Goal: Task Accomplishment & Management: Complete application form

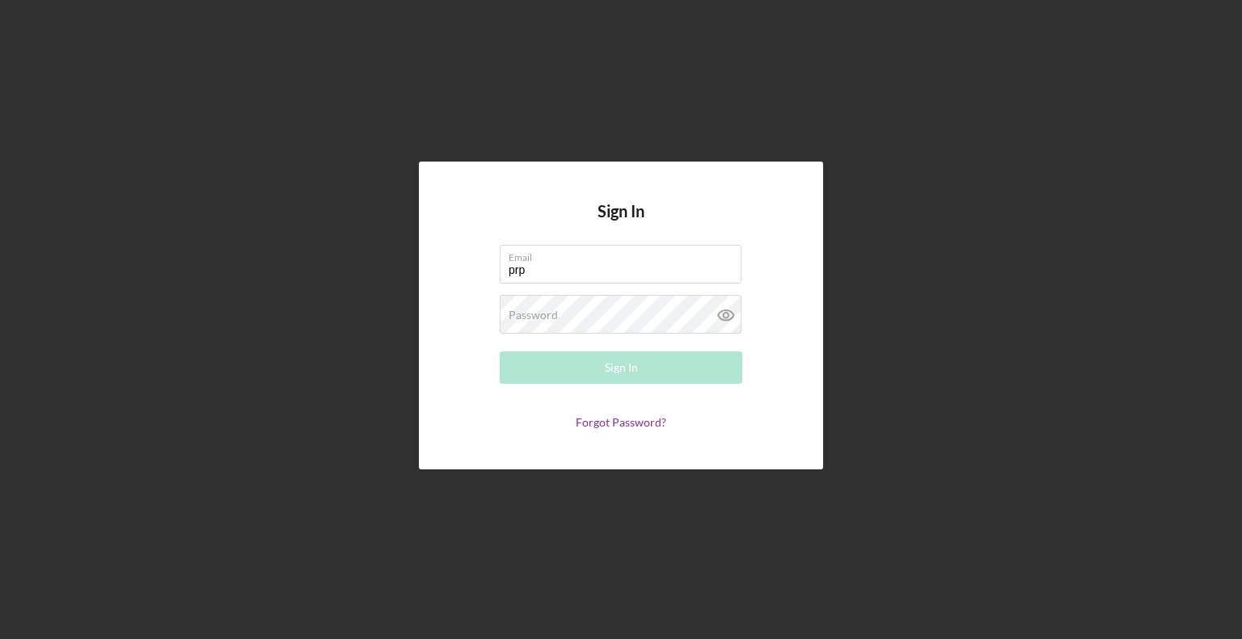
type input "[EMAIL_ADDRESS][DOMAIN_NAME]"
click at [639, 313] on div "Password Required" at bounding box center [621, 315] width 243 height 40
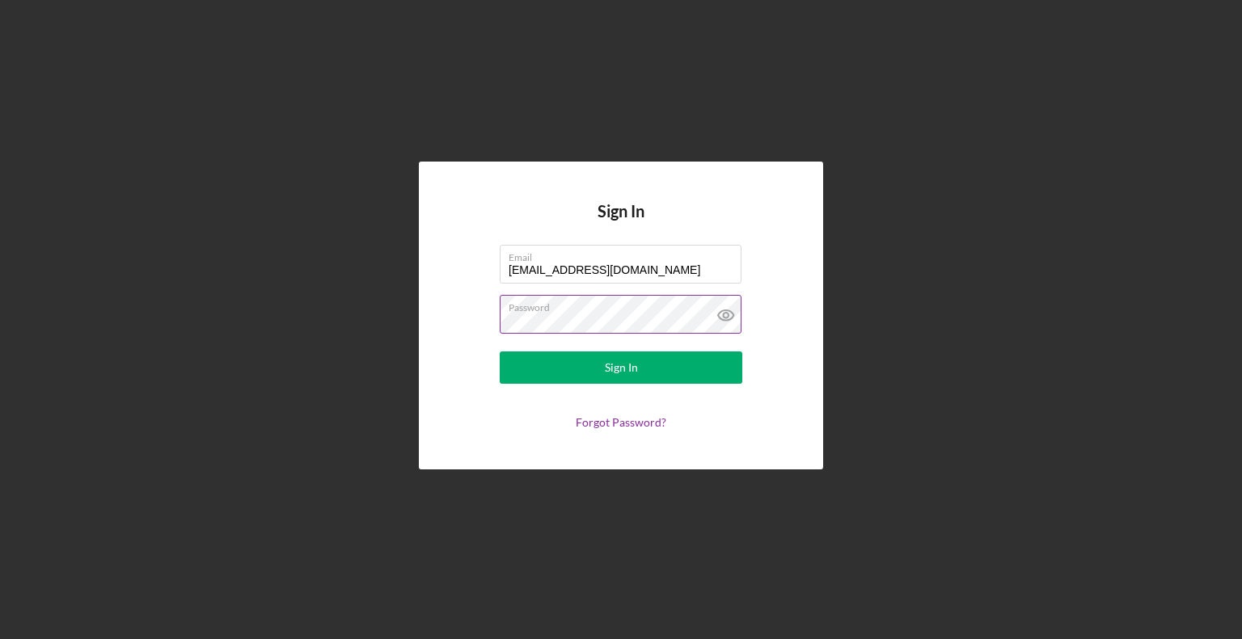
click at [500, 352] on button "Sign In" at bounding box center [621, 368] width 243 height 32
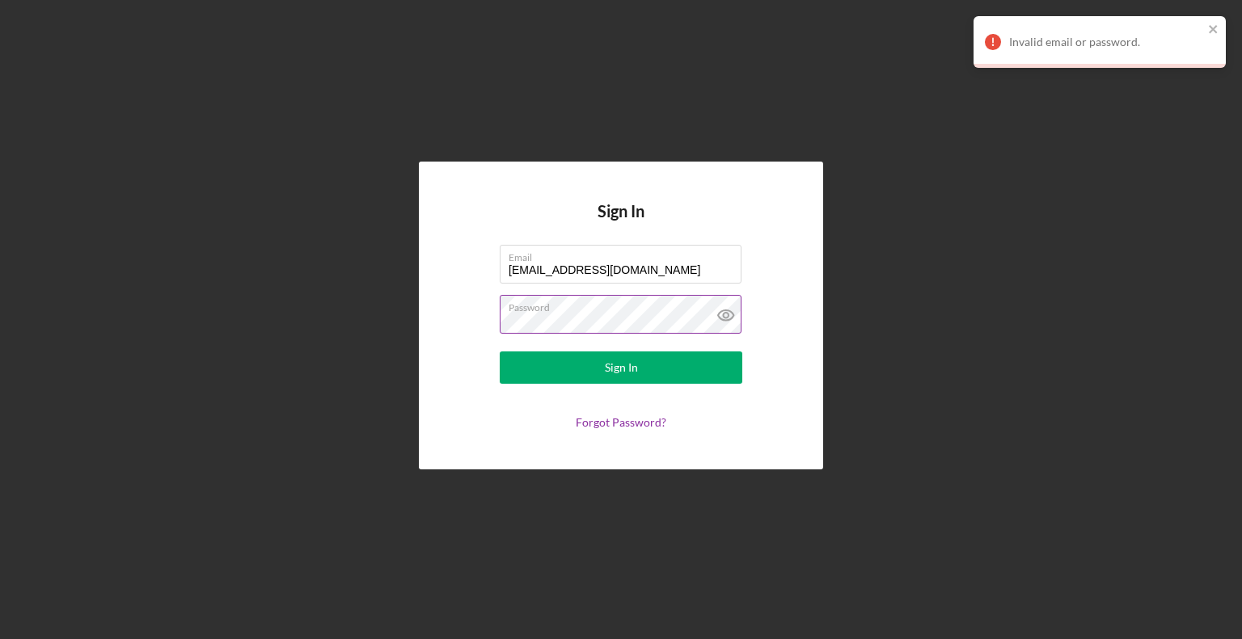
click at [715, 314] on icon at bounding box center [726, 315] width 40 height 40
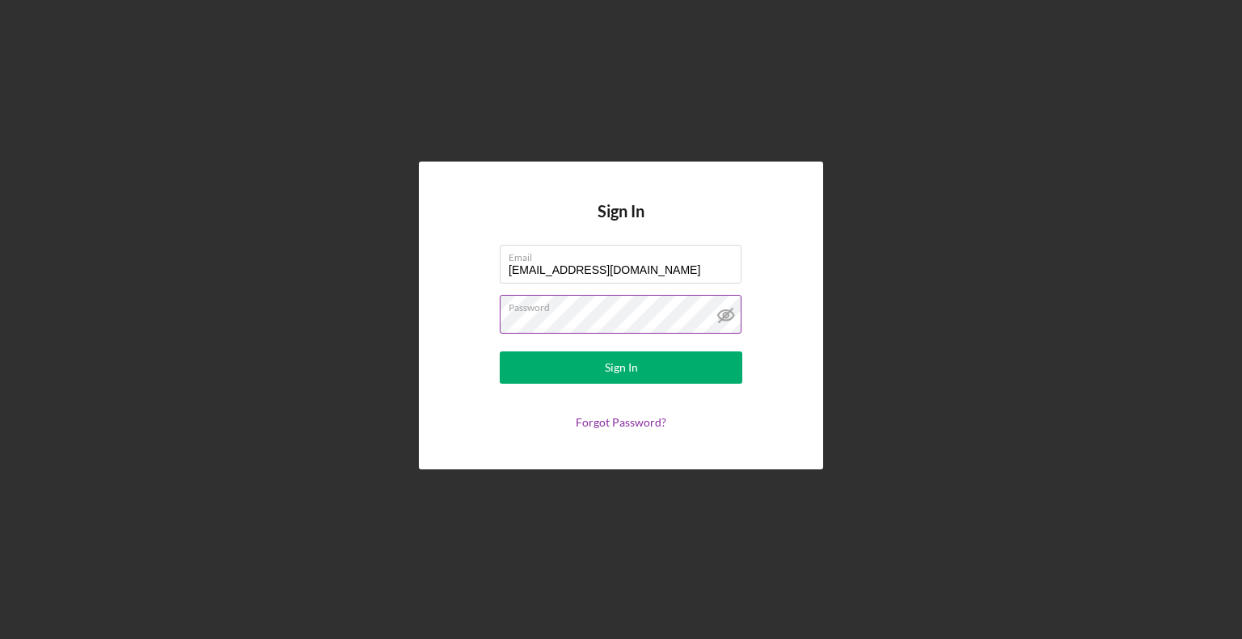
click at [500, 352] on button "Sign In" at bounding box center [621, 368] width 243 height 32
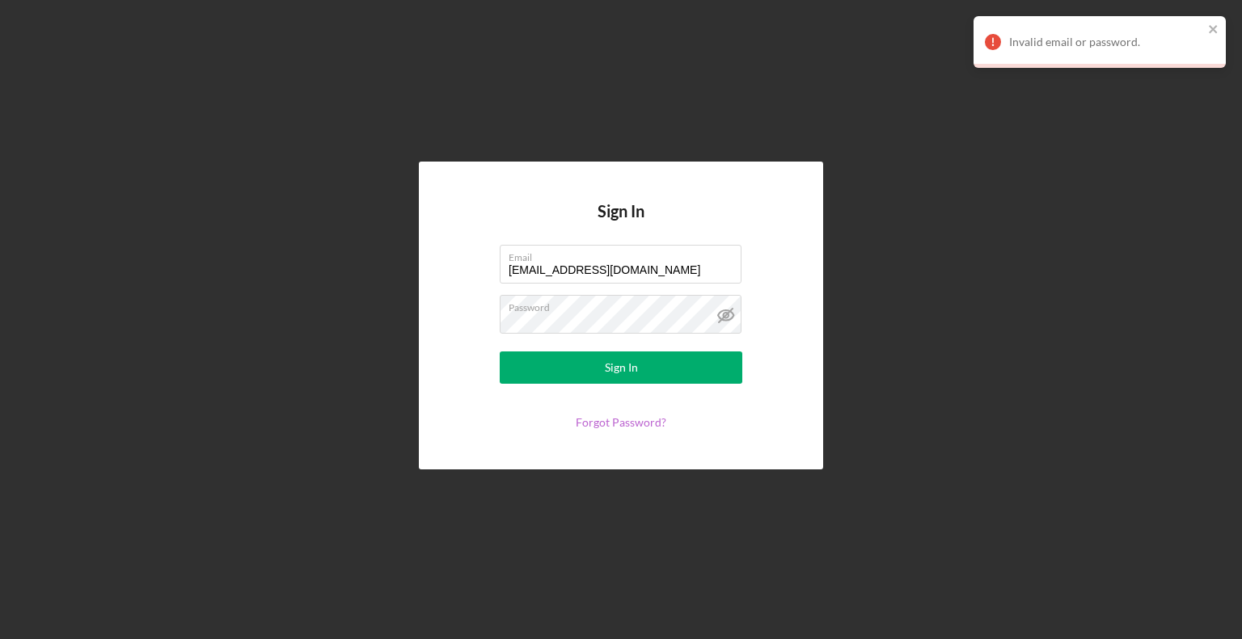
click at [609, 416] on link "Forgot Password?" at bounding box center [621, 423] width 91 height 14
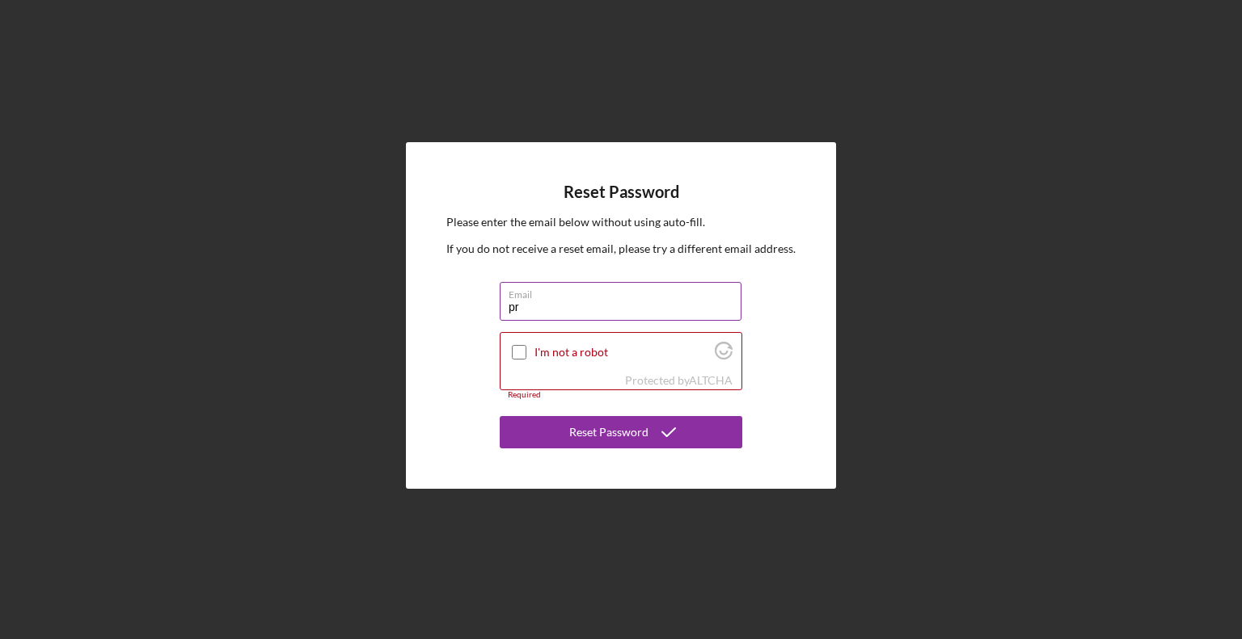
type input "p"
type input "[EMAIL_ADDRESS][DOMAIN_NAME]"
click at [521, 349] on input "I'm not a robot" at bounding box center [519, 352] width 15 height 15
checkbox input "true"
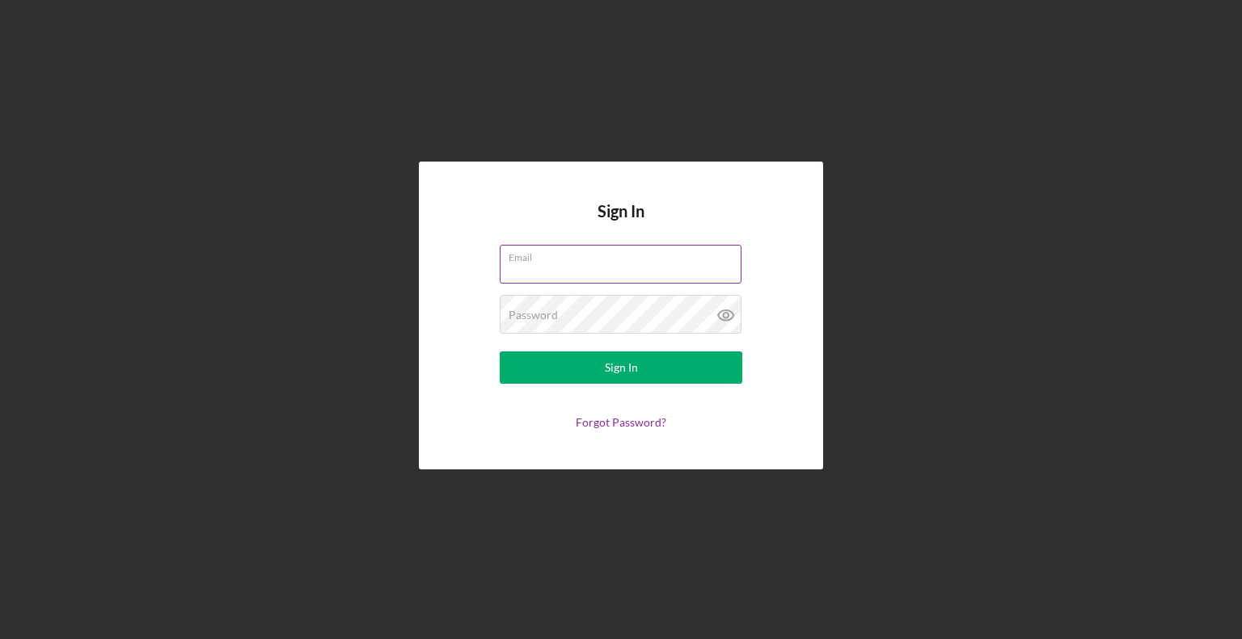
click at [618, 264] on input "Email" at bounding box center [621, 264] width 242 height 39
type input "[EMAIL_ADDRESS][DOMAIN_NAME]"
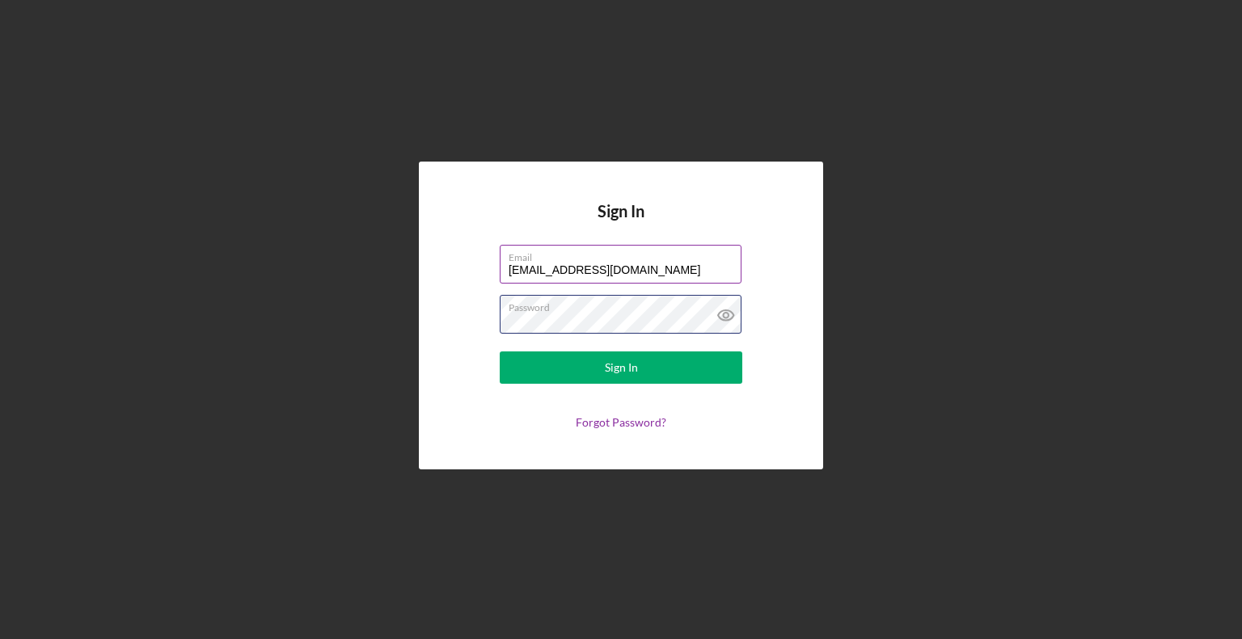
click at [500, 352] on button "Sign In" at bounding box center [621, 368] width 243 height 32
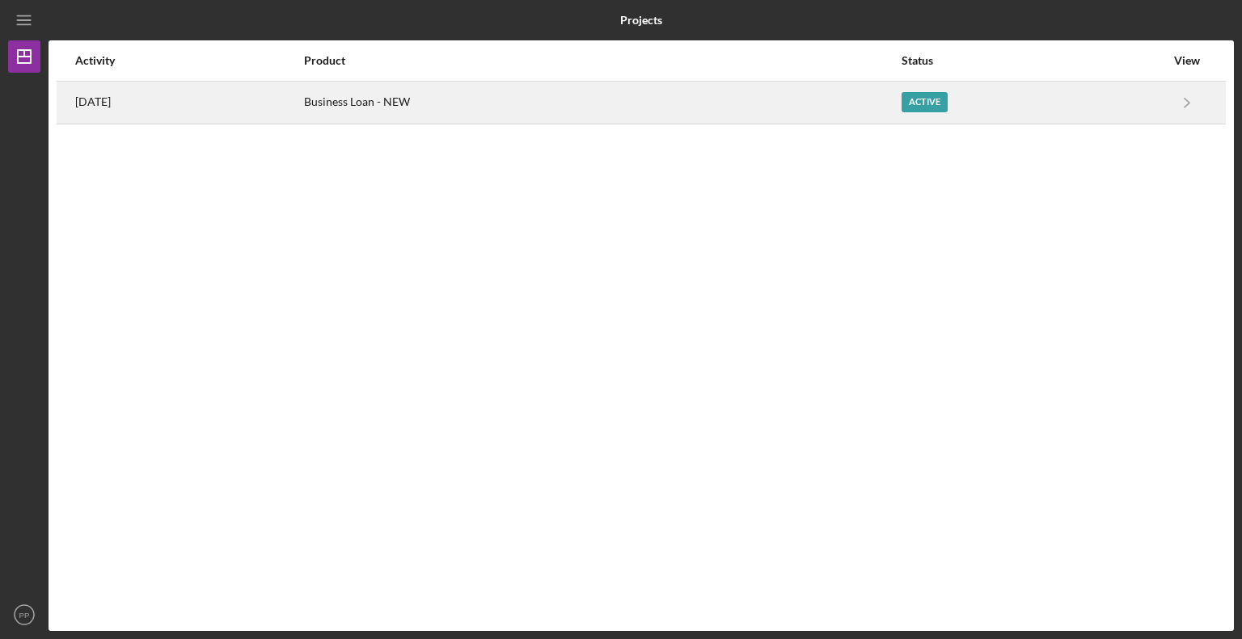
click at [943, 99] on div "Active" at bounding box center [924, 102] width 46 height 20
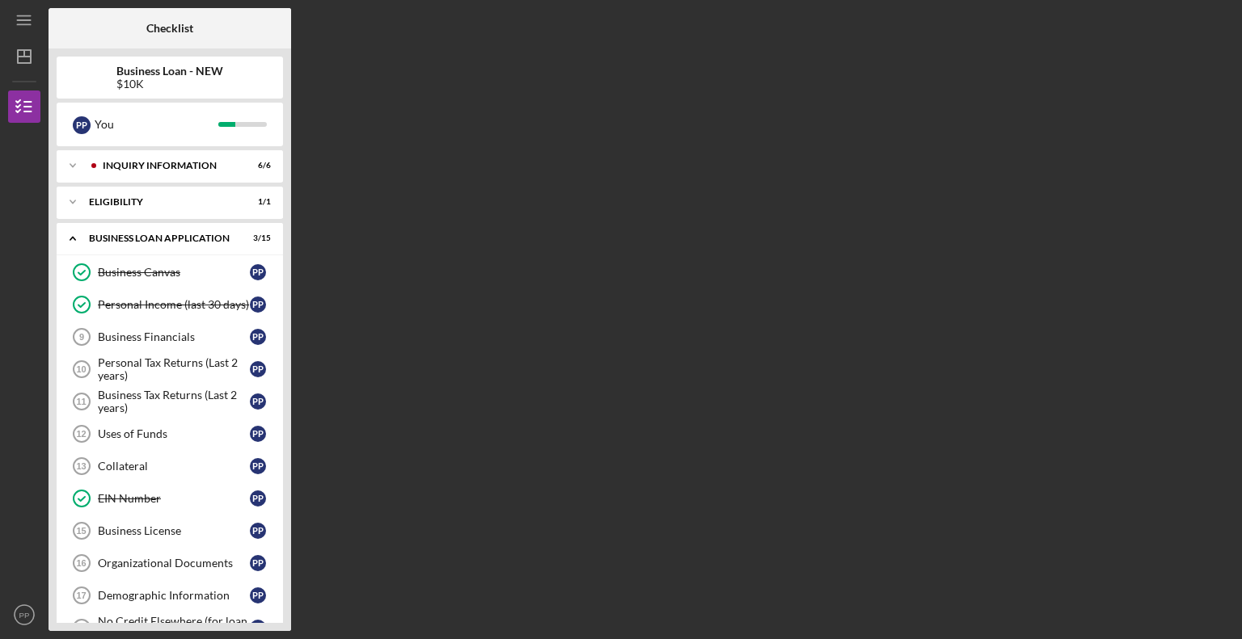
click at [236, 74] on div "Business Loan - NEW $10K" at bounding box center [170, 78] width 226 height 26
click at [160, 335] on div "Business Financials" at bounding box center [174, 337] width 152 height 13
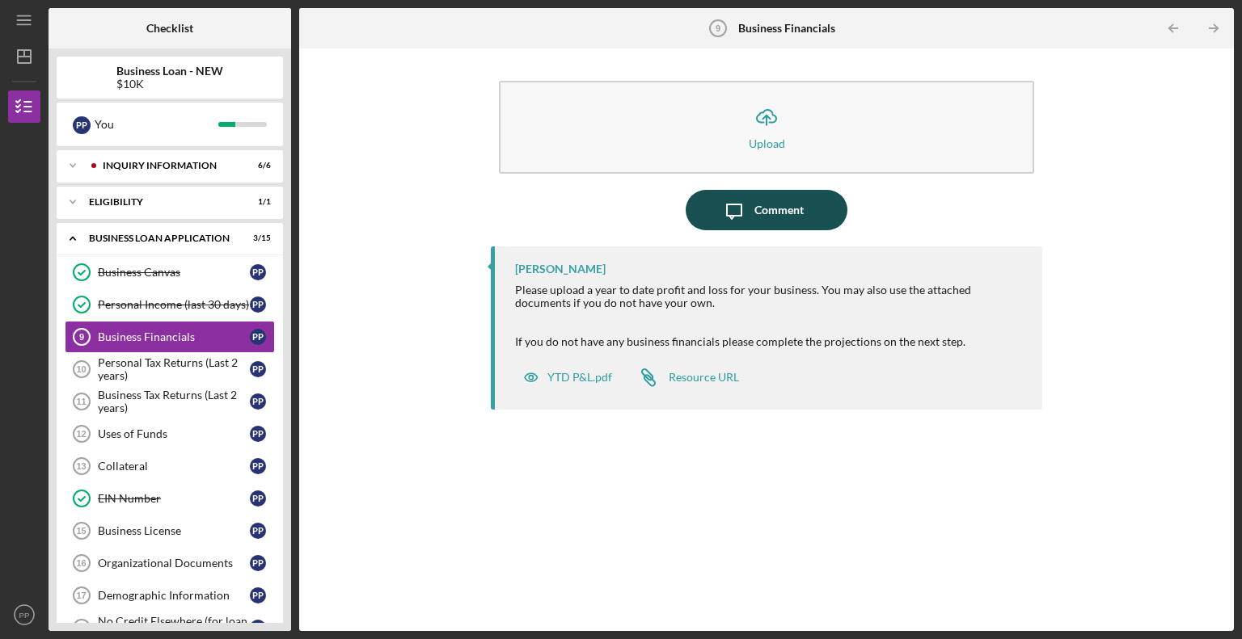
click at [757, 204] on div "Comment" at bounding box center [778, 210] width 49 height 40
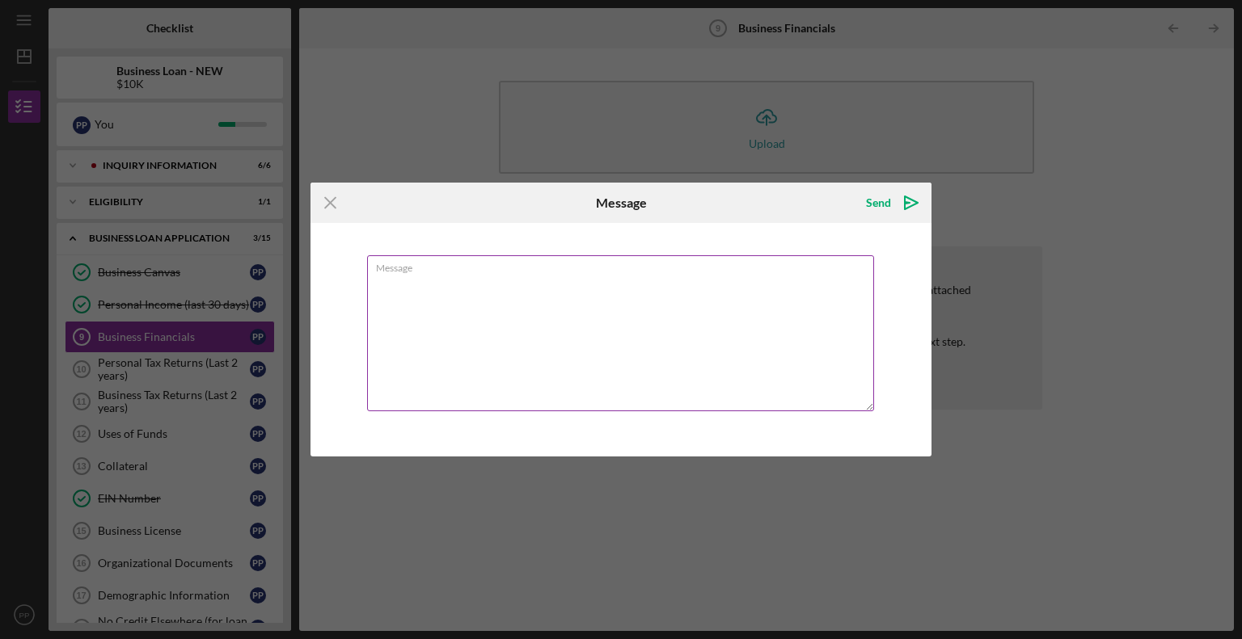
click at [575, 280] on textarea "Message" at bounding box center [620, 333] width 507 height 156
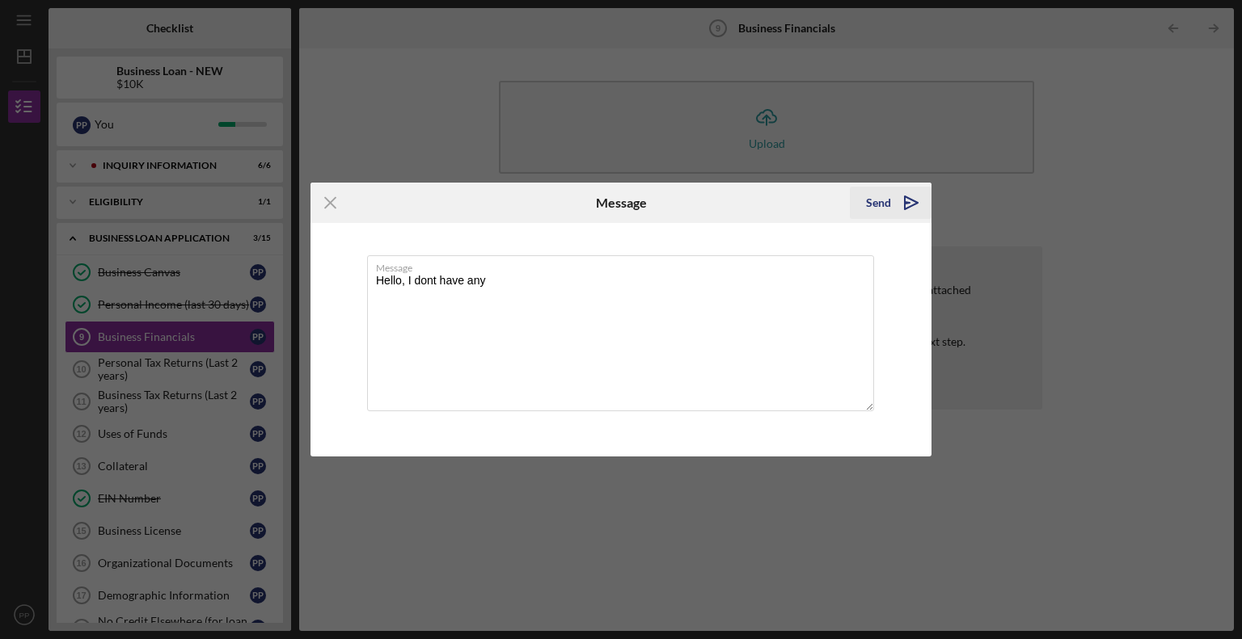
type textarea "Hello, I dont have any"
click at [908, 200] on icon "Icon/icon-invite-send" at bounding box center [911, 203] width 40 height 40
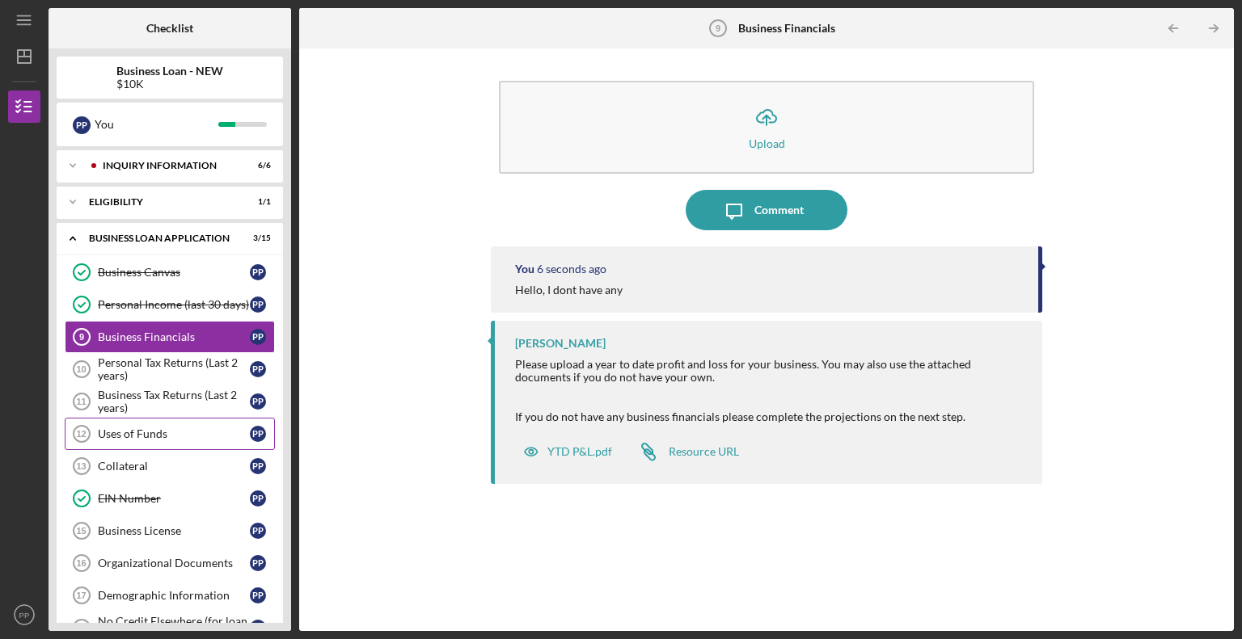
click at [156, 429] on div "Uses of Funds" at bounding box center [174, 434] width 152 height 13
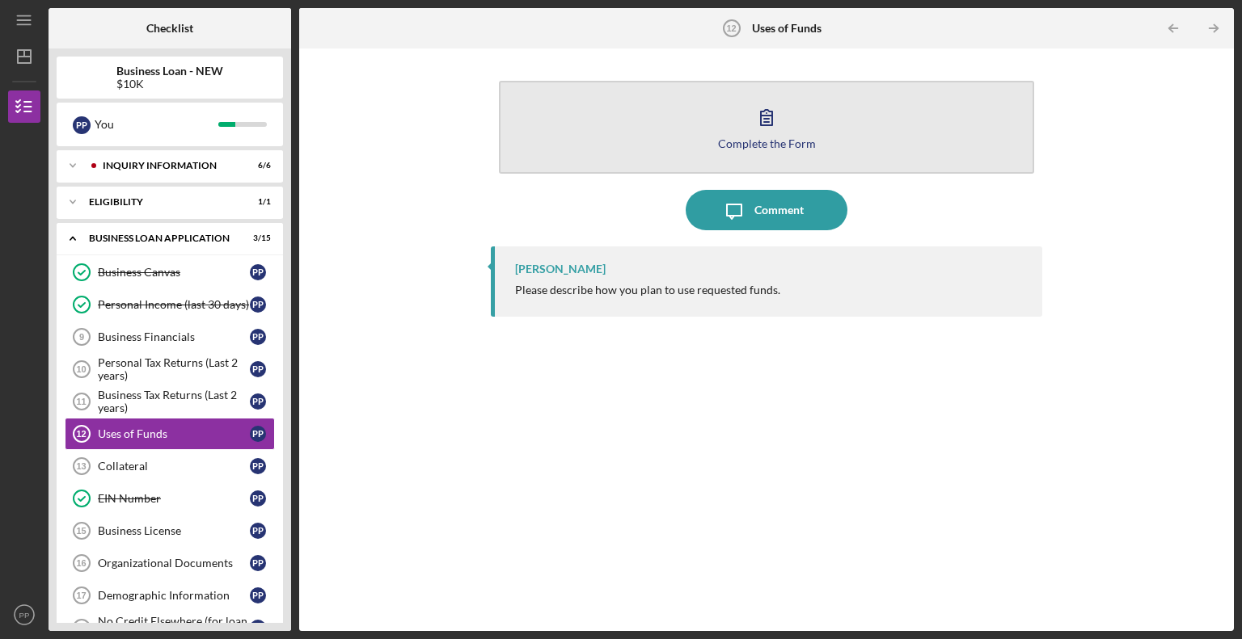
click at [745, 152] on button "Complete the Form Form" at bounding box center [766, 127] width 535 height 93
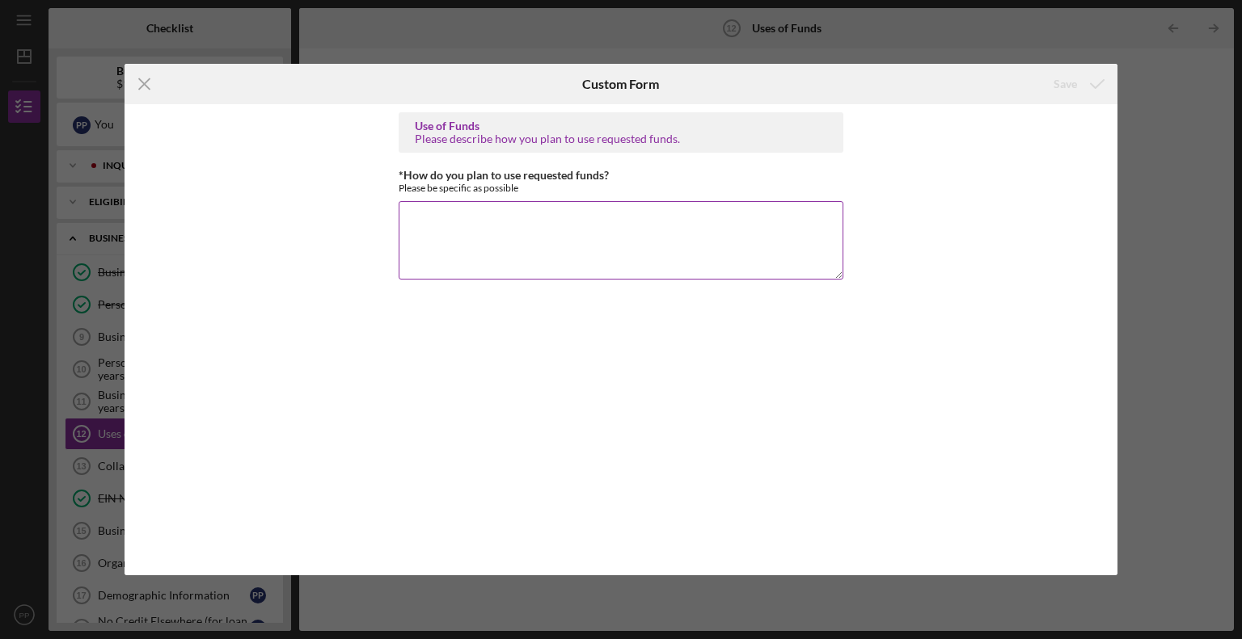
click at [675, 236] on textarea "*How do you plan to use requested funds?" at bounding box center [621, 240] width 445 height 78
click at [530, 217] on textarea "I plan to buy better eqipment and hiring help to make jobs easier." at bounding box center [621, 240] width 445 height 78
click at [750, 216] on textarea "I plan to buy better equipment and hiring help to make jobs easier." at bounding box center [621, 240] width 445 height 78
click at [434, 219] on textarea "I plan to buy better equipment and hiring help to make jobs easier." at bounding box center [621, 240] width 445 height 78
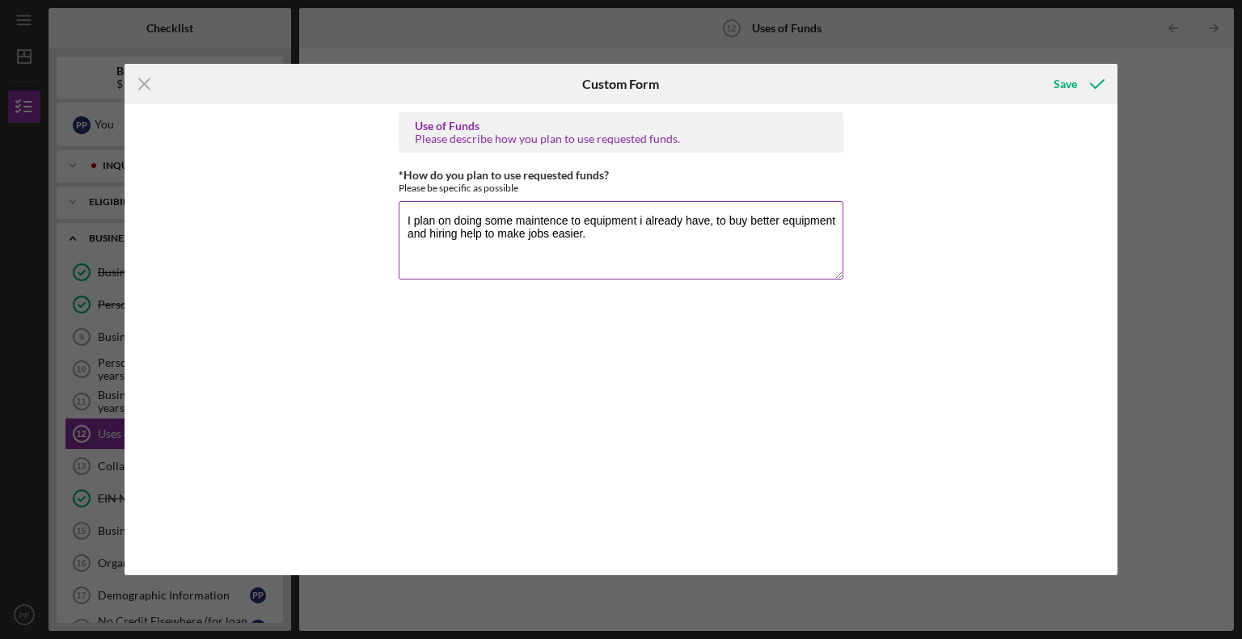
click at [725, 217] on textarea "I plan on doing some maintence to equipment i already have, to buy better equip…" at bounding box center [621, 240] width 445 height 78
click at [736, 222] on textarea "I plan on doing some maintence to equipment i already have, buy better equipmen…" at bounding box center [621, 240] width 445 height 78
click at [540, 222] on textarea "I plan on doing some maintence to equipment i already have, buying better equip…" at bounding box center [621, 240] width 445 height 78
drag, startPoint x: 540, startPoint y: 222, endPoint x: 766, endPoint y: 326, distance: 248.1
click at [766, 326] on div "Use of Funds Please describe how you plan to use requested funds. *How do you p…" at bounding box center [621, 339] width 445 height 455
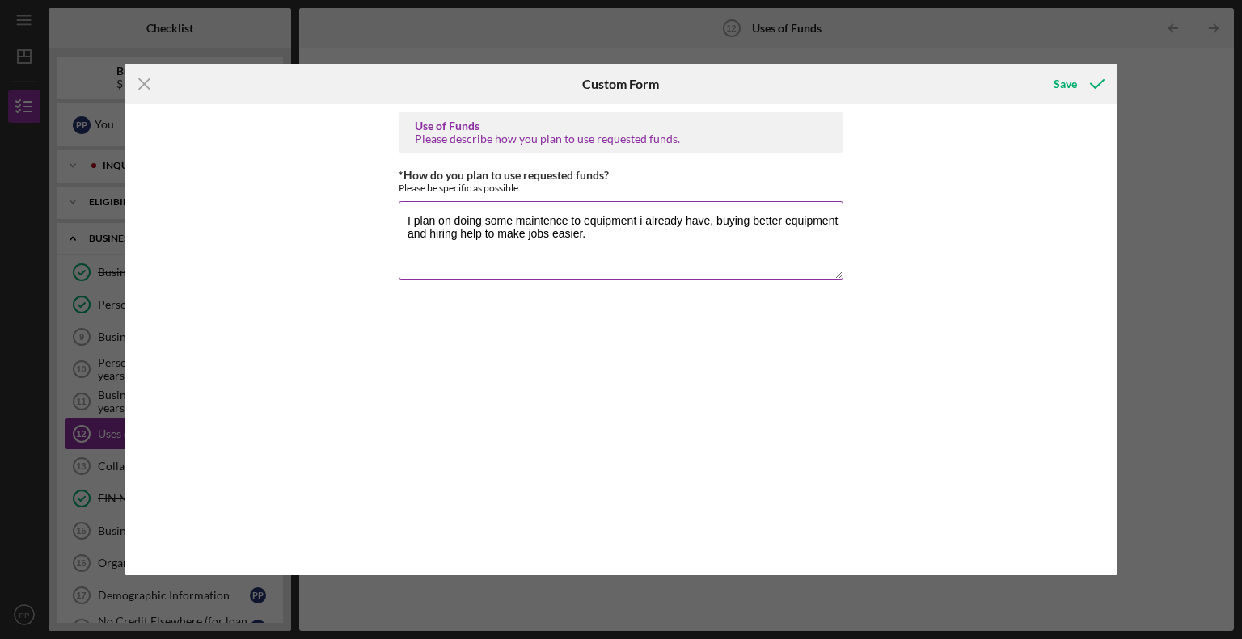
click at [566, 219] on textarea "I plan on doing some maintence to equipment i already have, buying better equip…" at bounding box center [621, 240] width 445 height 78
click at [566, 219] on textarea "I plan on doing some mantenience to equipment i already have, buying better equ…" at bounding box center [621, 240] width 445 height 78
click at [796, 219] on textarea "I plan on doing some maintenance to equipment i already have, buying better equ…" at bounding box center [621, 240] width 445 height 78
click at [792, 219] on textarea "I plan on doing some maintenance to equipment i already have, buying better equ…" at bounding box center [621, 240] width 445 height 78
type textarea "I plan on doing some maintenance to equipment i already have, buying new equipm…"
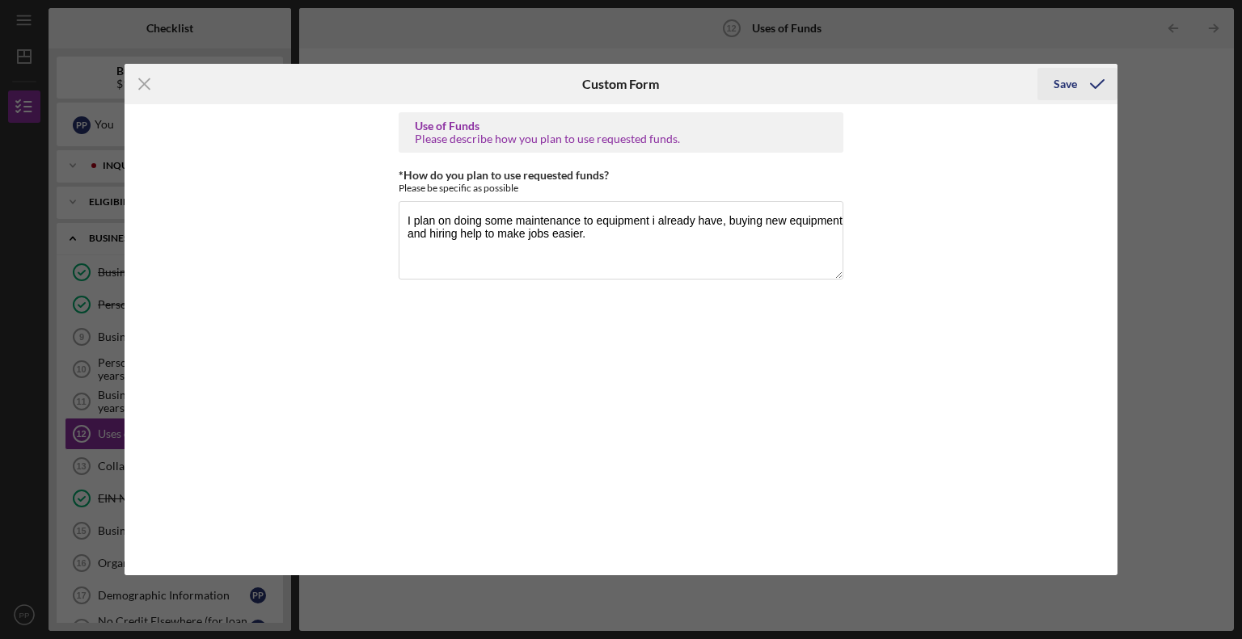
drag, startPoint x: 1058, startPoint y: 83, endPoint x: 1044, endPoint y: 81, distance: 14.0
click at [1044, 80] on button "Save" at bounding box center [1077, 84] width 80 height 32
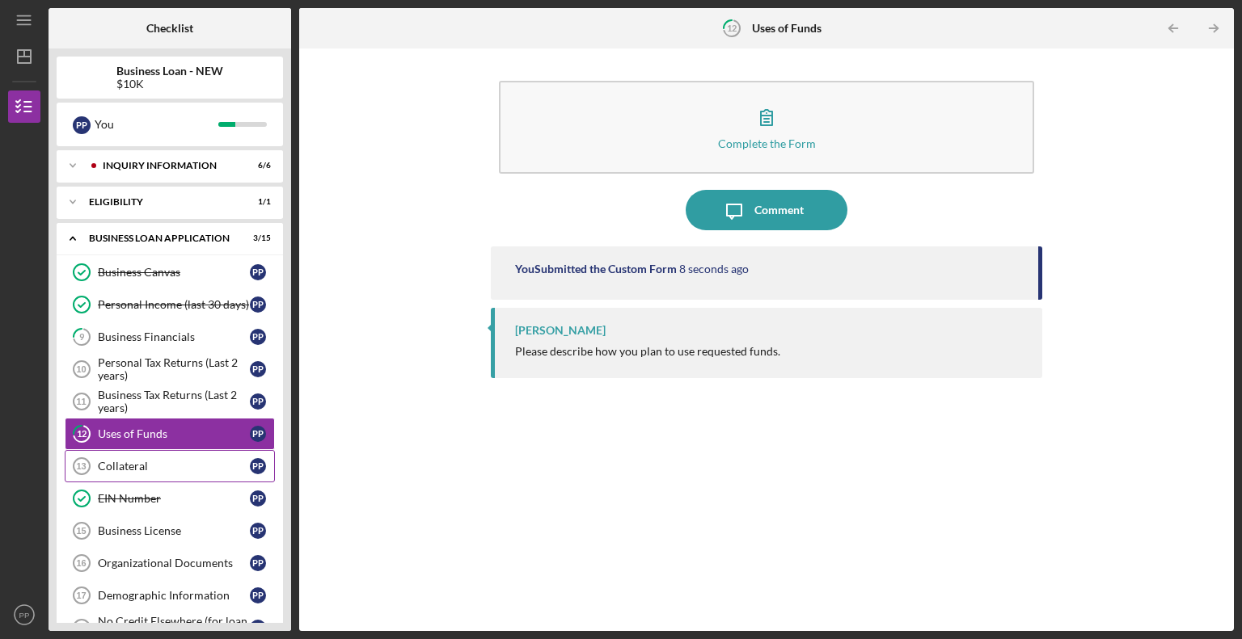
click at [142, 464] on div "Collateral" at bounding box center [174, 466] width 152 height 13
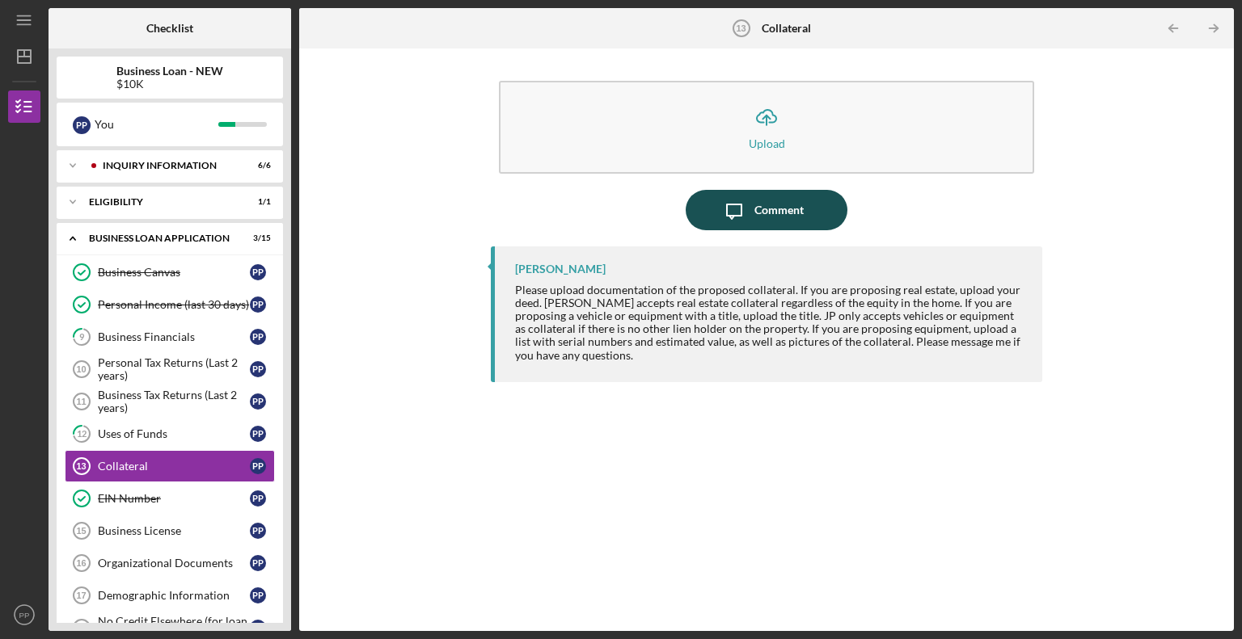
click at [749, 206] on icon "Icon/Message" at bounding box center [734, 210] width 40 height 40
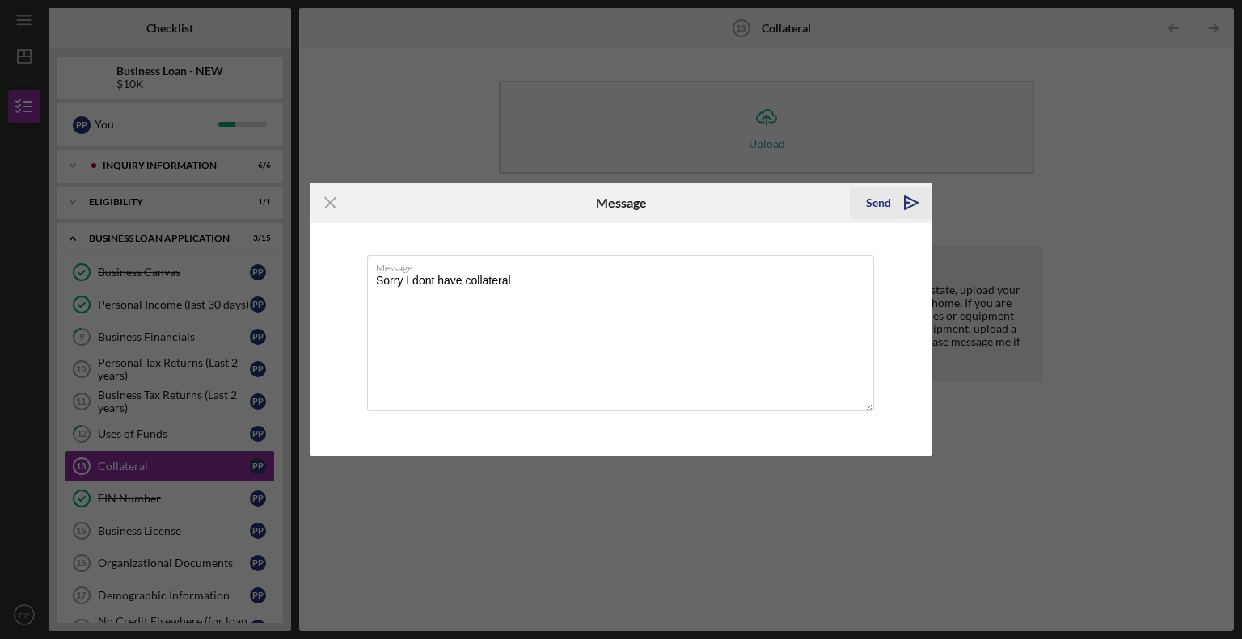
type textarea "Sorry I dont have collateral"
click at [912, 196] on icon "Icon/icon-invite-send" at bounding box center [911, 203] width 40 height 40
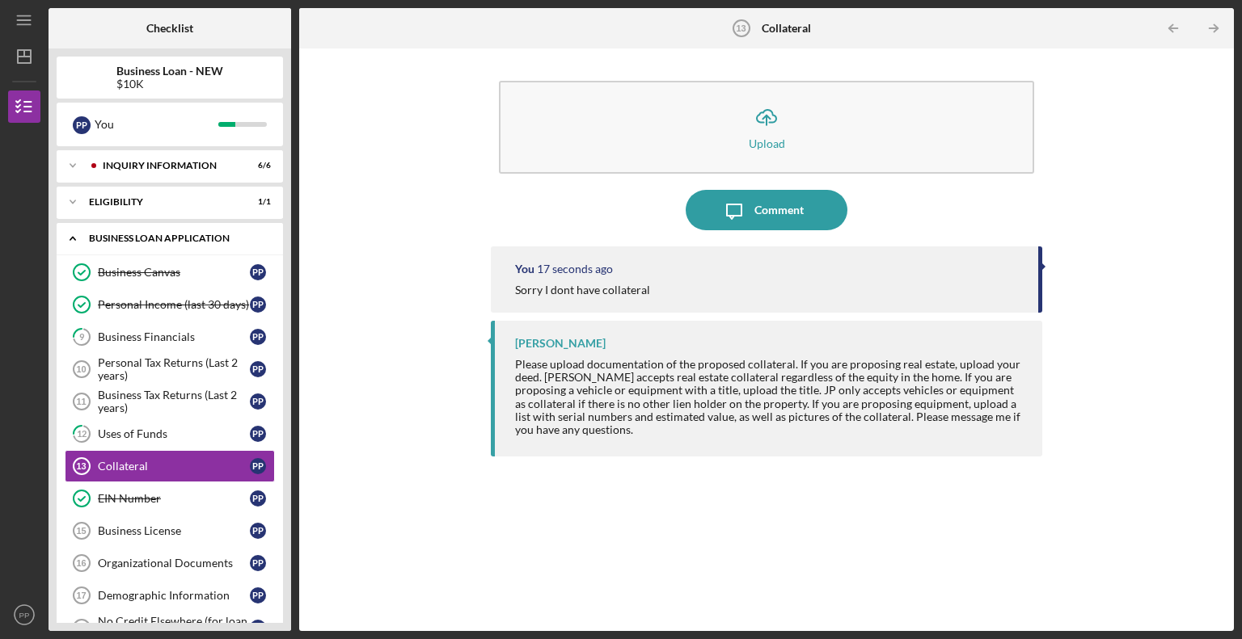
click at [129, 238] on div "BUSINESS LOAN APPLICATION" at bounding box center [176, 239] width 174 height 10
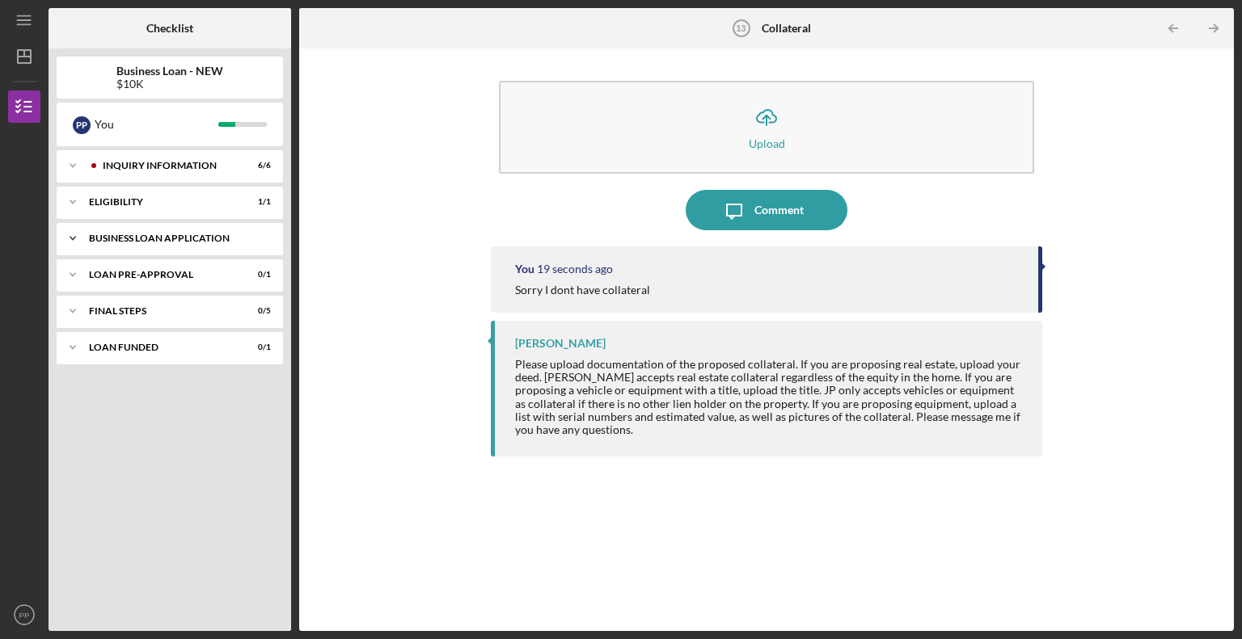
click at [129, 238] on div "BUSINESS LOAN APPLICATION" at bounding box center [176, 239] width 174 height 10
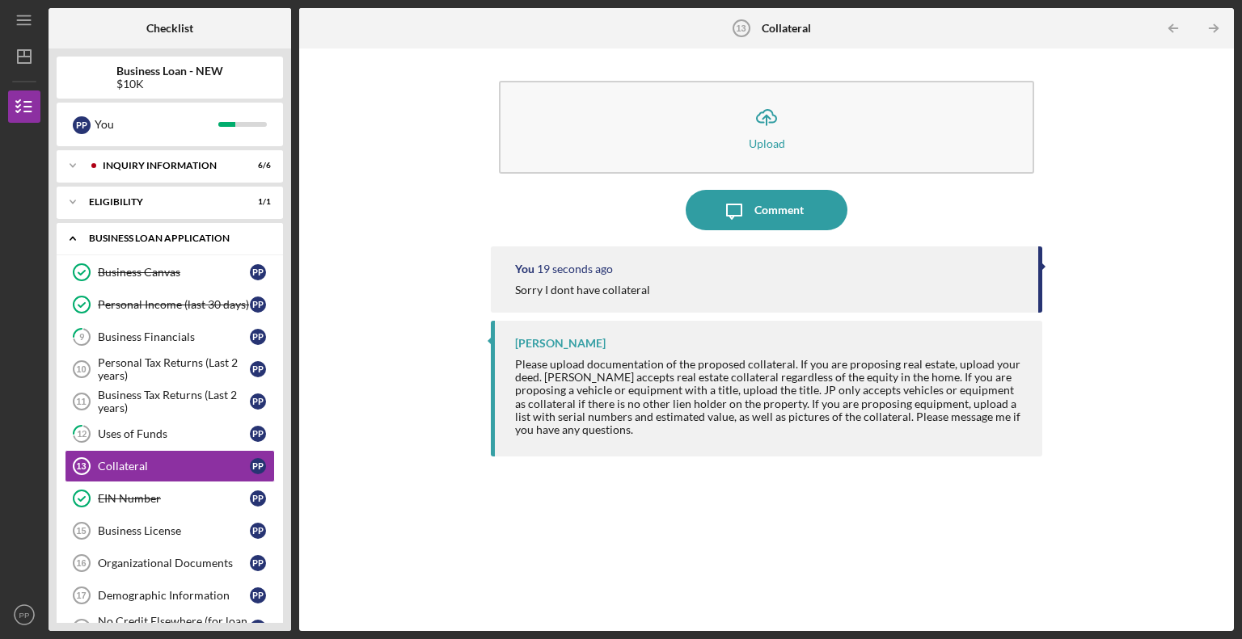
scroll to position [78, 0]
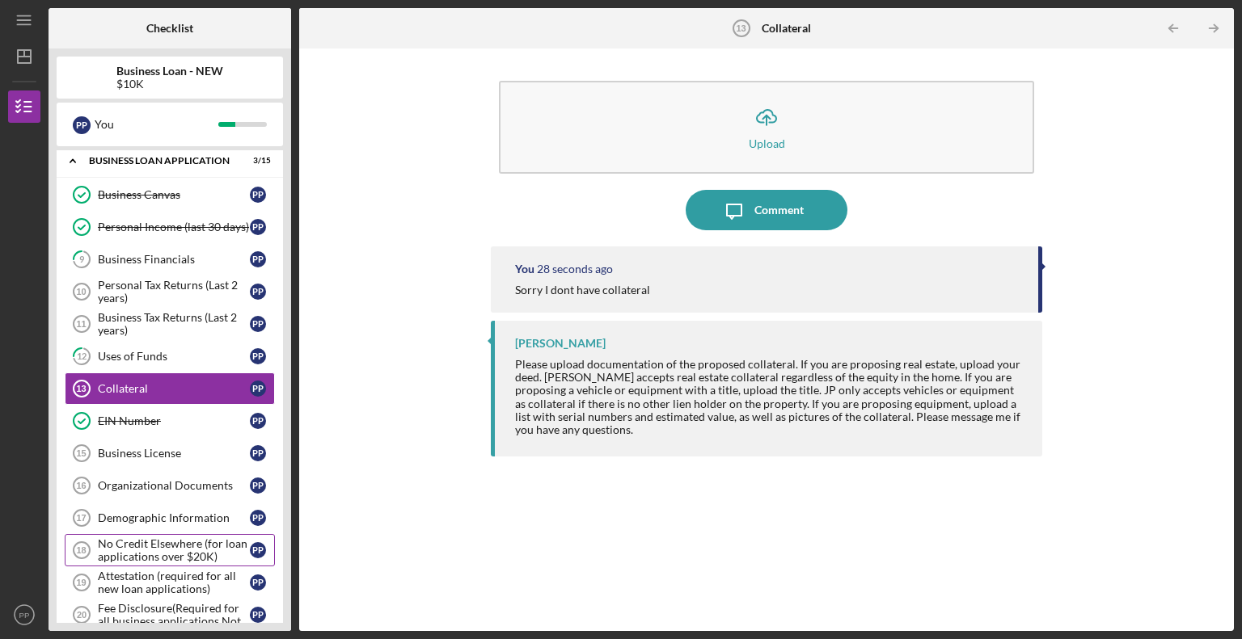
click at [174, 552] on div "No Credit Elsewhere (for loan applications over $20K)" at bounding box center [174, 551] width 152 height 26
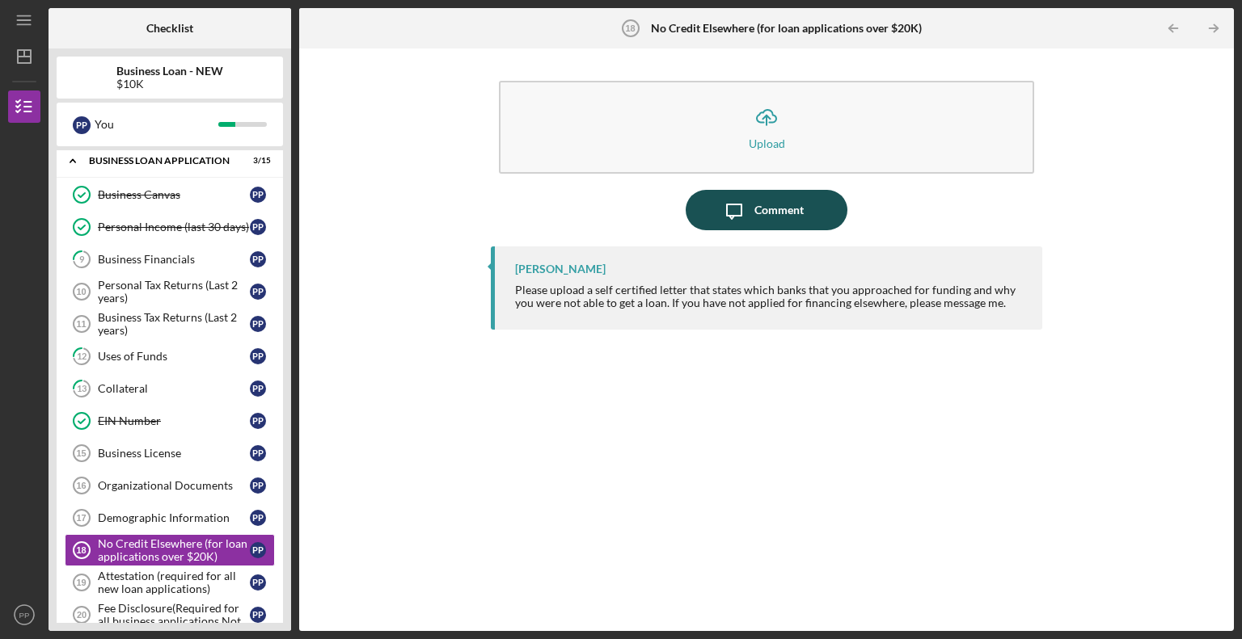
click at [776, 209] on div "Comment" at bounding box center [778, 210] width 49 height 40
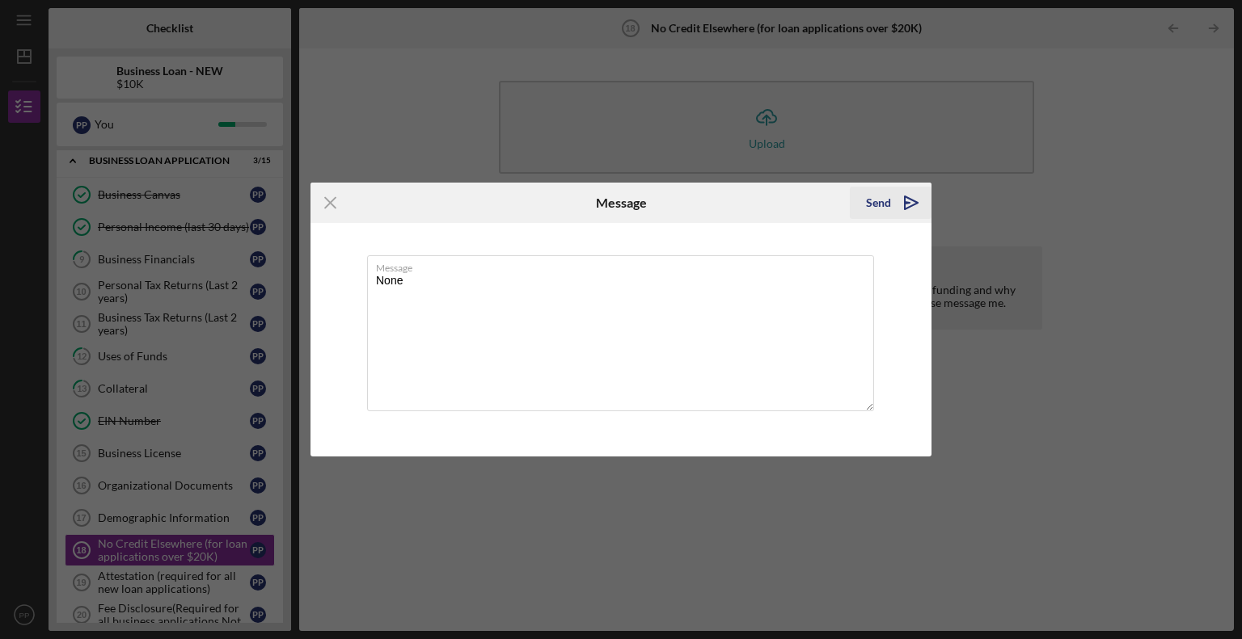
type textarea "None"
click at [914, 200] on icon "Icon/icon-invite-send" at bounding box center [911, 203] width 40 height 40
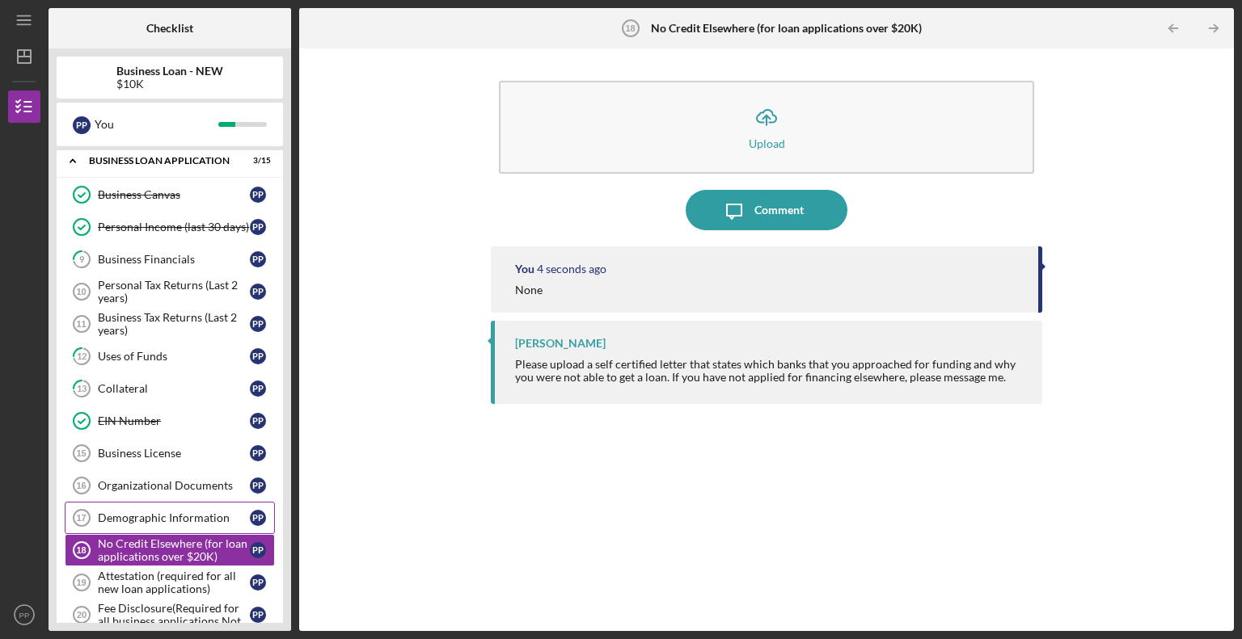
click at [179, 514] on div "Demographic Information" at bounding box center [174, 518] width 152 height 13
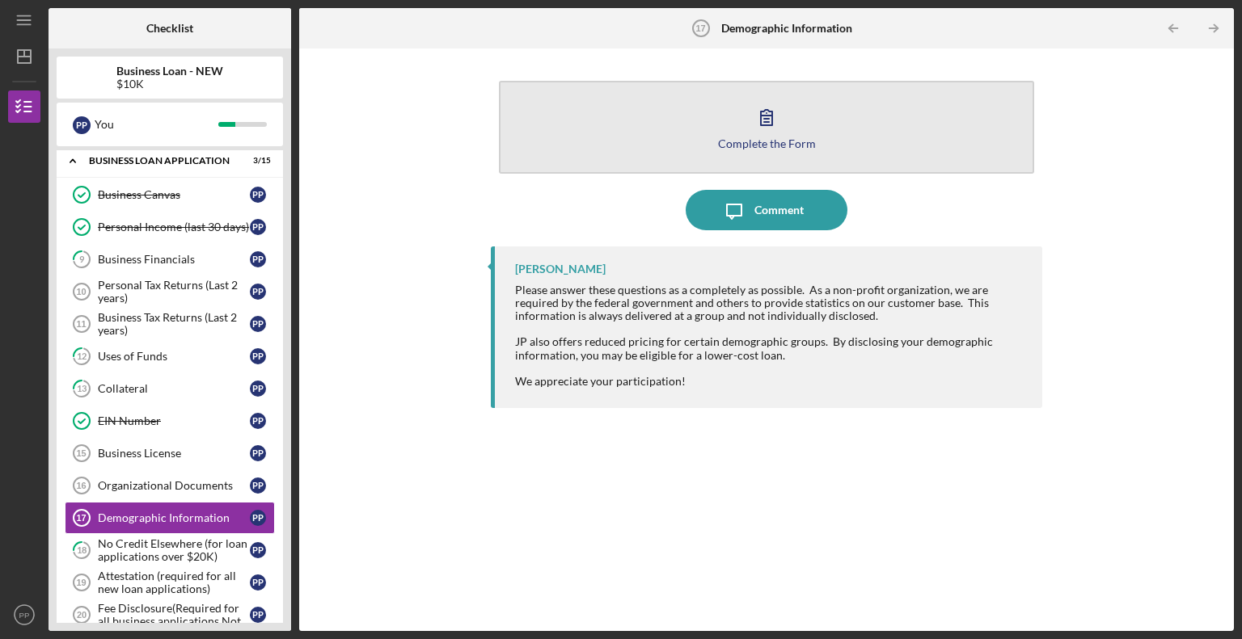
click at [757, 132] on icon "button" at bounding box center [766, 117] width 40 height 40
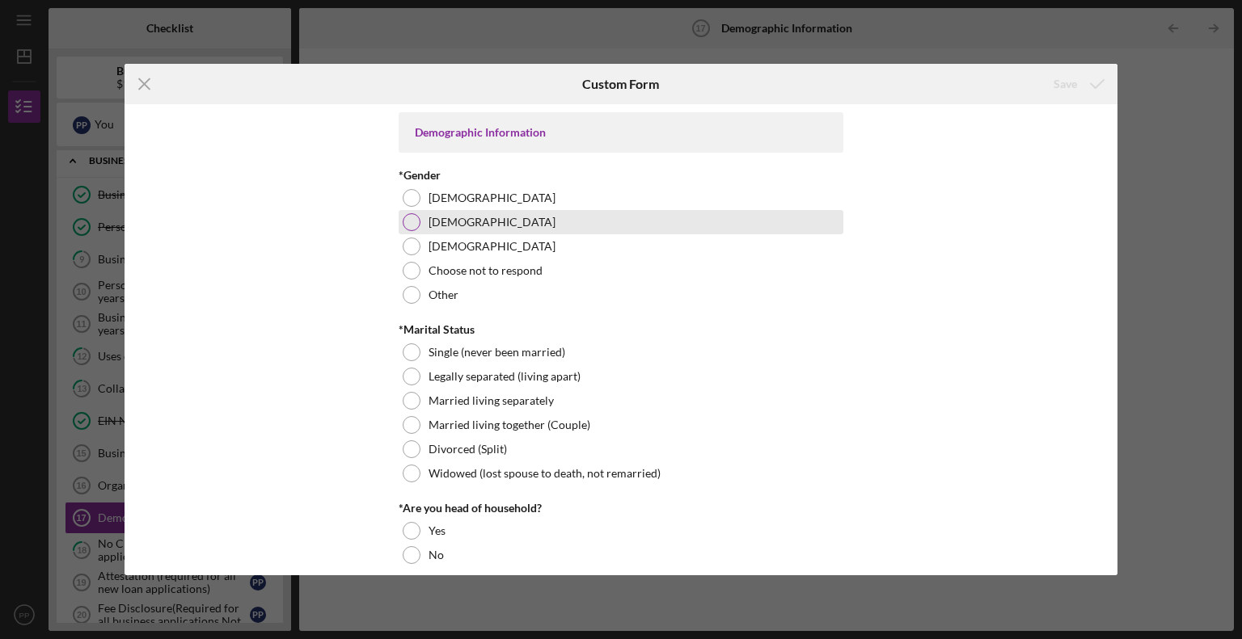
click at [411, 222] on div at bounding box center [412, 222] width 18 height 18
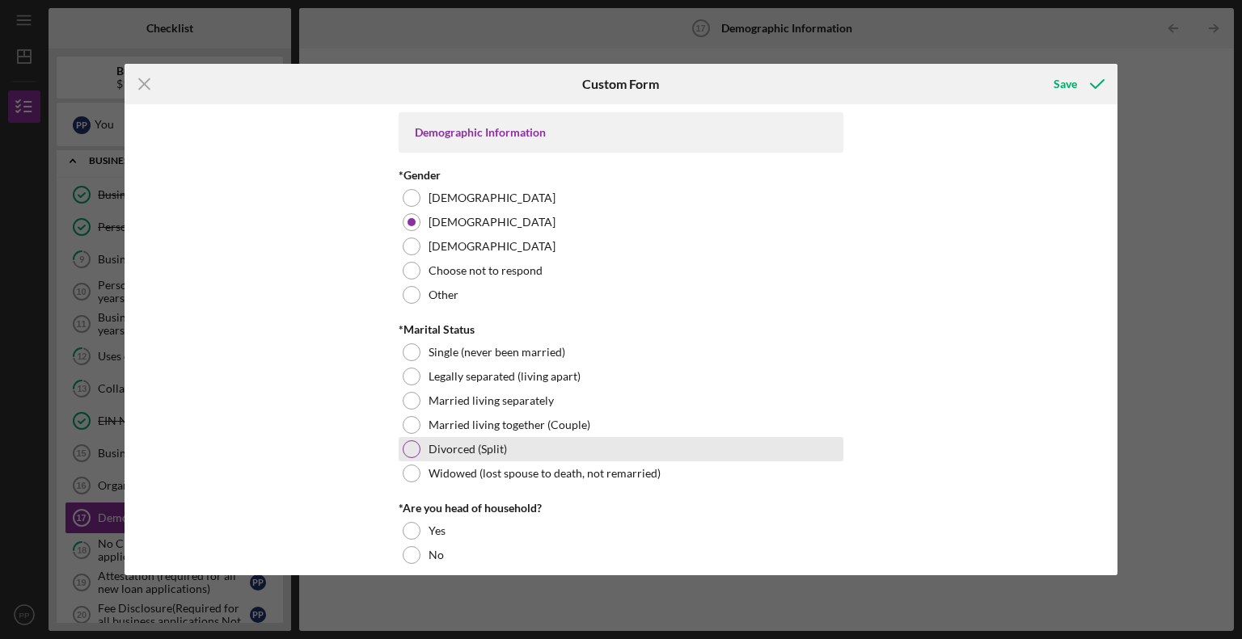
click at [416, 449] on div at bounding box center [412, 450] width 18 height 18
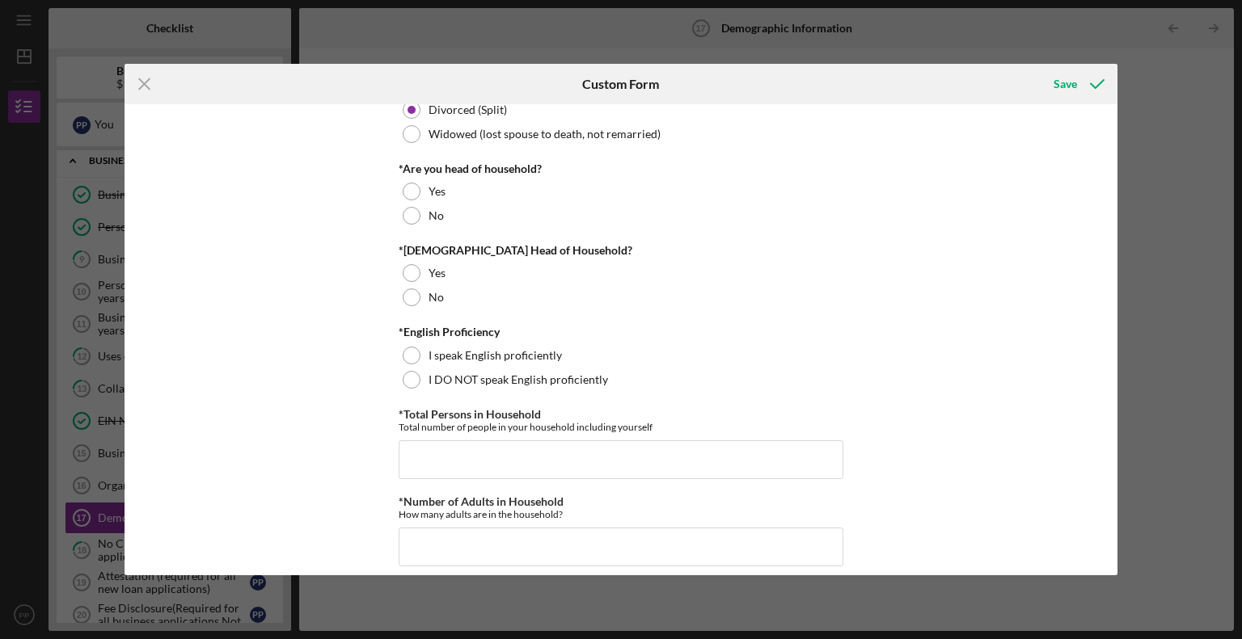
scroll to position [345, 0]
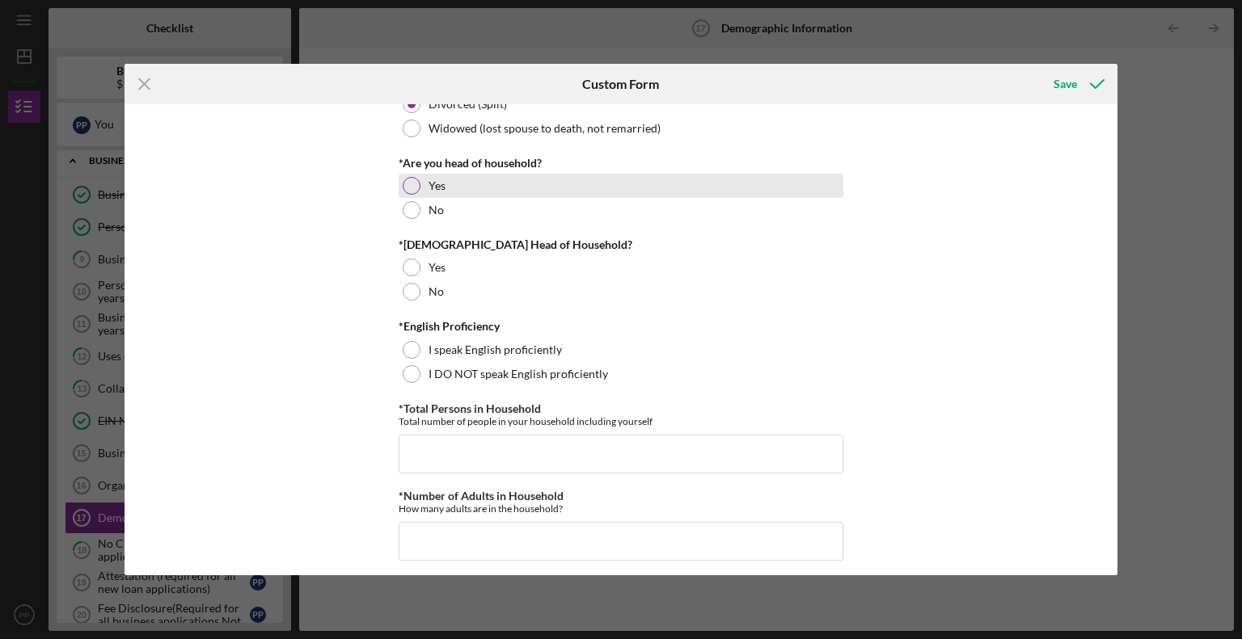
click at [412, 184] on div at bounding box center [412, 186] width 18 height 18
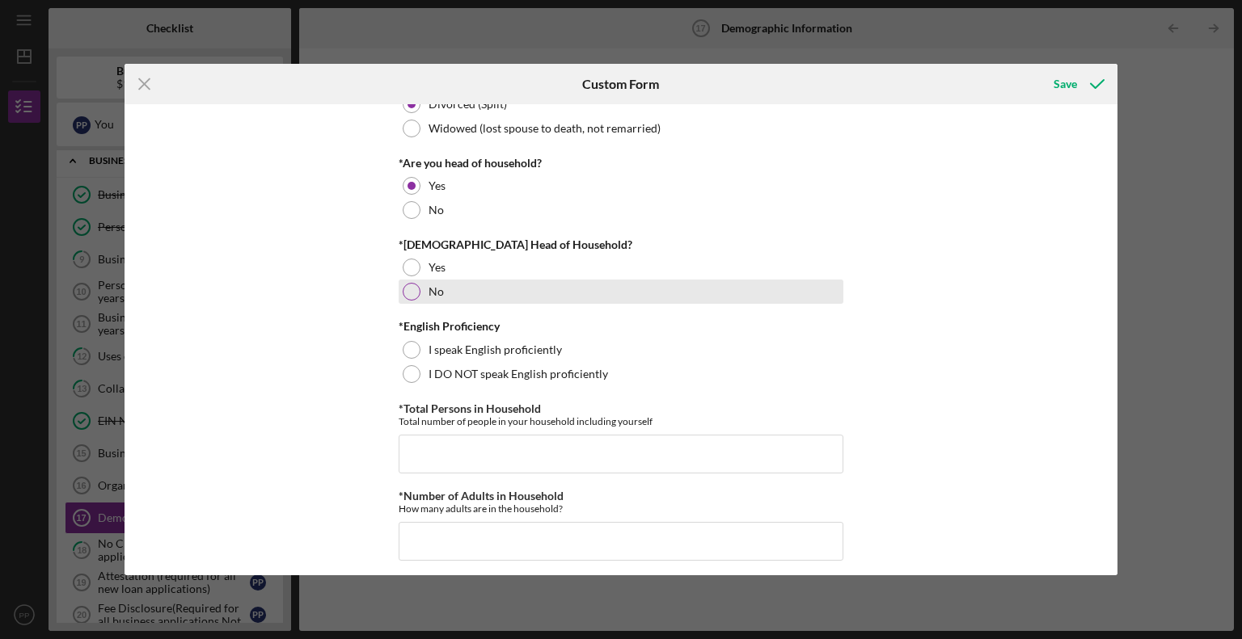
click at [403, 286] on div at bounding box center [412, 292] width 18 height 18
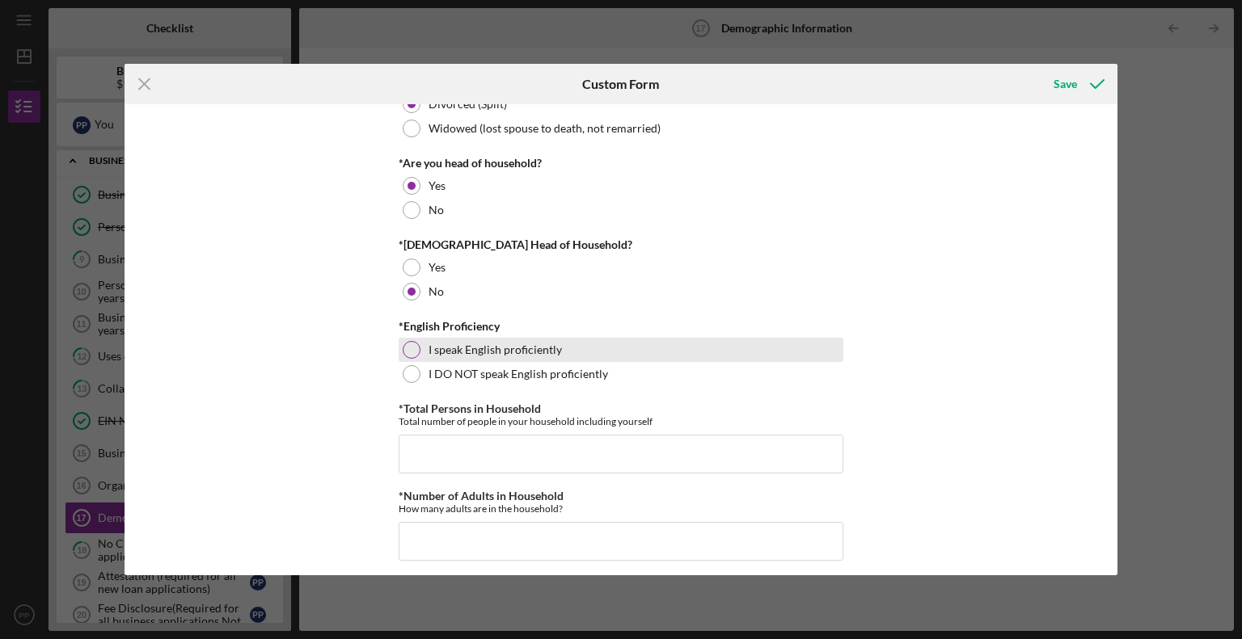
click at [409, 353] on div at bounding box center [412, 350] width 18 height 18
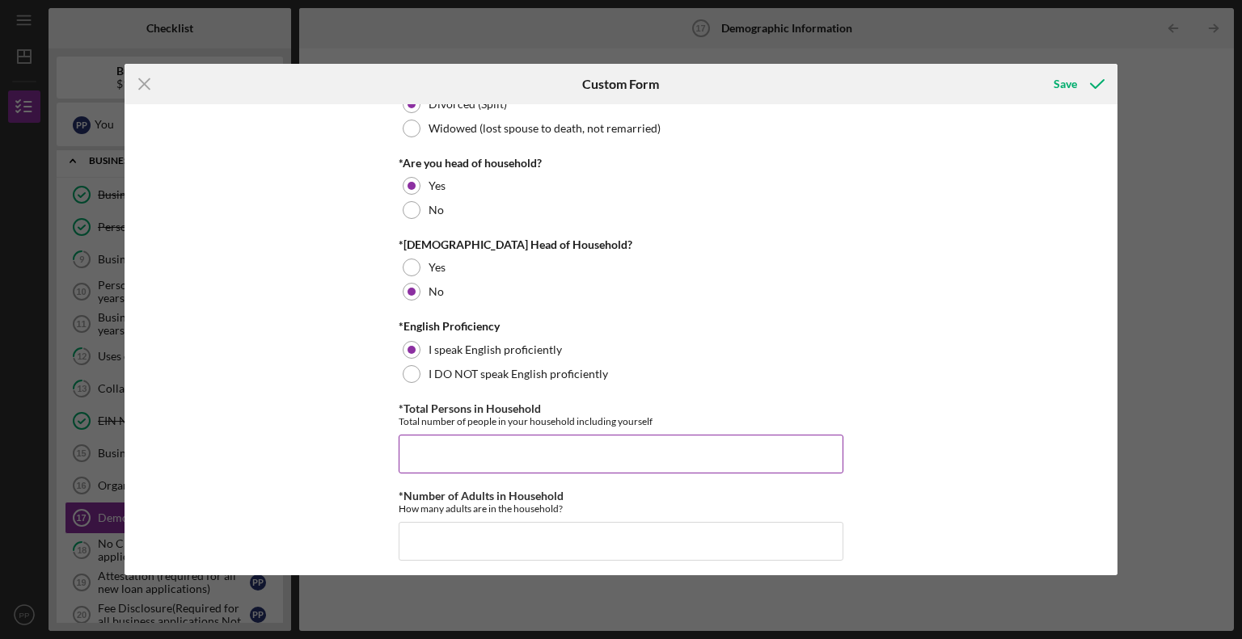
click at [449, 448] on input "*Total Persons in Household" at bounding box center [621, 454] width 445 height 39
type input "2"
click at [459, 551] on input "*Number of Adults in Household" at bounding box center [621, 541] width 445 height 39
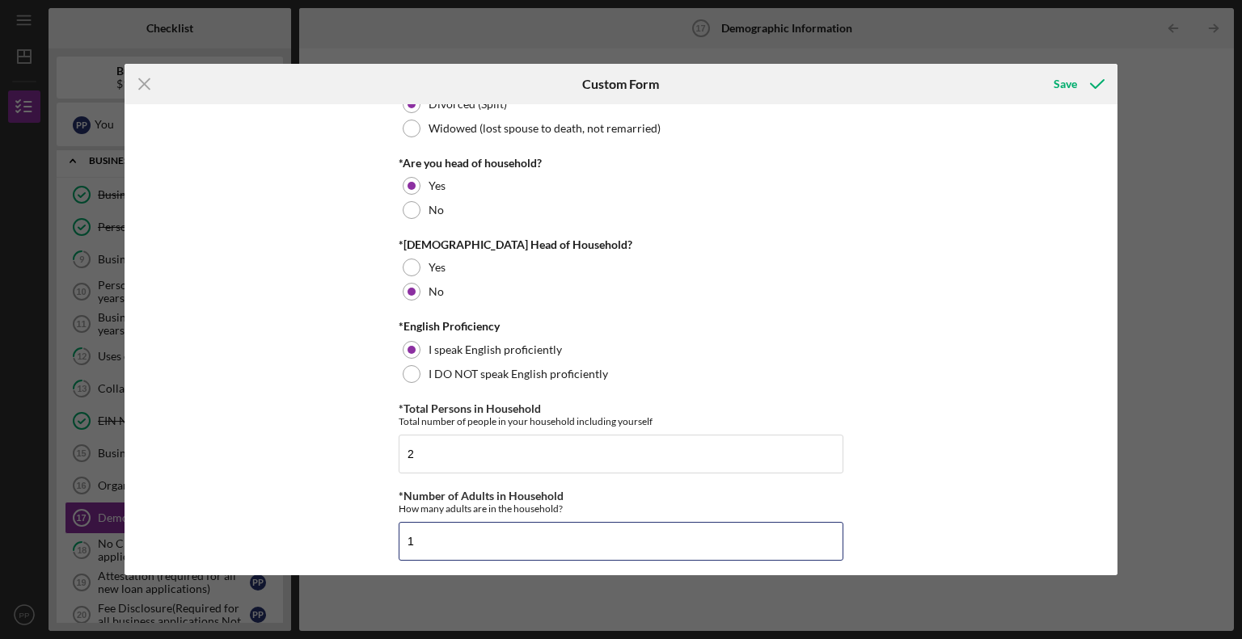
type input "1"
click at [970, 222] on div "Demographic Information *Gender Female Male Nonbinary Choose not to respond Oth…" at bounding box center [621, 339] width 994 height 471
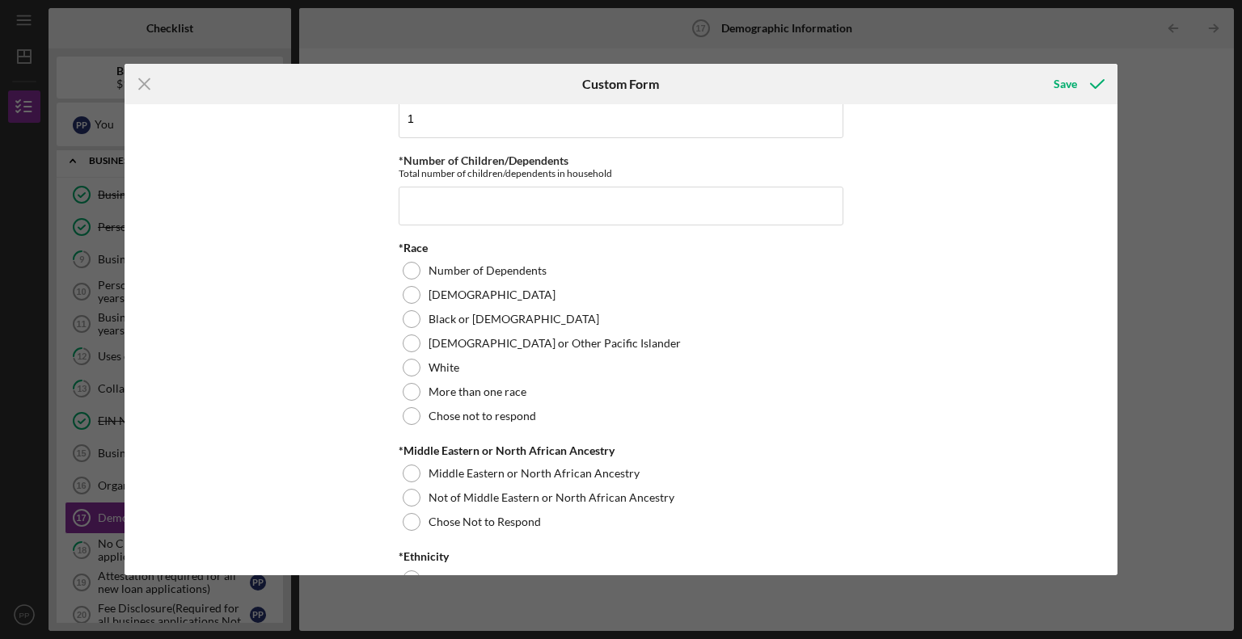
scroll to position [778, 0]
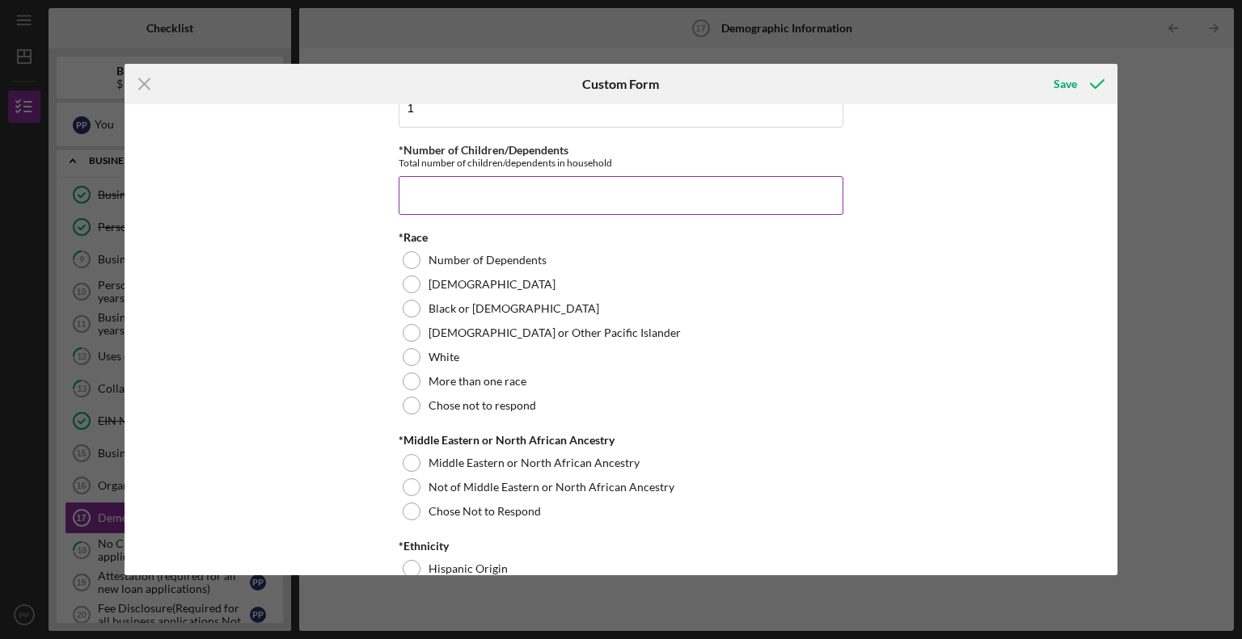
click at [512, 182] on input "*Number of Children/Dependents" at bounding box center [621, 195] width 445 height 39
type input "1"
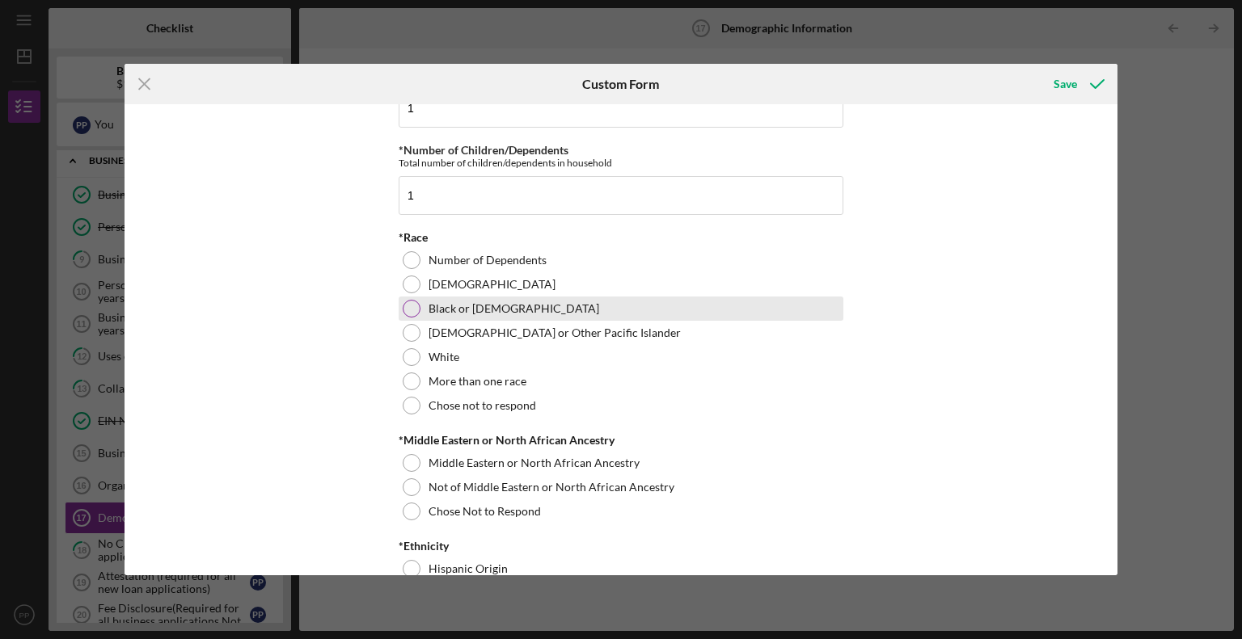
click at [408, 314] on div at bounding box center [412, 309] width 18 height 18
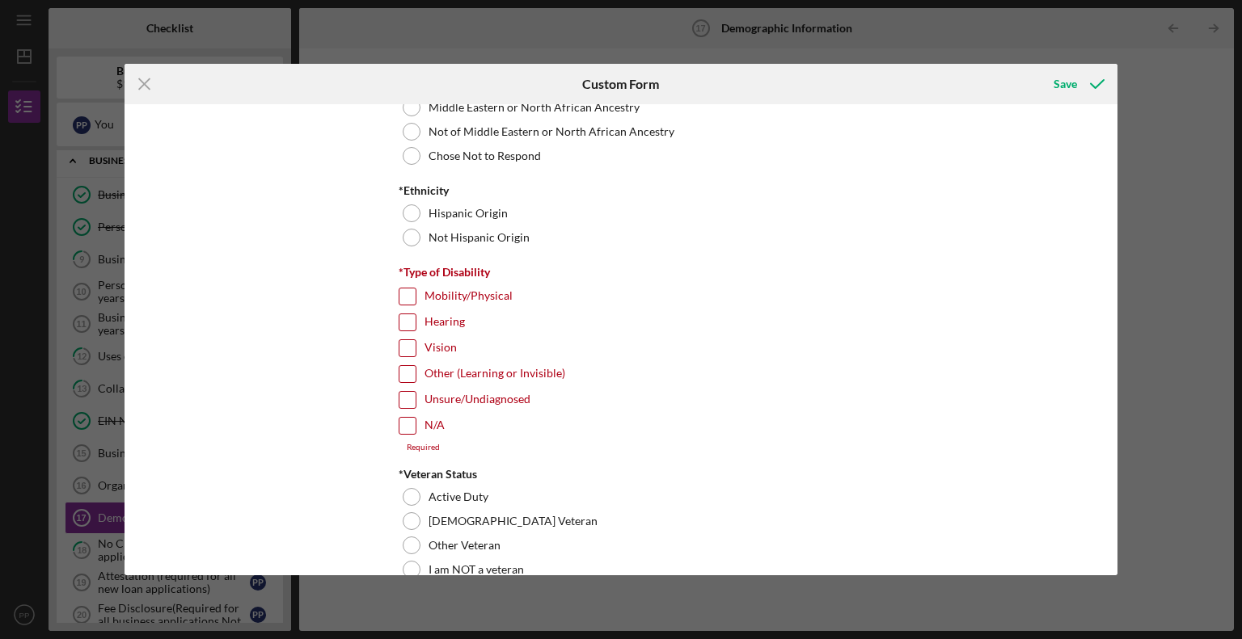
scroll to position [1145, 0]
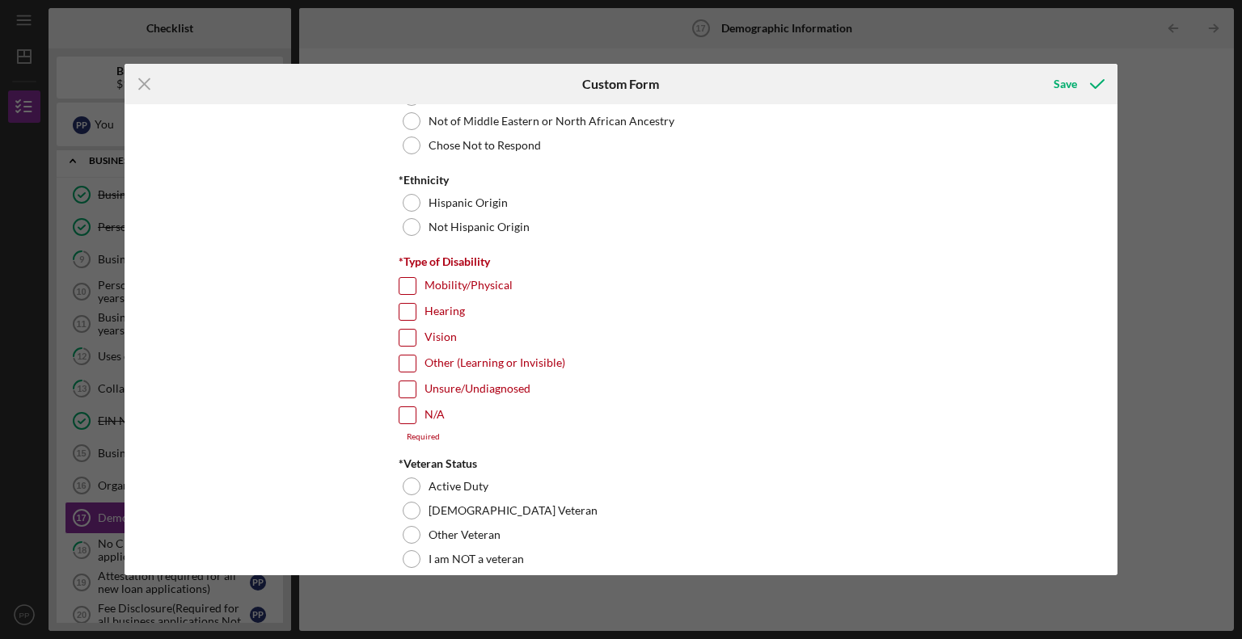
click at [402, 413] on input "N/A" at bounding box center [407, 415] width 16 height 16
checkbox input "true"
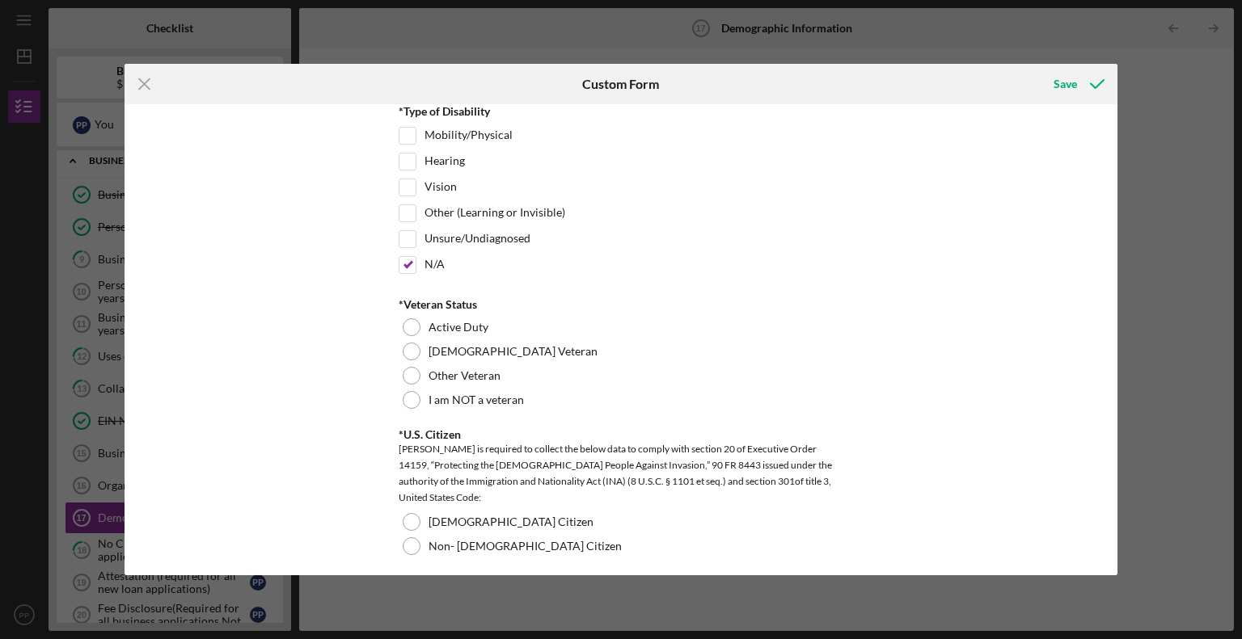
scroll to position [1306, 0]
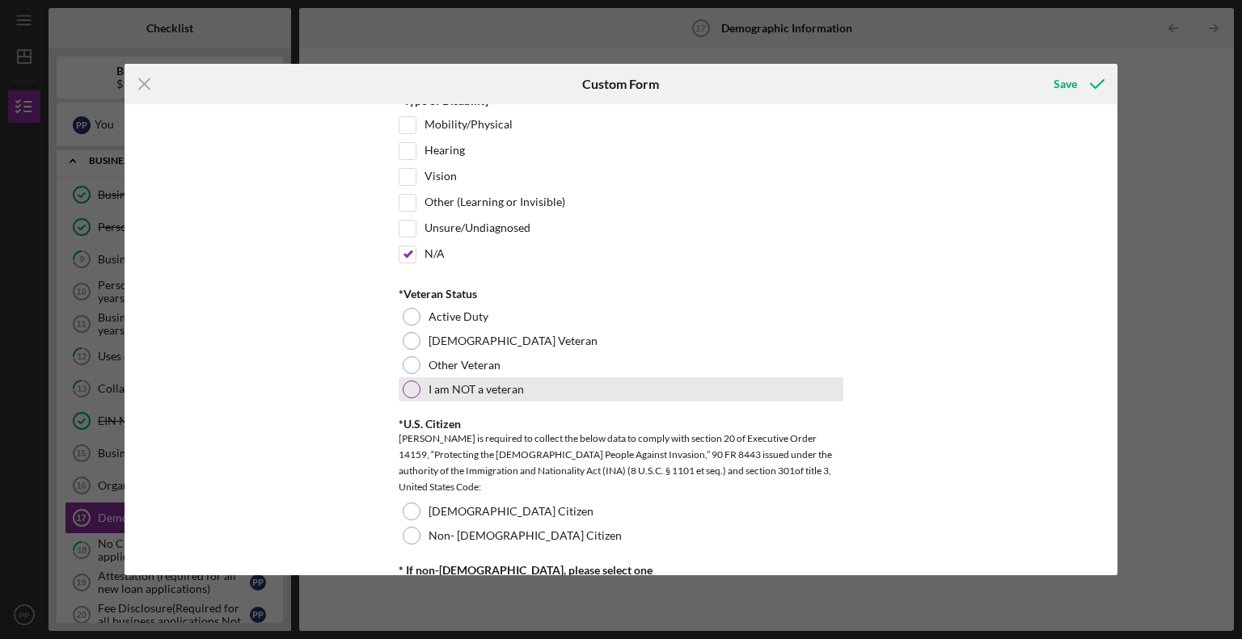
click at [415, 387] on div at bounding box center [412, 390] width 18 height 18
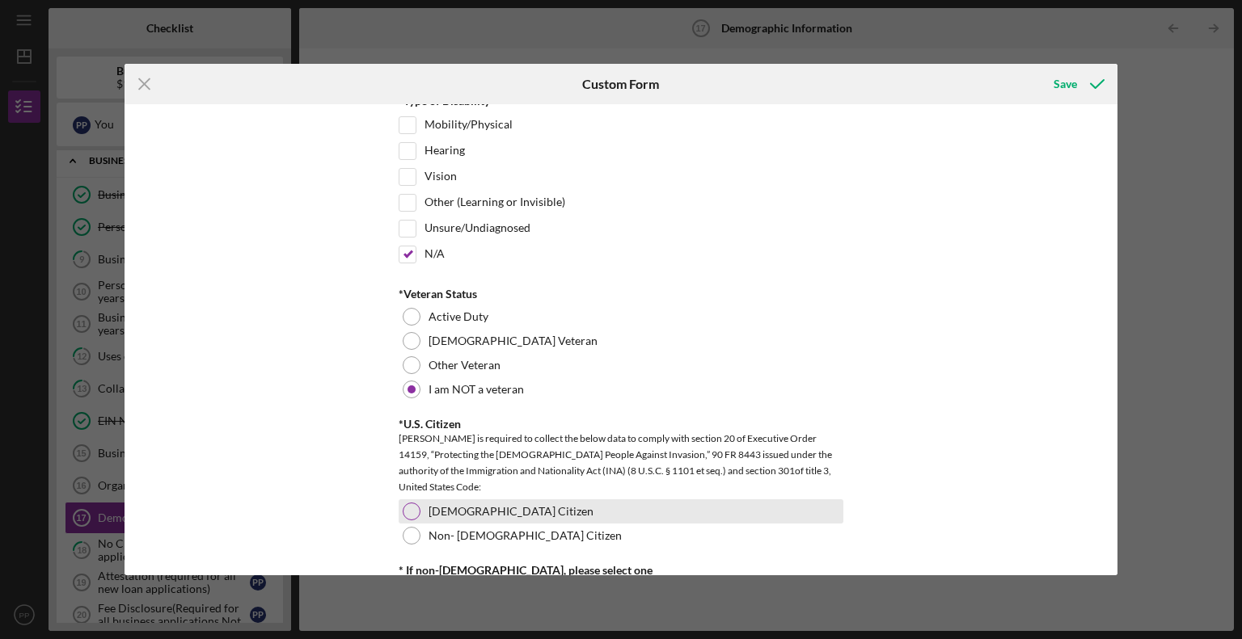
drag, startPoint x: 411, startPoint y: 506, endPoint x: 422, endPoint y: 498, distance: 13.9
click at [411, 506] on div at bounding box center [412, 512] width 18 height 18
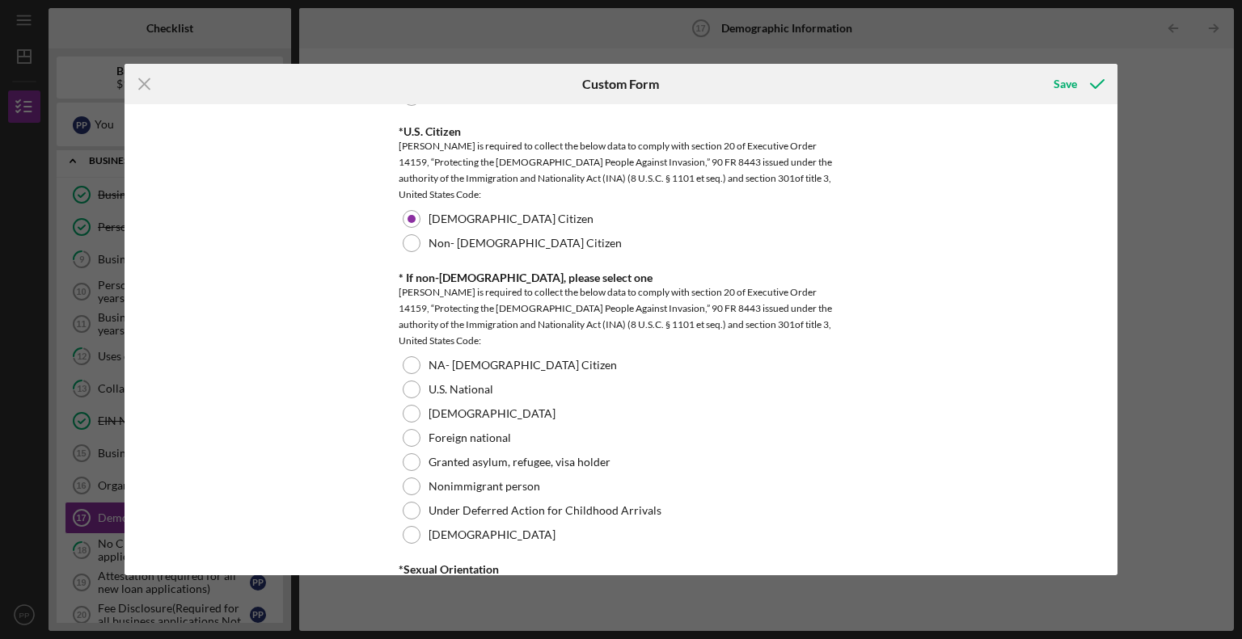
scroll to position [1650, 0]
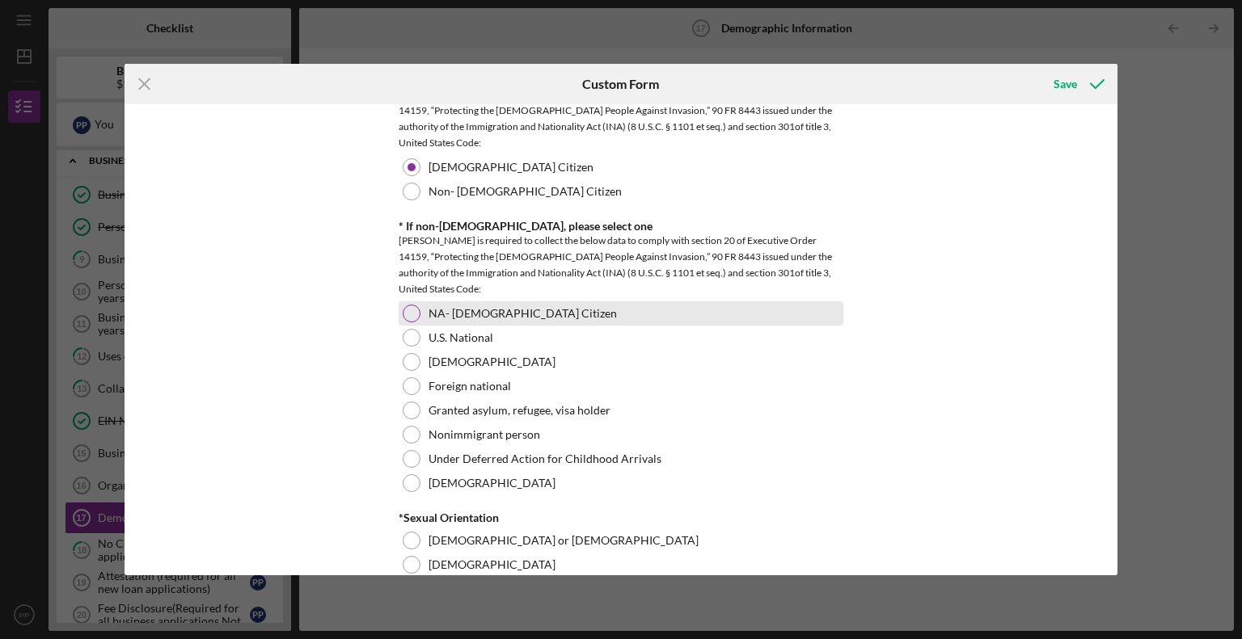
click at [404, 312] on div at bounding box center [412, 314] width 18 height 18
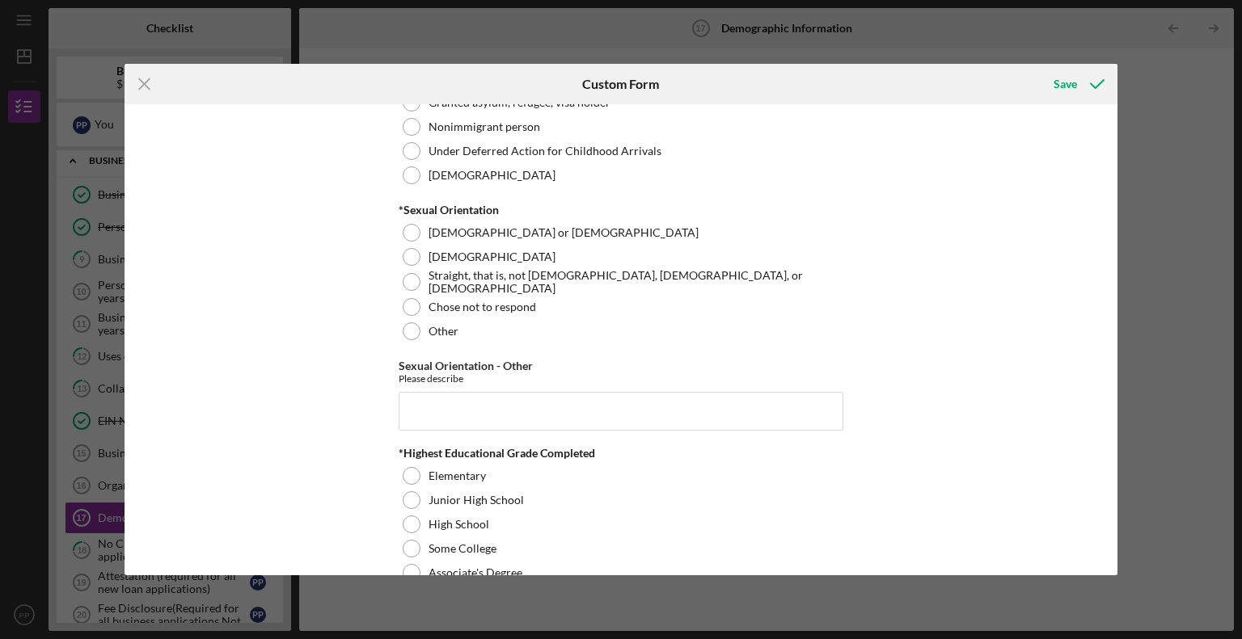
scroll to position [1969, 0]
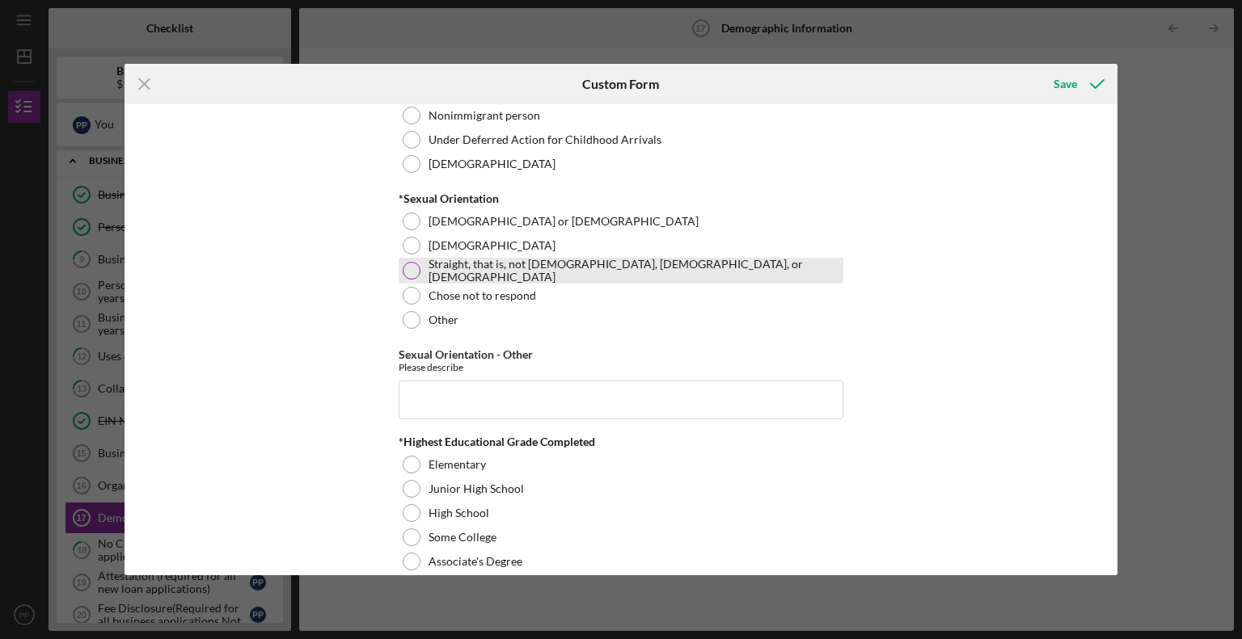
click at [409, 268] on div at bounding box center [412, 271] width 18 height 18
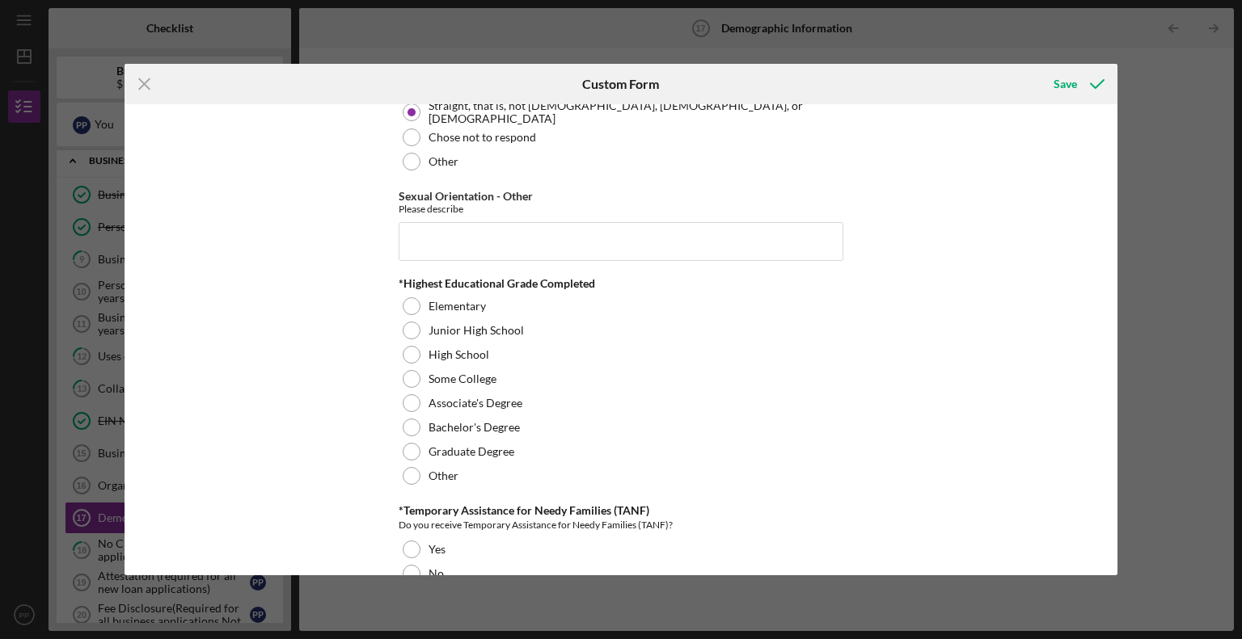
scroll to position [2138, 0]
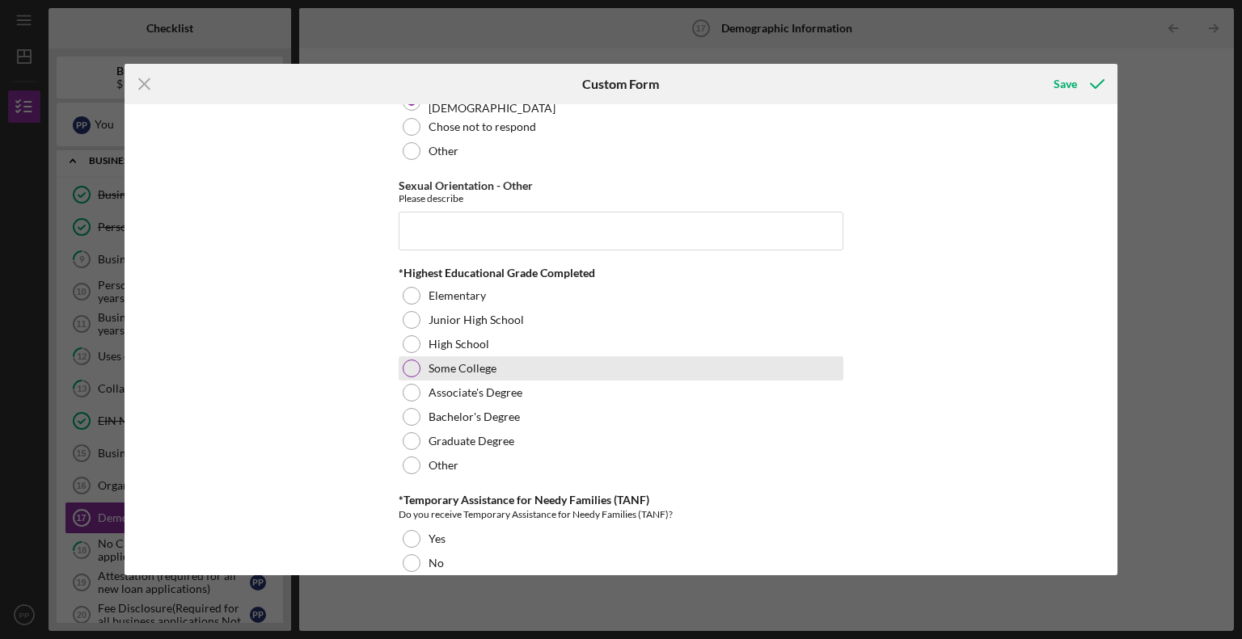
click at [402, 371] on div "Some College" at bounding box center [621, 368] width 445 height 24
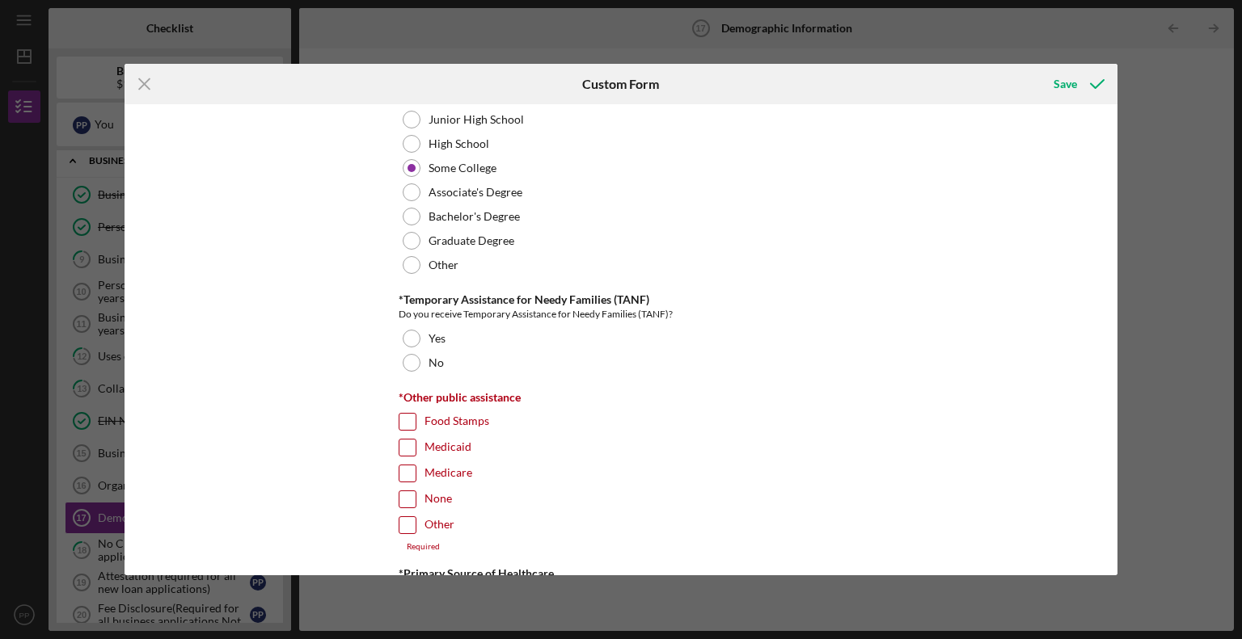
scroll to position [2360, 0]
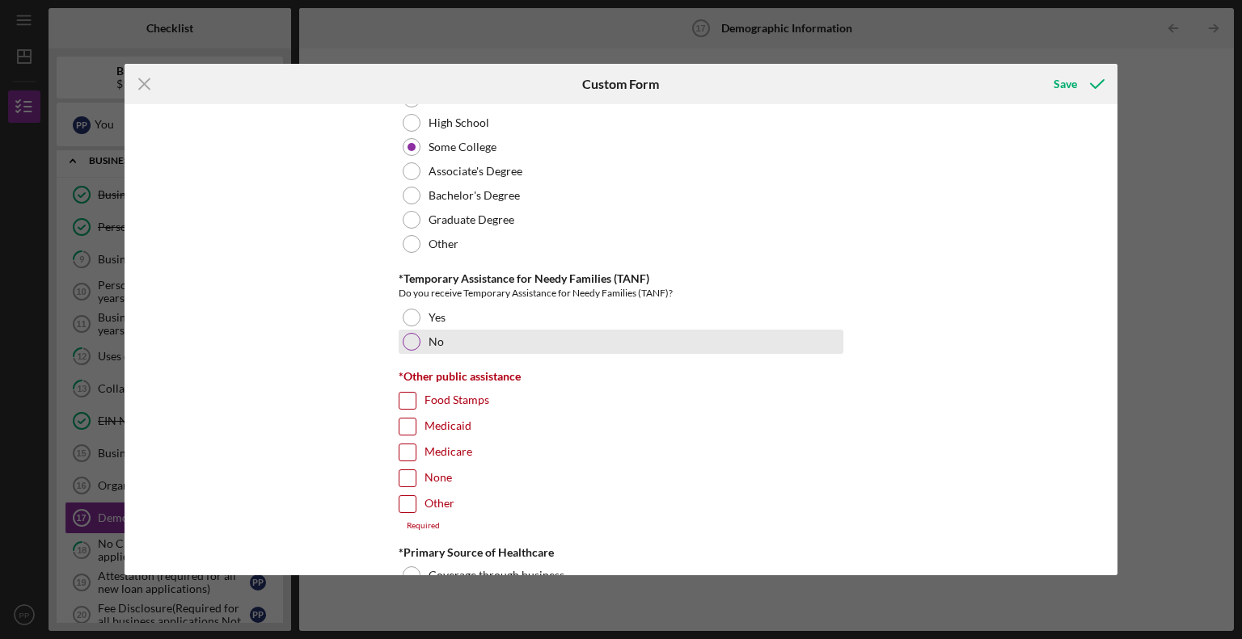
click at [407, 333] on div at bounding box center [412, 342] width 18 height 18
click at [405, 470] on input "None" at bounding box center [407, 478] width 16 height 16
checkbox input "true"
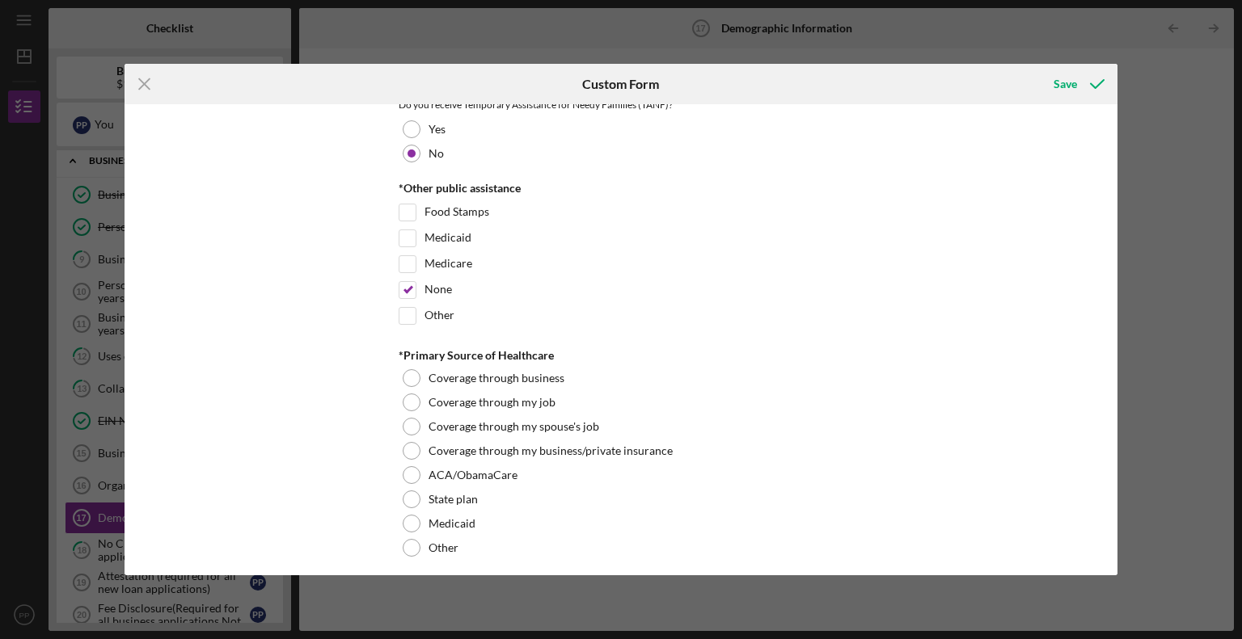
scroll to position [2558, 0]
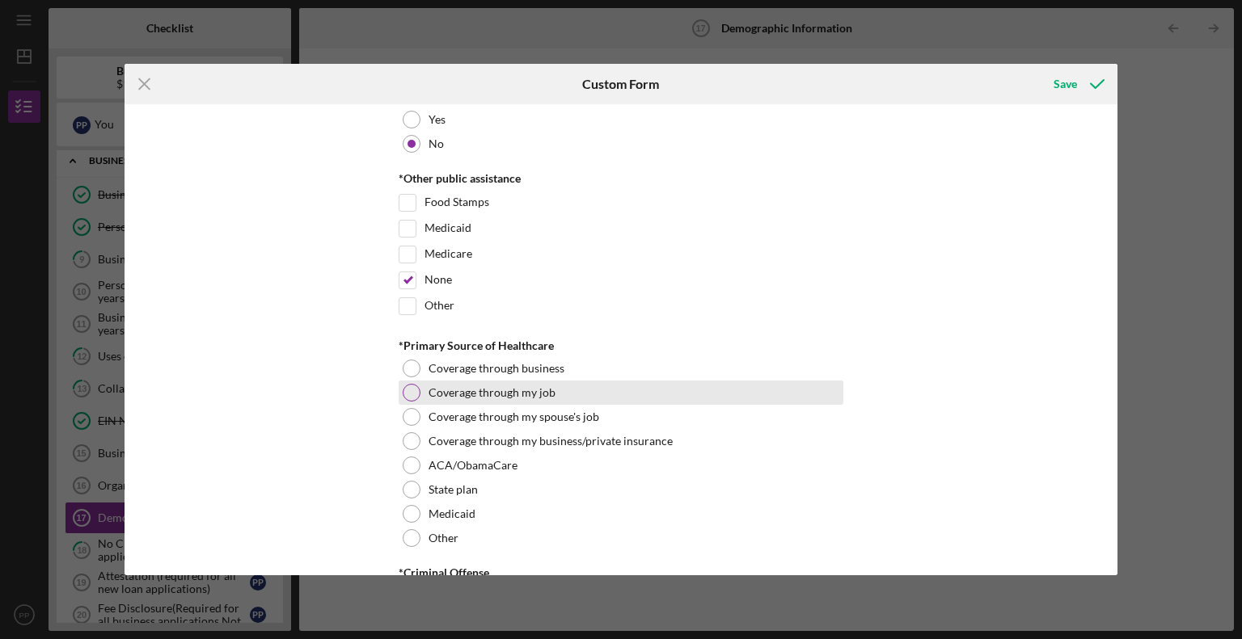
click at [406, 385] on div at bounding box center [412, 393] width 18 height 18
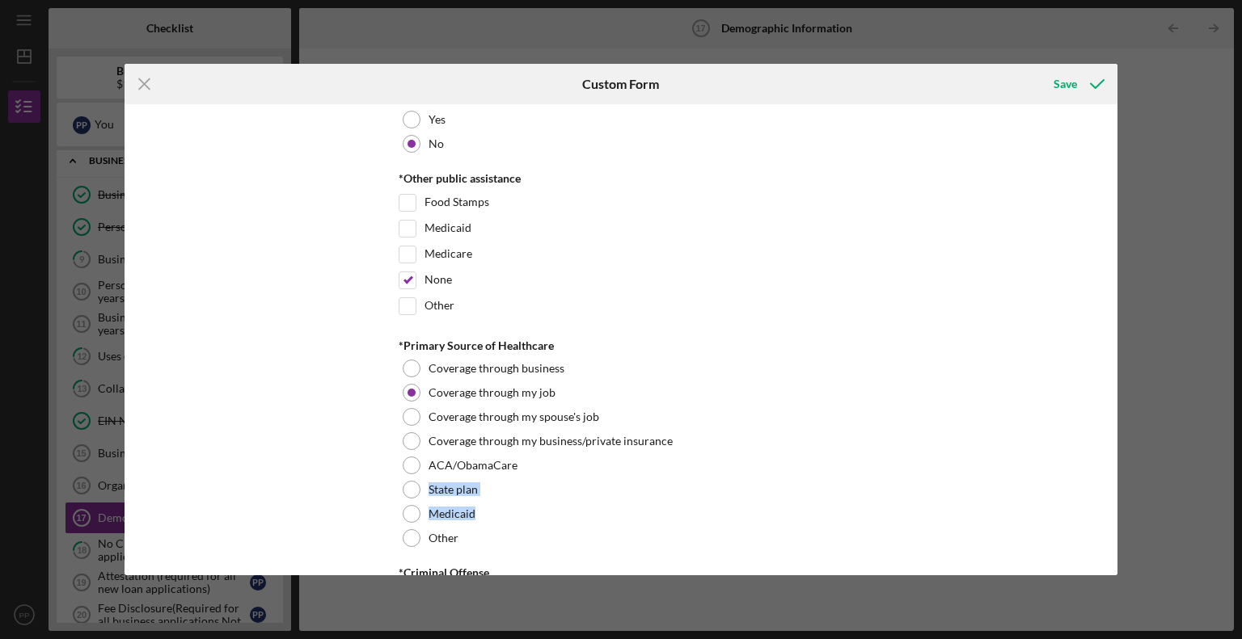
drag, startPoint x: 1112, startPoint y: 458, endPoint x: 1126, endPoint y: 498, distance: 41.9
click at [1126, 498] on div "Icon/Menu Close Custom Form Save Demographic Information *Gender Female Male No…" at bounding box center [621, 319] width 1242 height 639
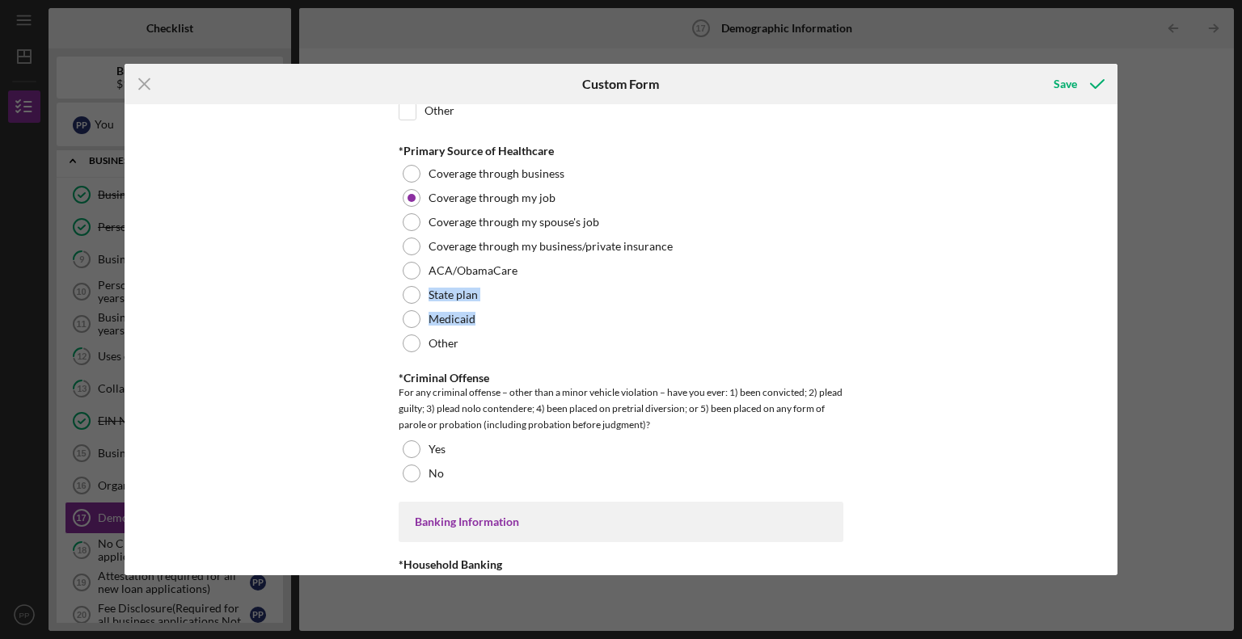
scroll to position [2789, 0]
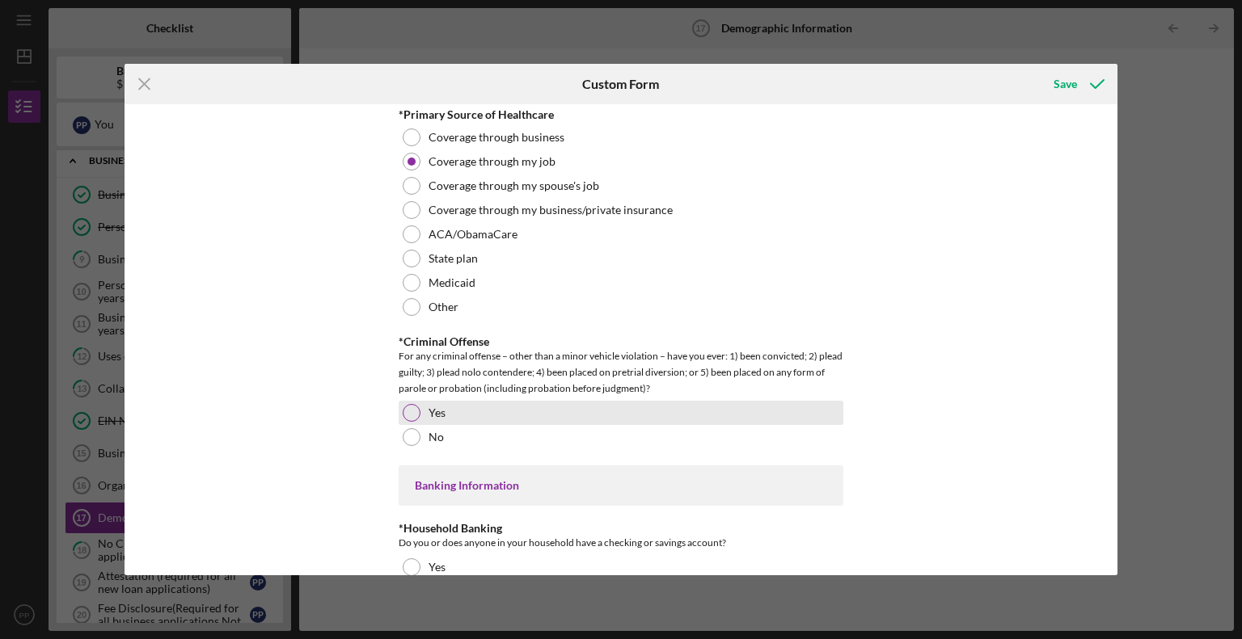
click at [451, 410] on div "Yes" at bounding box center [621, 413] width 445 height 24
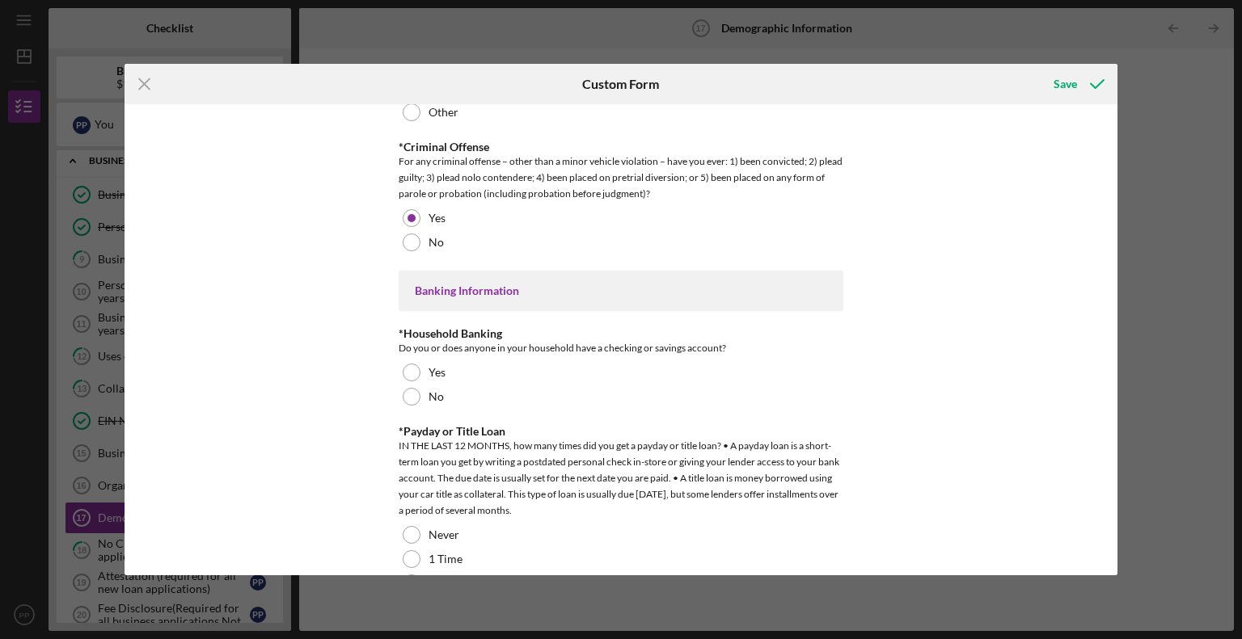
scroll to position [3004, 0]
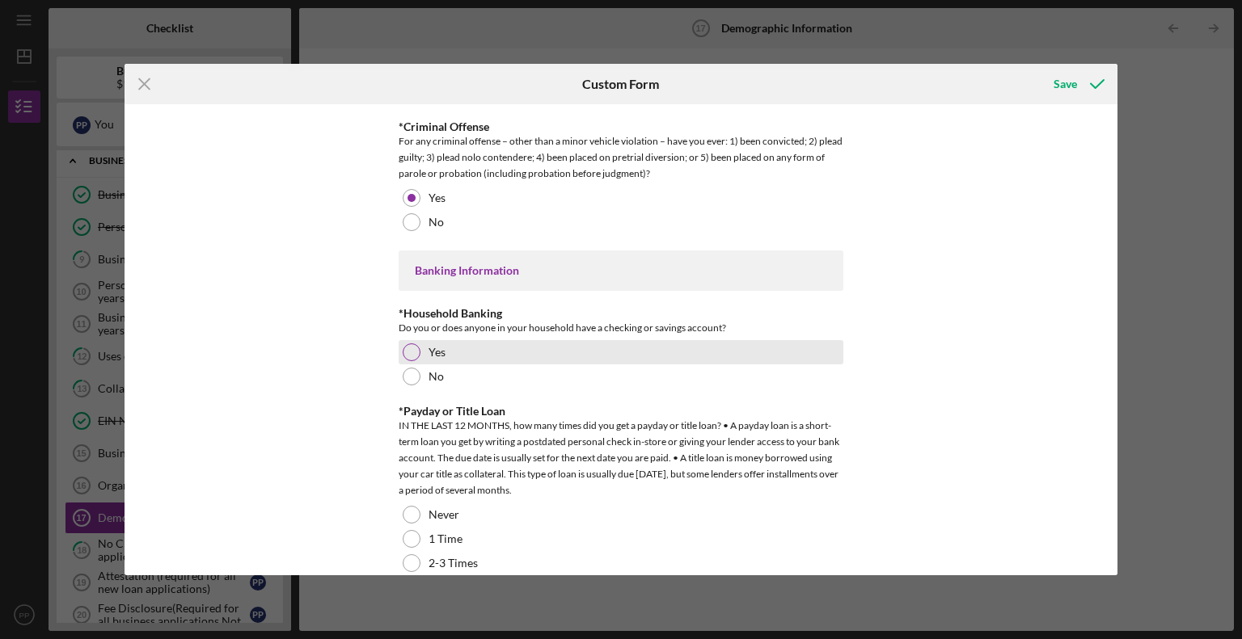
click at [405, 348] on div at bounding box center [412, 353] width 18 height 18
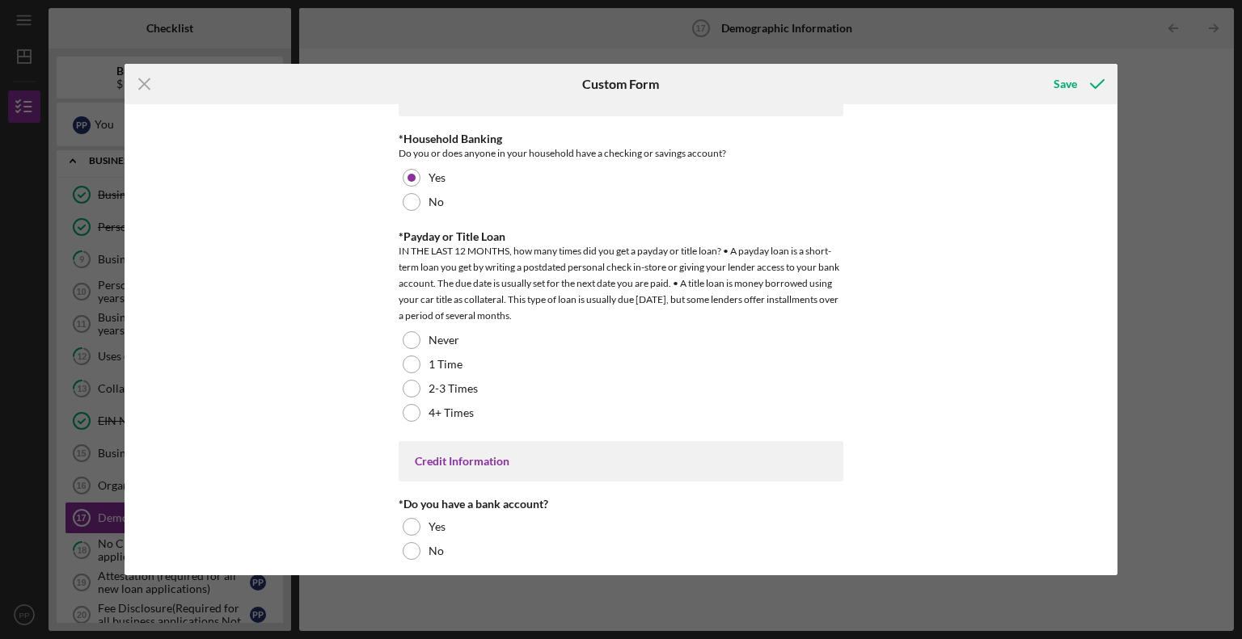
scroll to position [3184, 0]
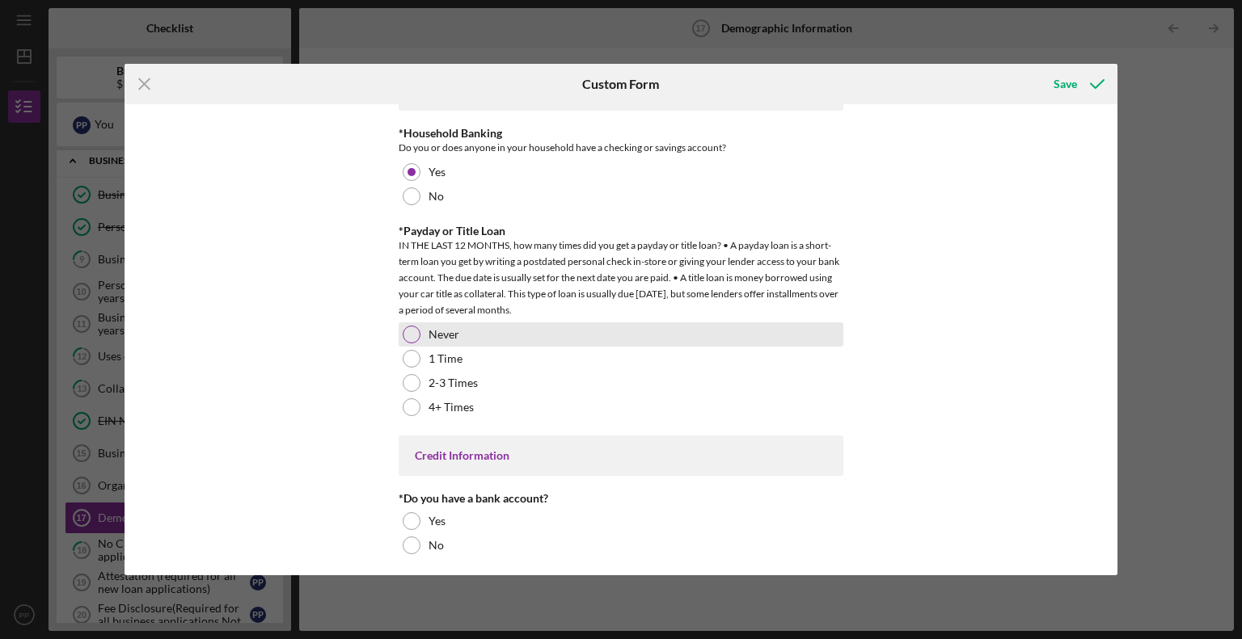
click at [412, 327] on div at bounding box center [412, 335] width 18 height 18
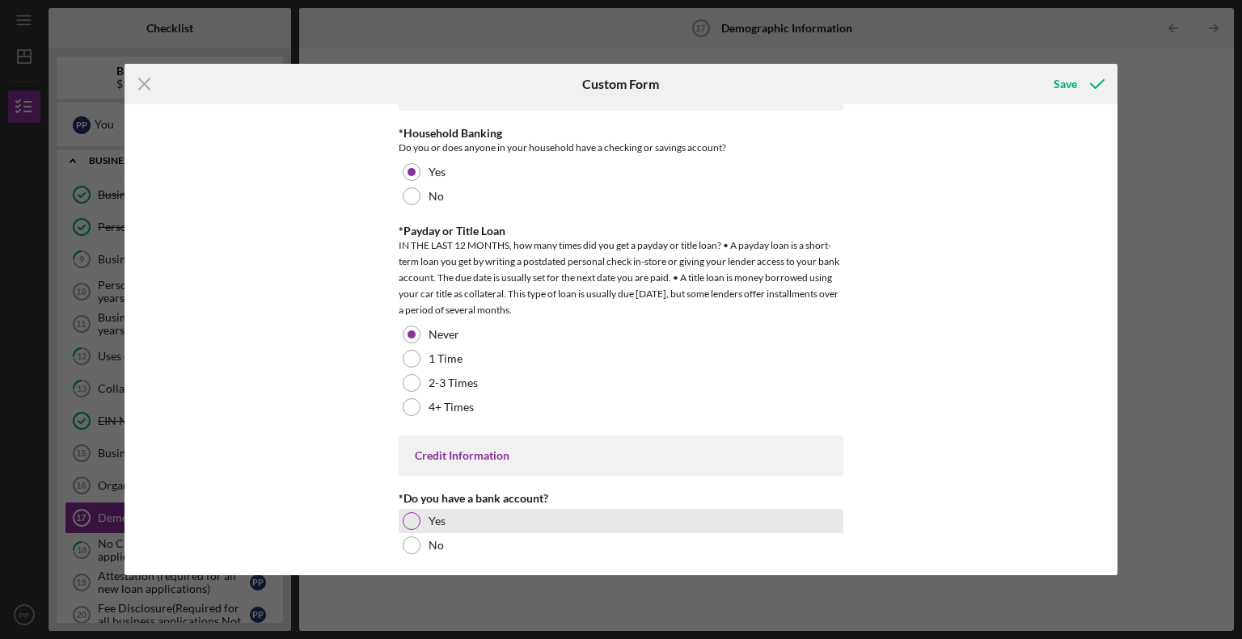
click at [406, 513] on div at bounding box center [412, 522] width 18 height 18
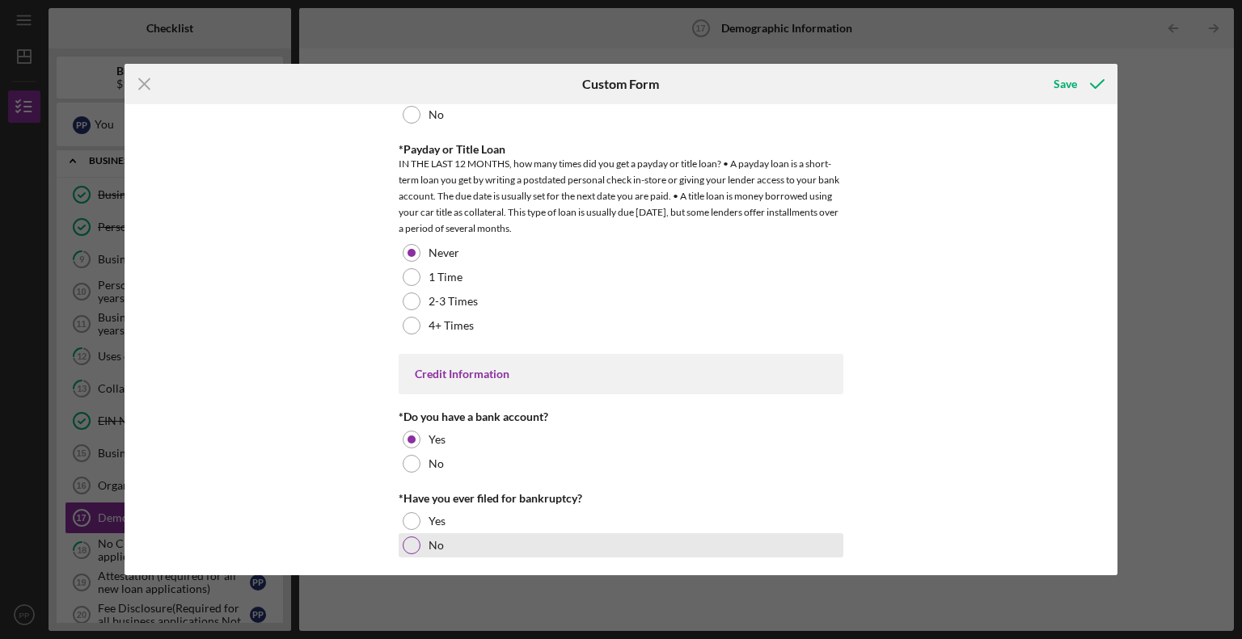
click at [415, 537] on div at bounding box center [412, 546] width 18 height 18
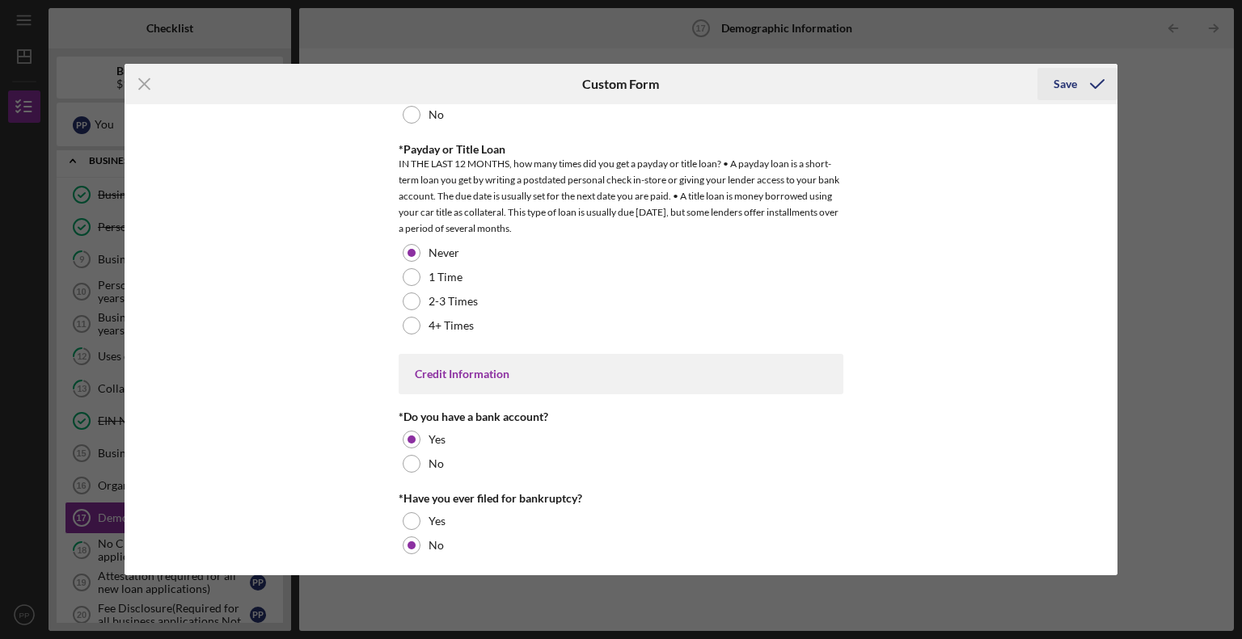
click at [1069, 77] on div "Save" at bounding box center [1064, 84] width 23 height 32
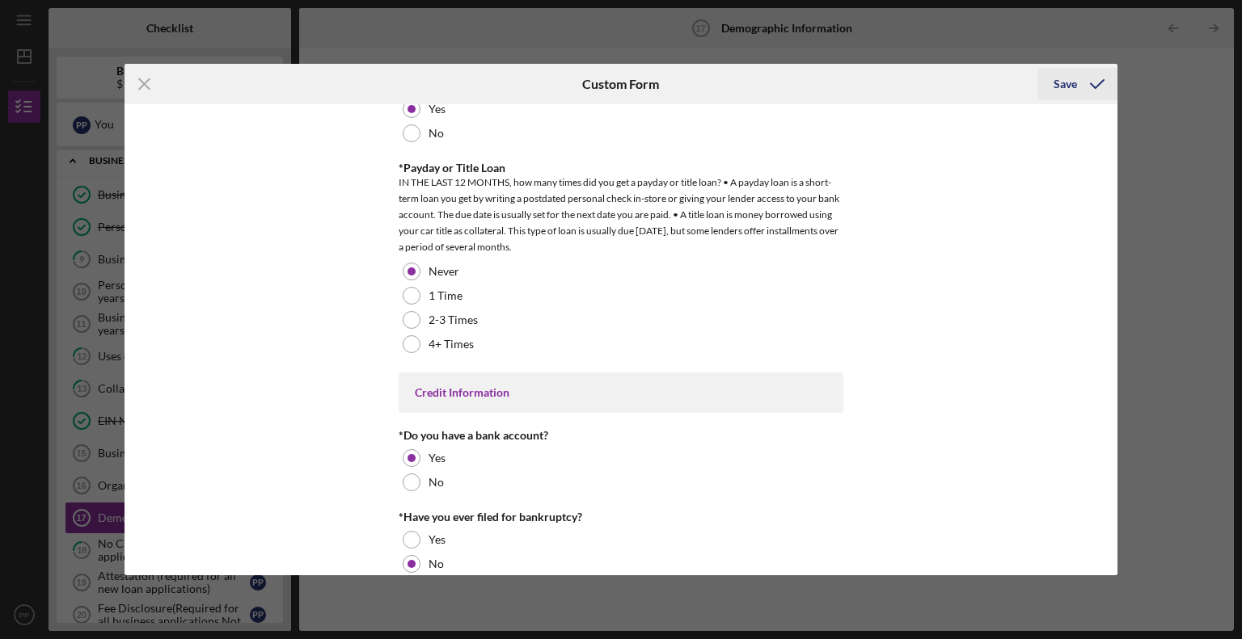
scroll to position [3284, 0]
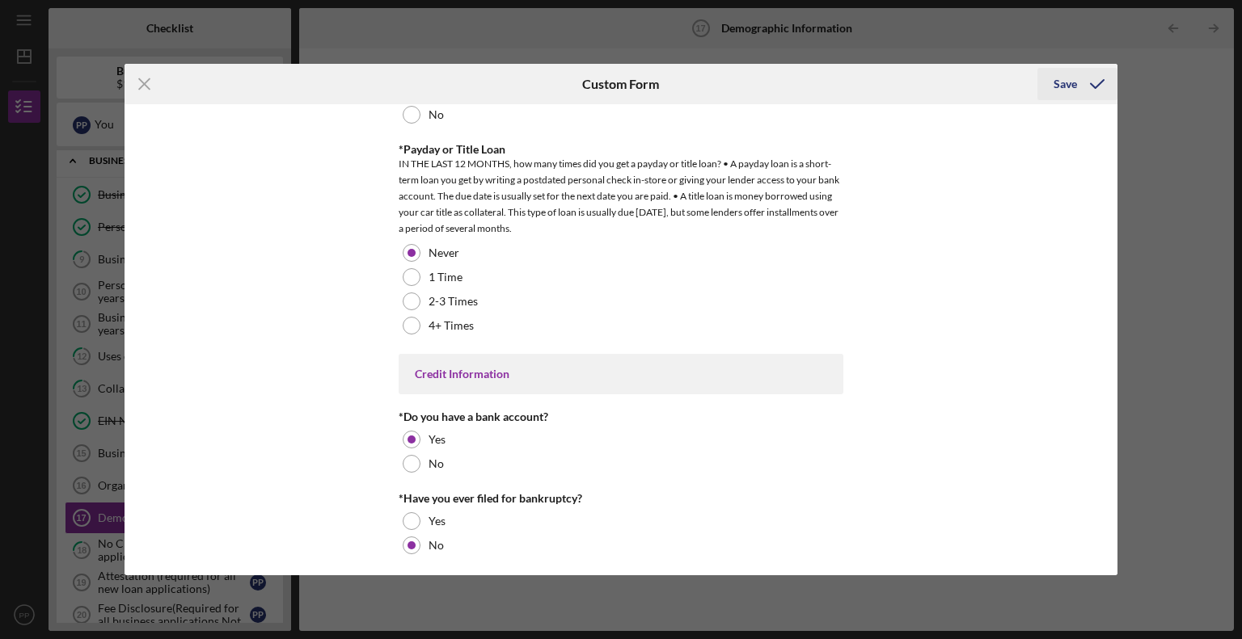
click at [1063, 83] on div "Save" at bounding box center [1064, 84] width 23 height 32
click at [1064, 92] on div "Save" at bounding box center [1064, 84] width 23 height 32
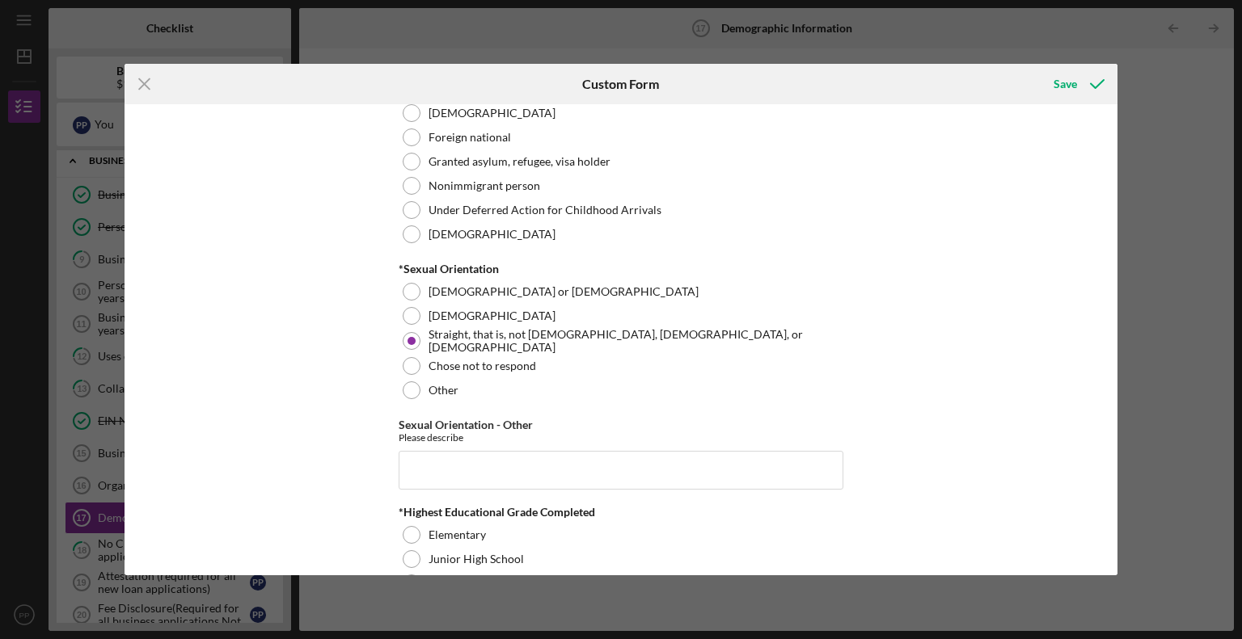
scroll to position [1872, 0]
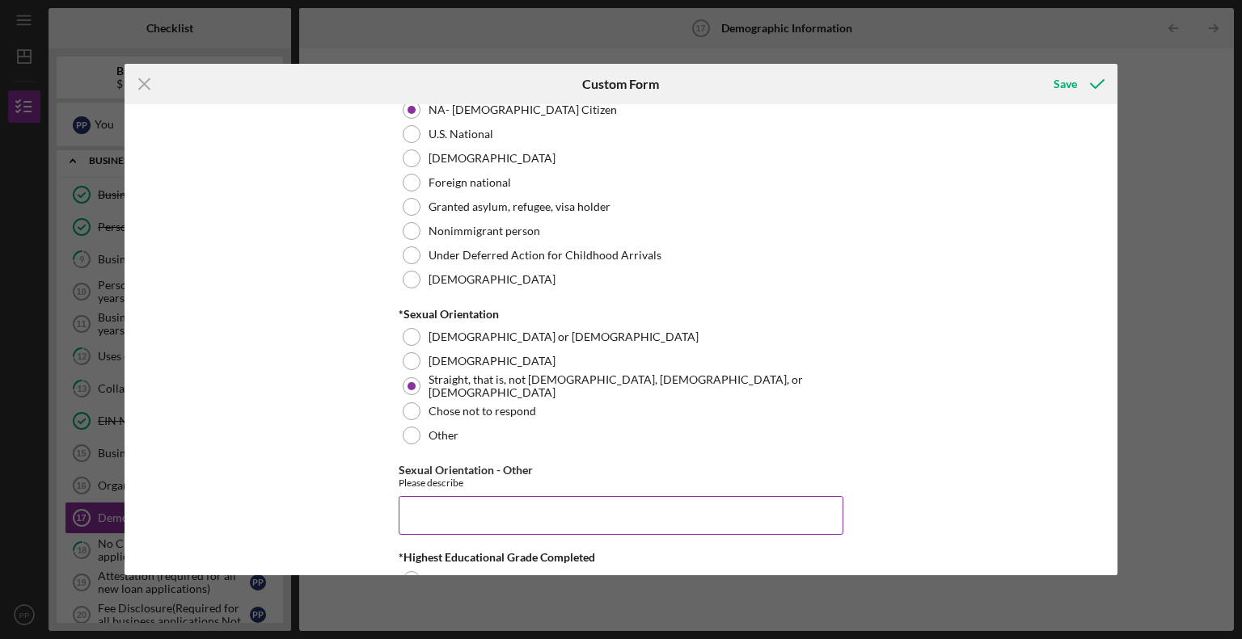
click at [660, 525] on input "Sexual Orientation - Other" at bounding box center [621, 515] width 445 height 39
type input "n/a"
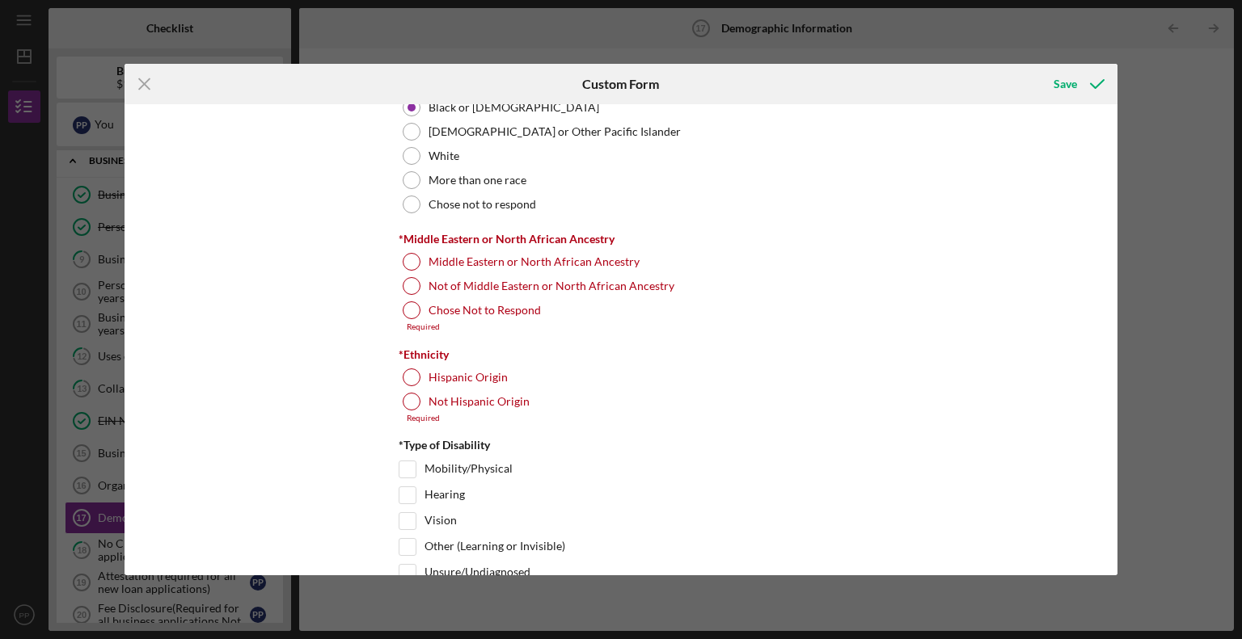
scroll to position [985, 0]
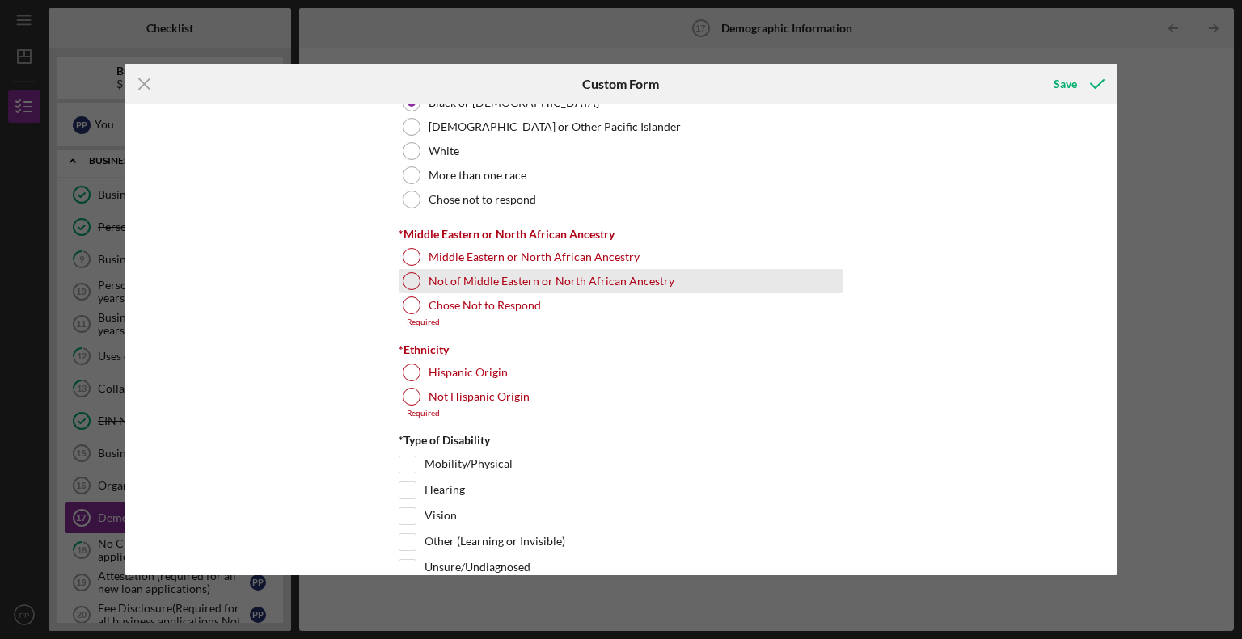
click at [403, 284] on div at bounding box center [412, 281] width 18 height 18
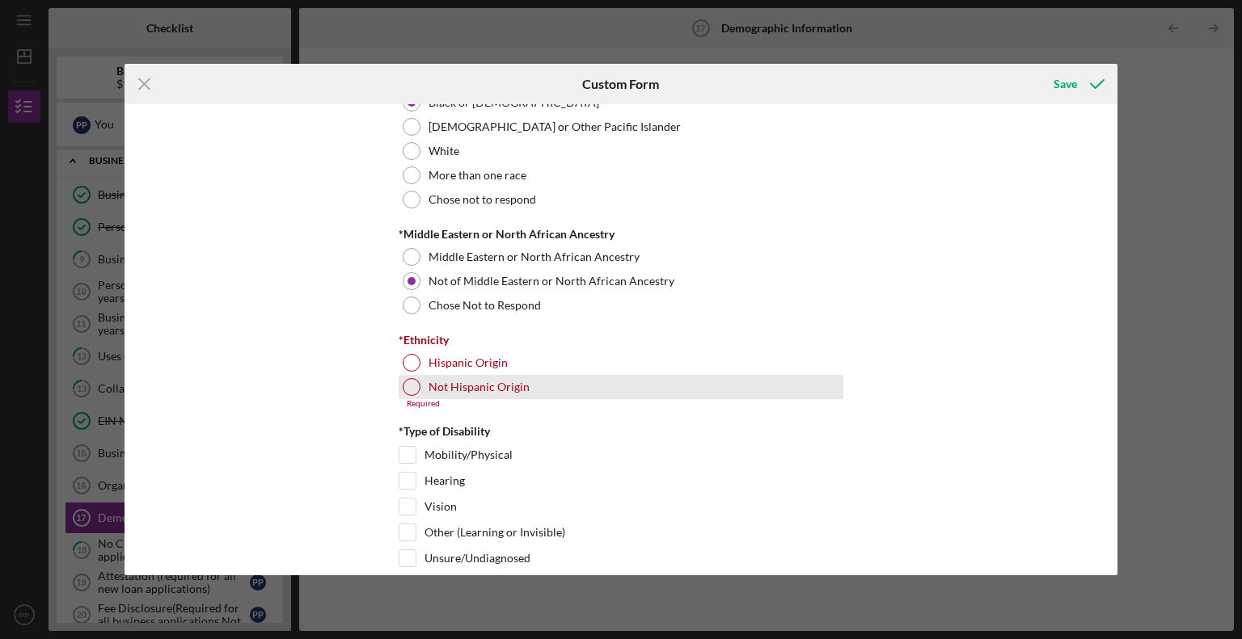
click at [405, 391] on div at bounding box center [412, 387] width 18 height 18
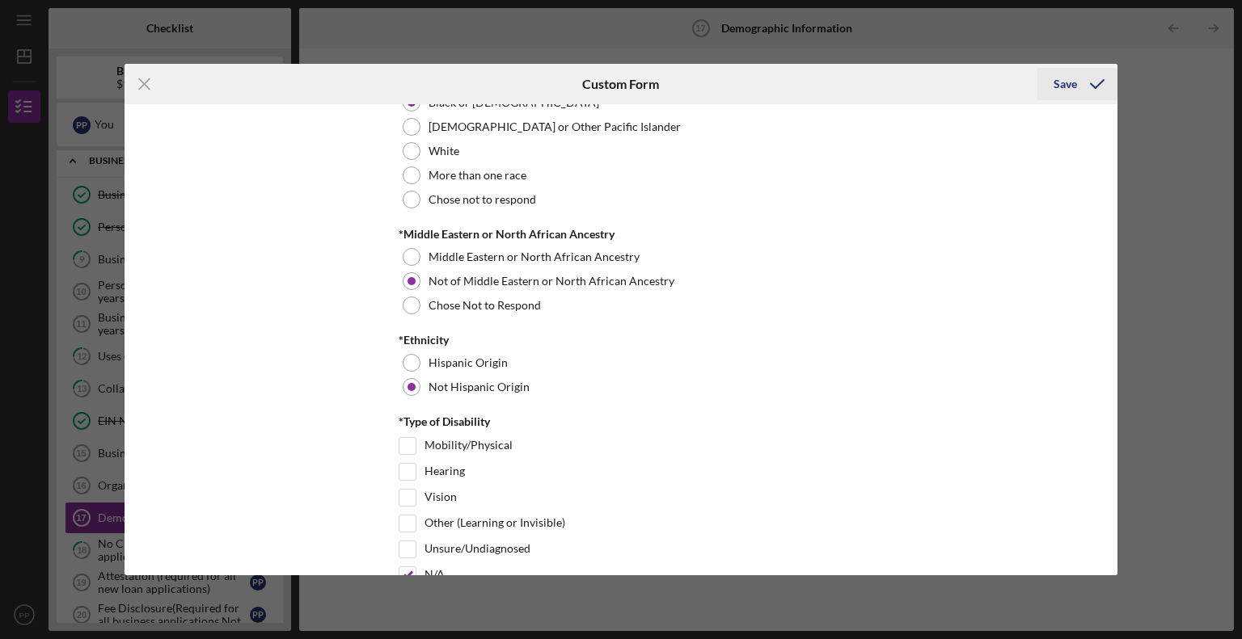
click at [1047, 79] on button "Save" at bounding box center [1077, 84] width 80 height 32
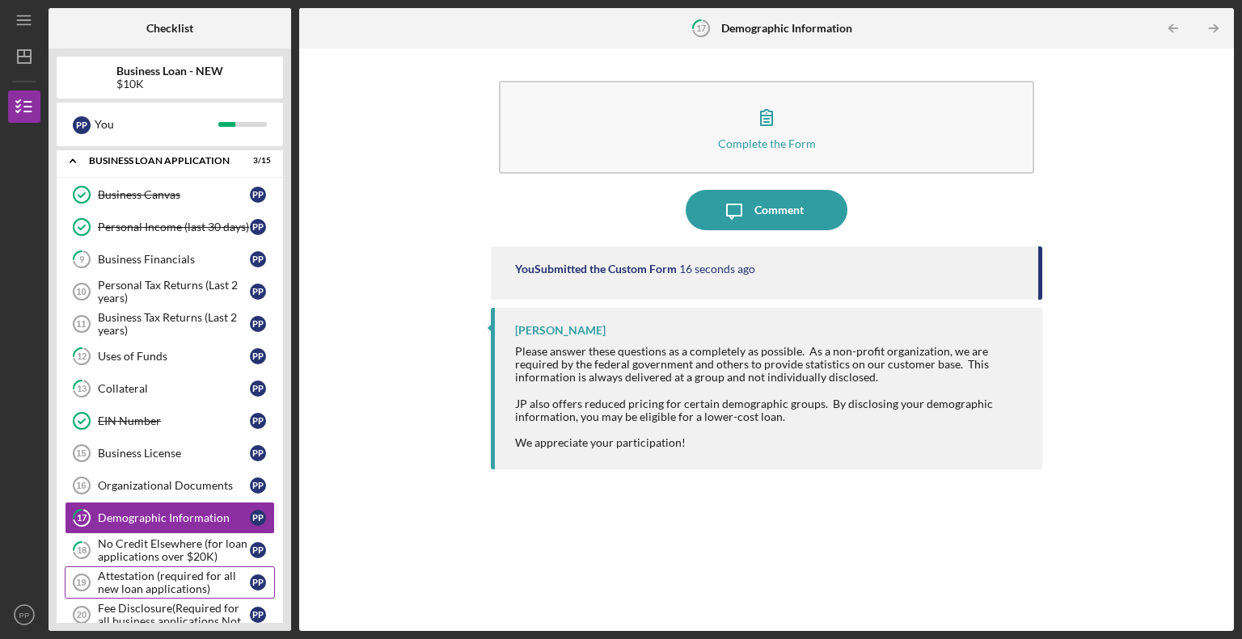
click at [99, 576] on div "Attestation (required for all new loan applications)" at bounding box center [174, 583] width 152 height 26
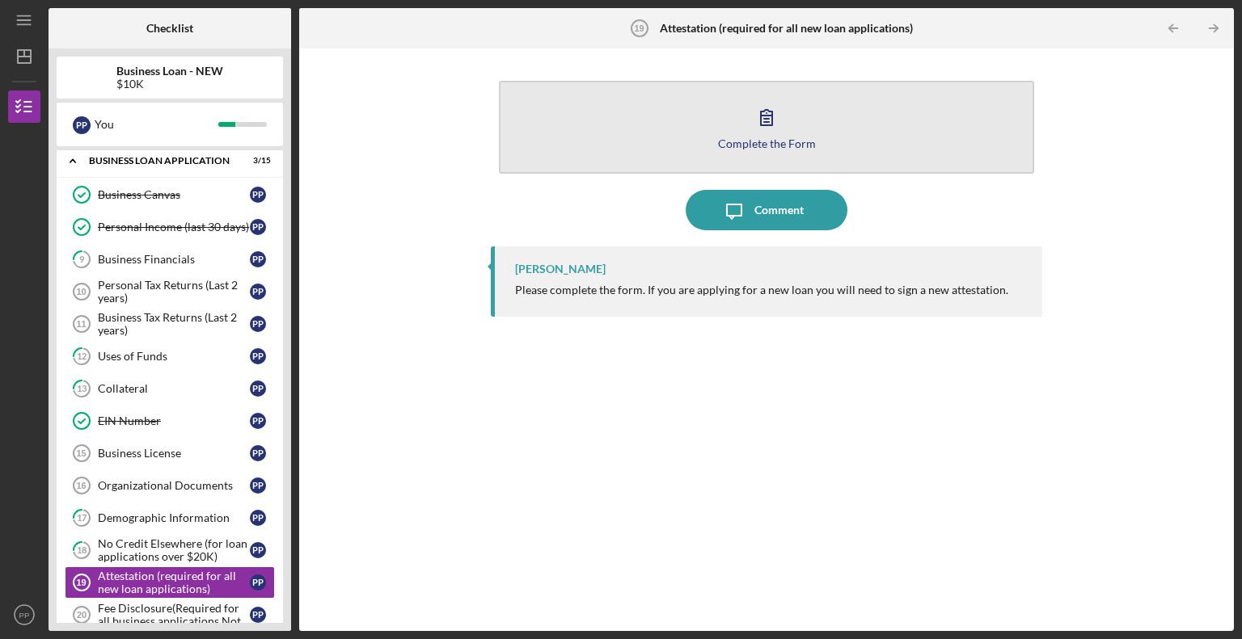
click at [765, 148] on div "Complete the Form" at bounding box center [767, 143] width 98 height 12
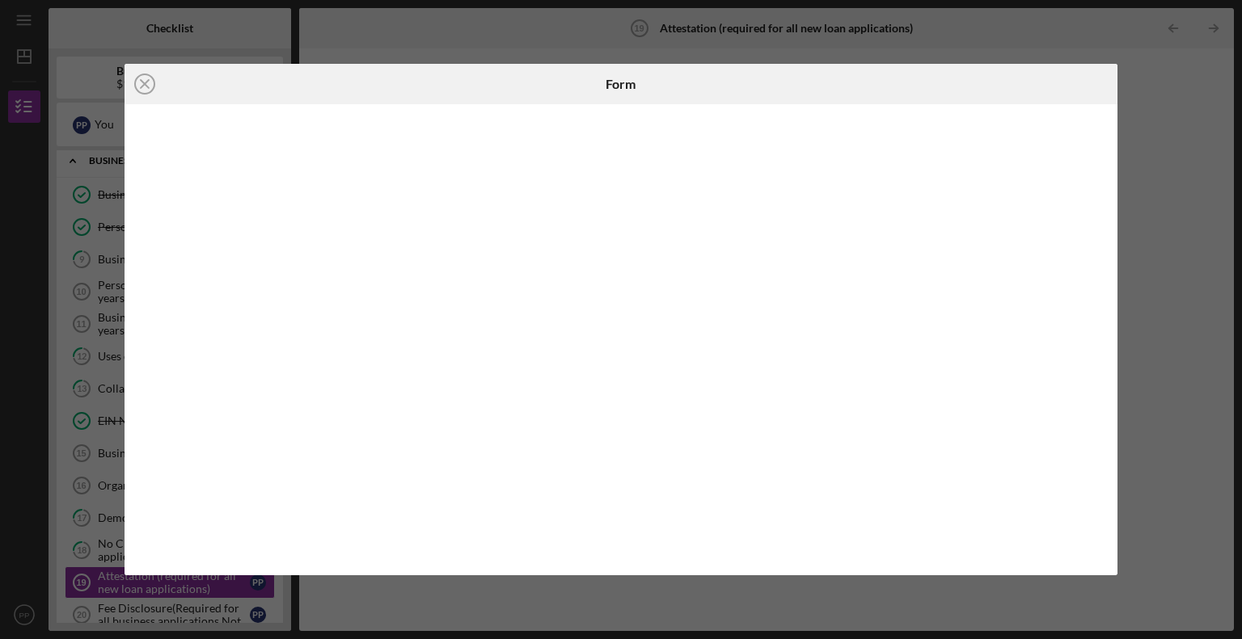
click at [1171, 140] on div "Icon/Close Form" at bounding box center [621, 319] width 1242 height 639
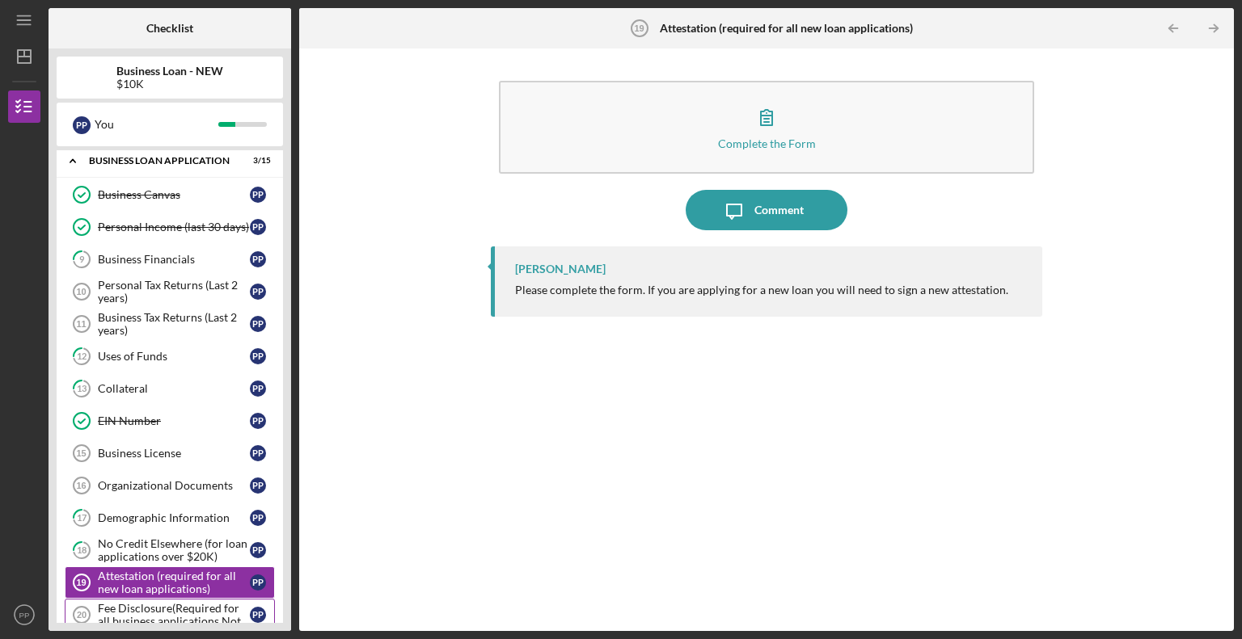
click at [123, 605] on div "Fee Disclosure(Required for all business applications,Not needed for Contractor…" at bounding box center [174, 615] width 152 height 26
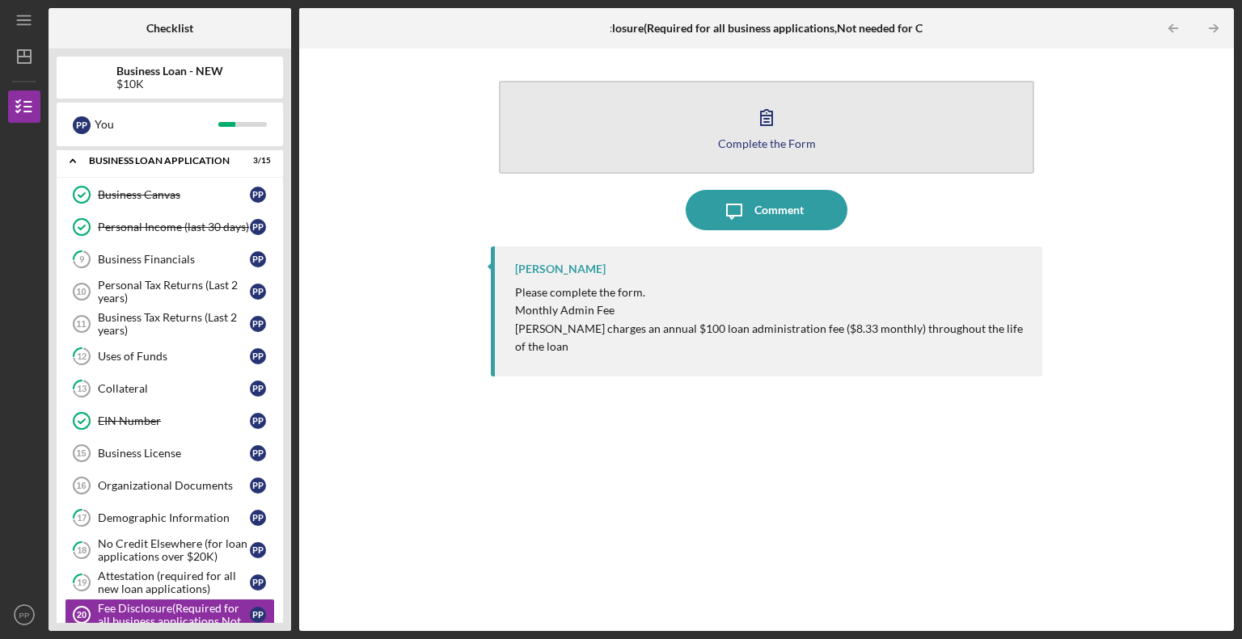
click at [755, 139] on div "Complete the Form" at bounding box center [767, 143] width 98 height 12
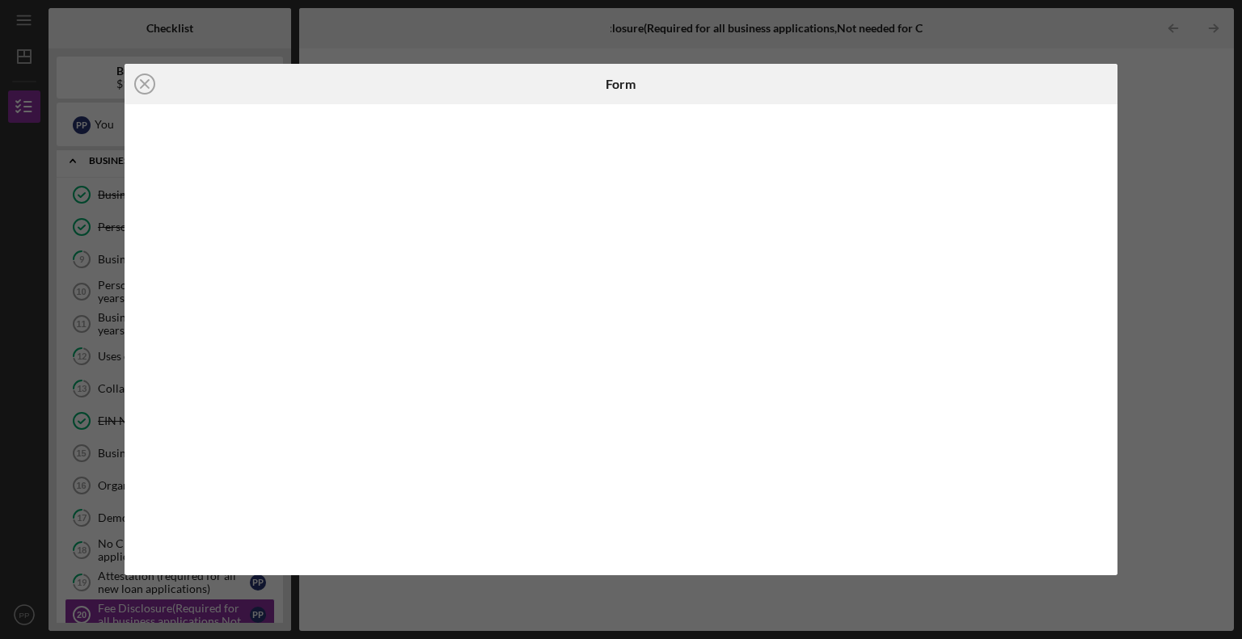
click at [1209, 217] on div "Icon/Close Form" at bounding box center [621, 319] width 1242 height 639
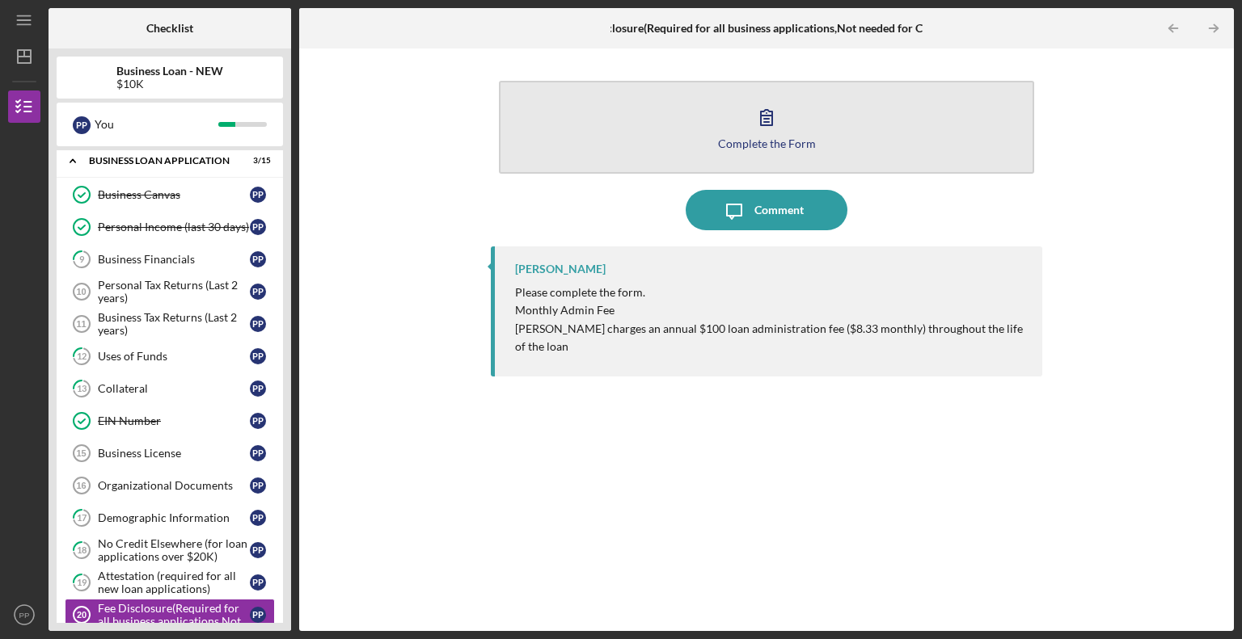
click at [723, 140] on div "Complete the Form" at bounding box center [767, 143] width 98 height 12
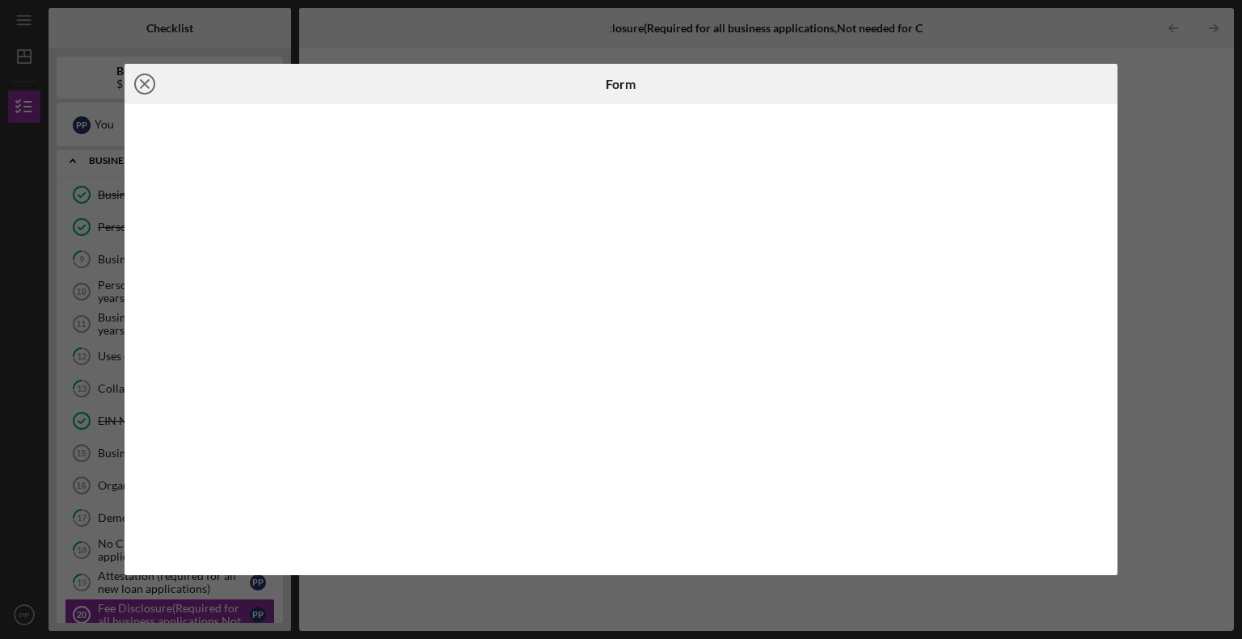
click at [142, 83] on icon "Icon/Close" at bounding box center [144, 84] width 40 height 40
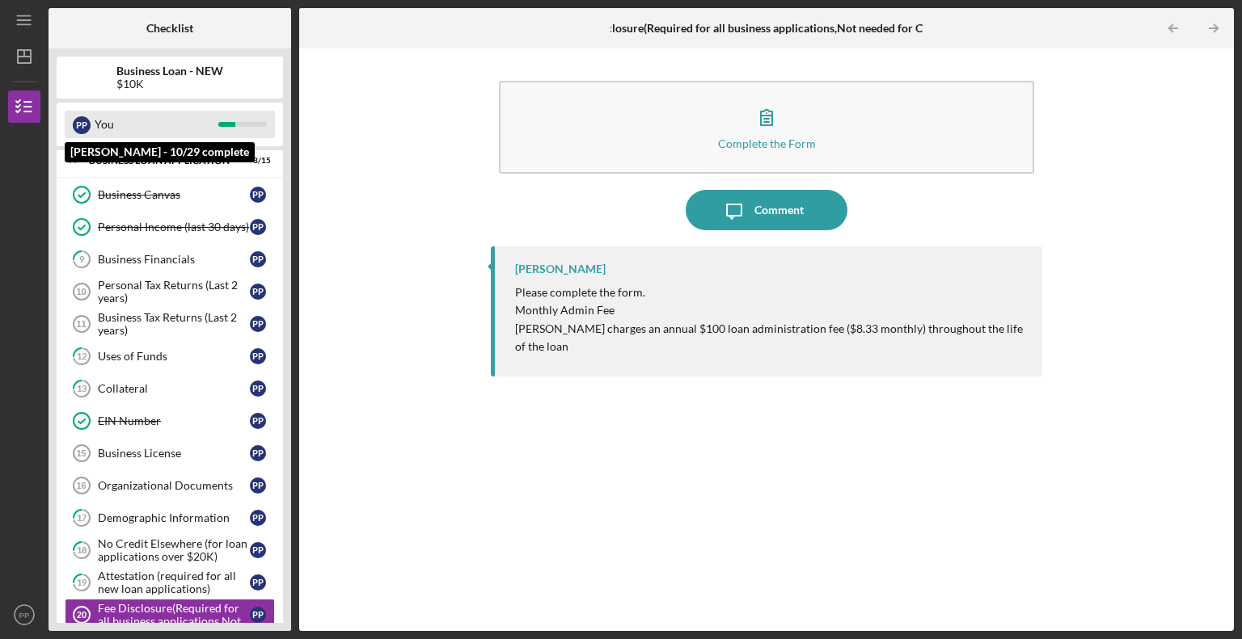
click at [191, 123] on div "You" at bounding box center [157, 124] width 124 height 27
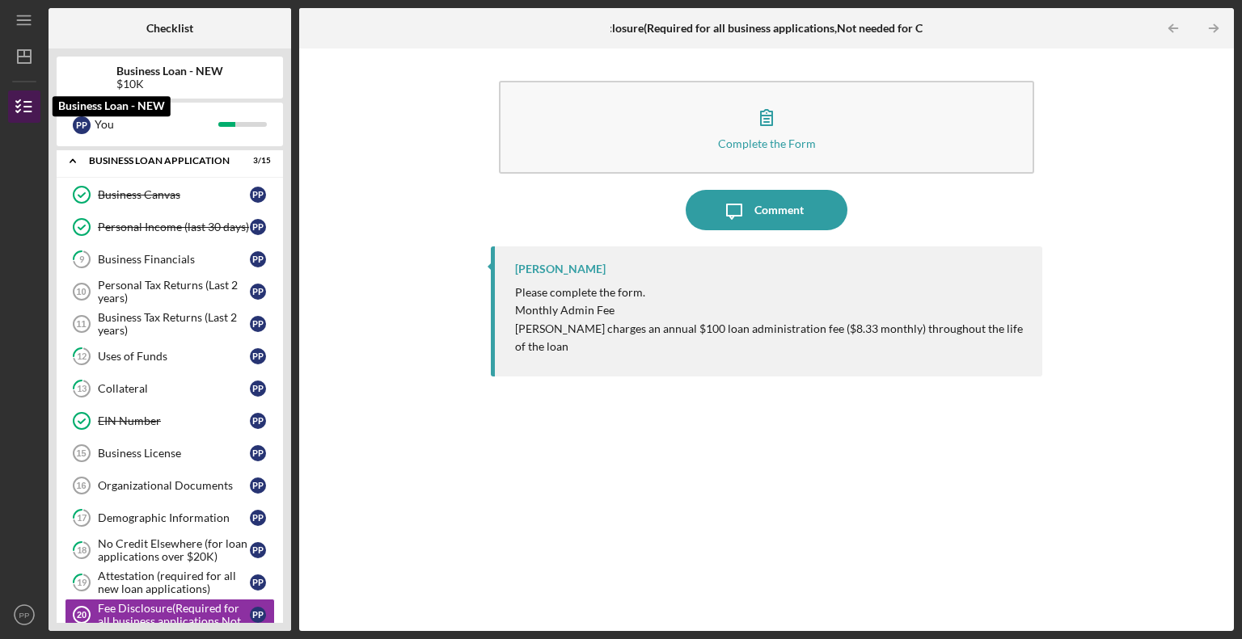
click at [27, 102] on line "button" at bounding box center [27, 102] width 7 height 0
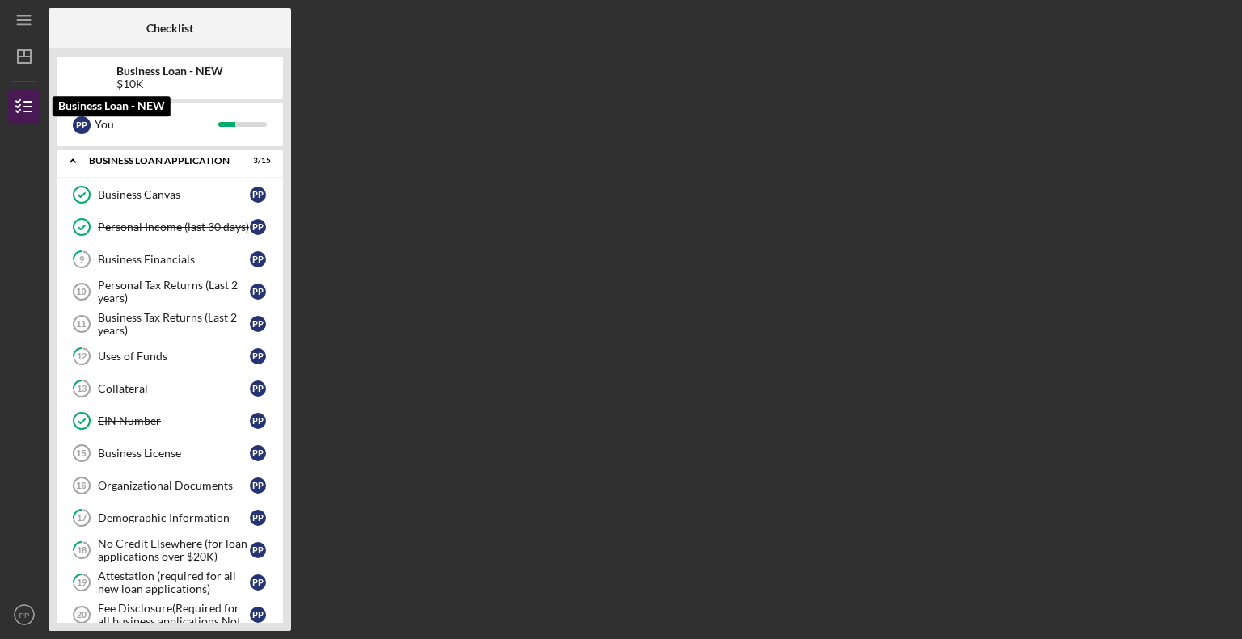
click at [14, 92] on icon "button" at bounding box center [24, 106] width 40 height 40
click at [94, 158] on div "BUSINESS LOAN APPLICATION" at bounding box center [176, 161] width 174 height 10
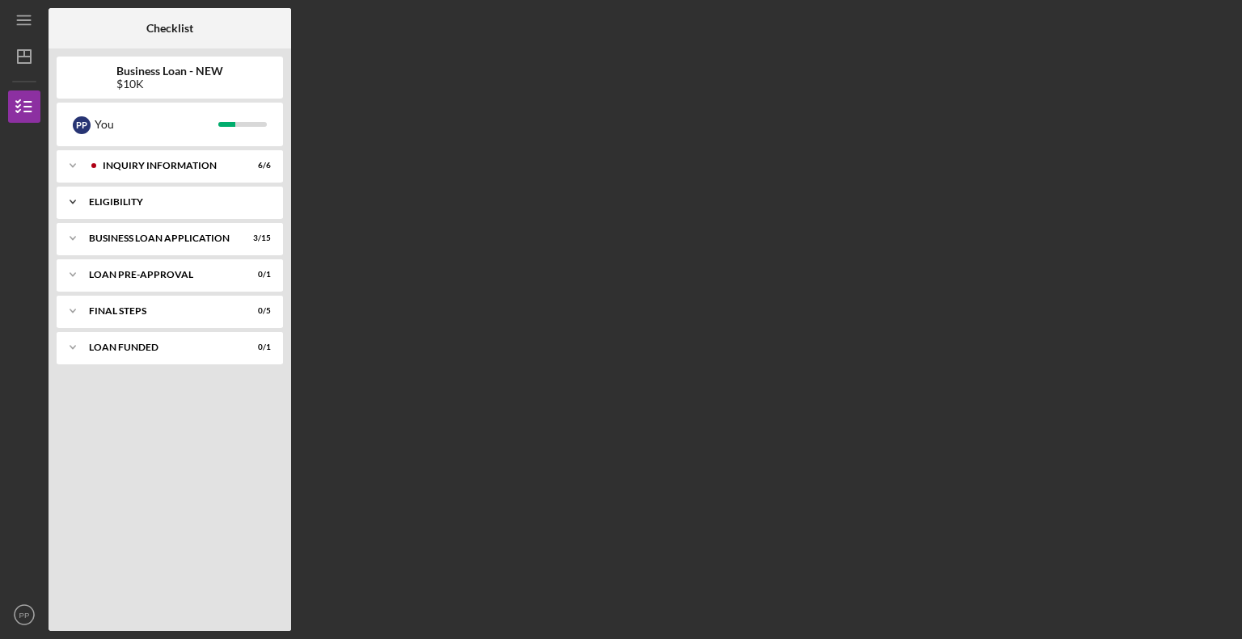
click at [133, 209] on div "Icon/Expander ELIGIBILITY 1 / 1" at bounding box center [170, 202] width 226 height 32
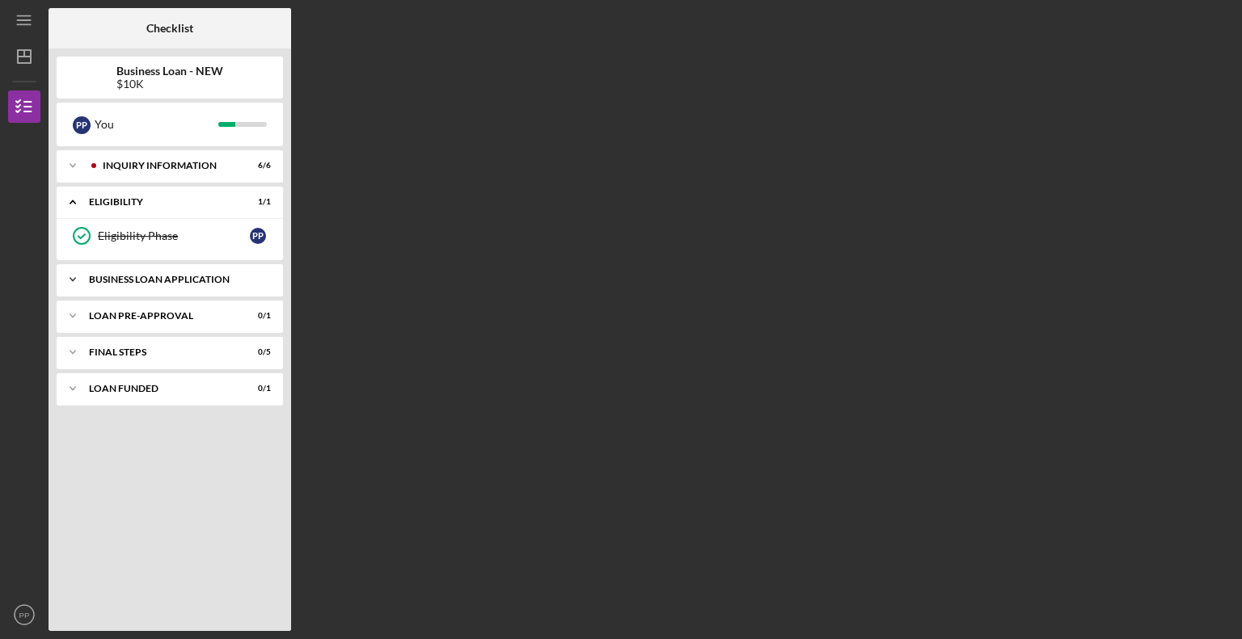
click at [169, 276] on div "BUSINESS LOAN APPLICATION" at bounding box center [176, 280] width 174 height 10
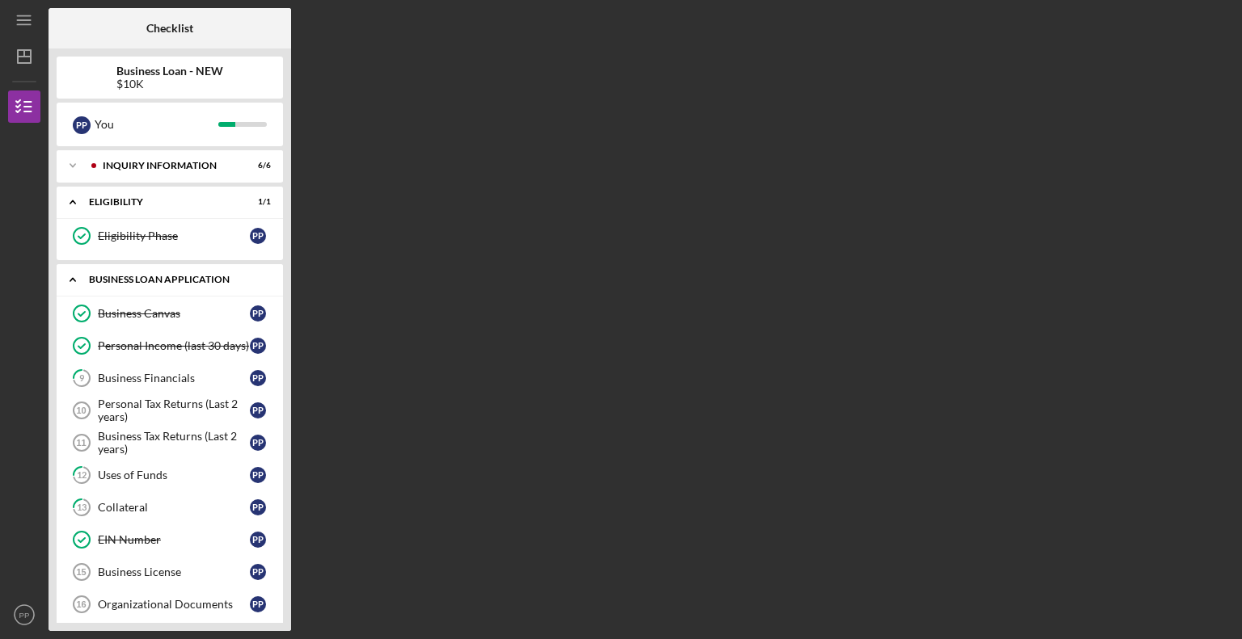
click at [169, 276] on div "BUSINESS LOAN APPLICATION" at bounding box center [176, 280] width 174 height 10
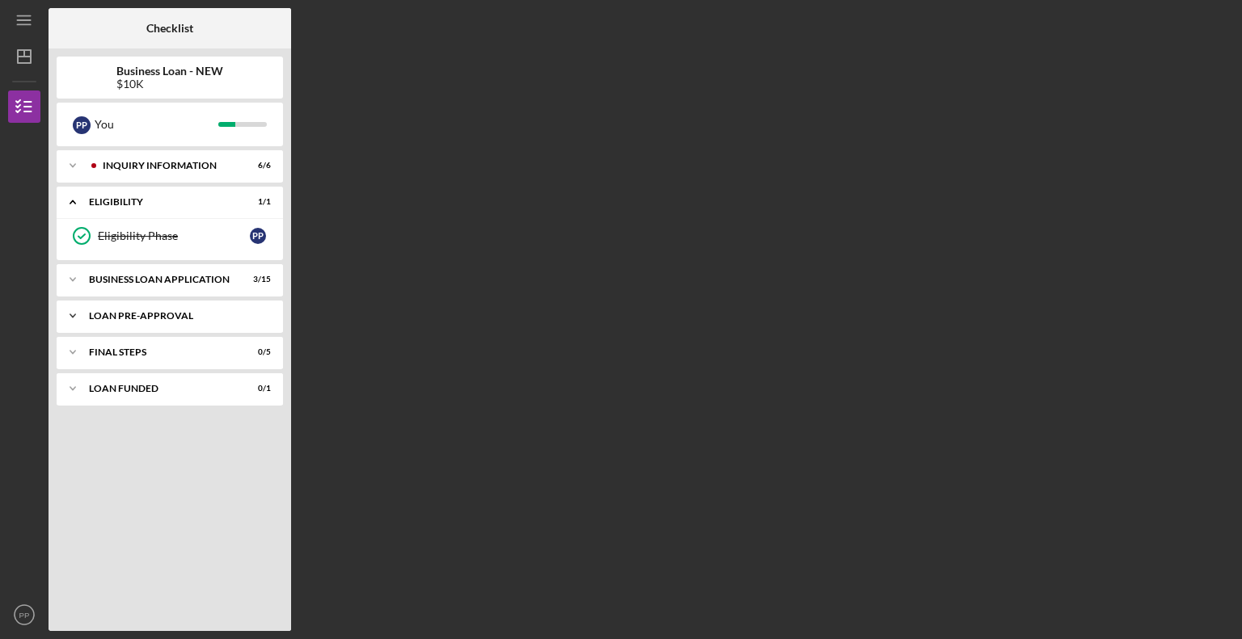
click at [165, 309] on div "Icon/Expander LOAN PRE-APPROVAL 0 / 1" at bounding box center [170, 316] width 226 height 32
click at [142, 344] on div "Loan Pre-Approval" at bounding box center [174, 350] width 152 height 13
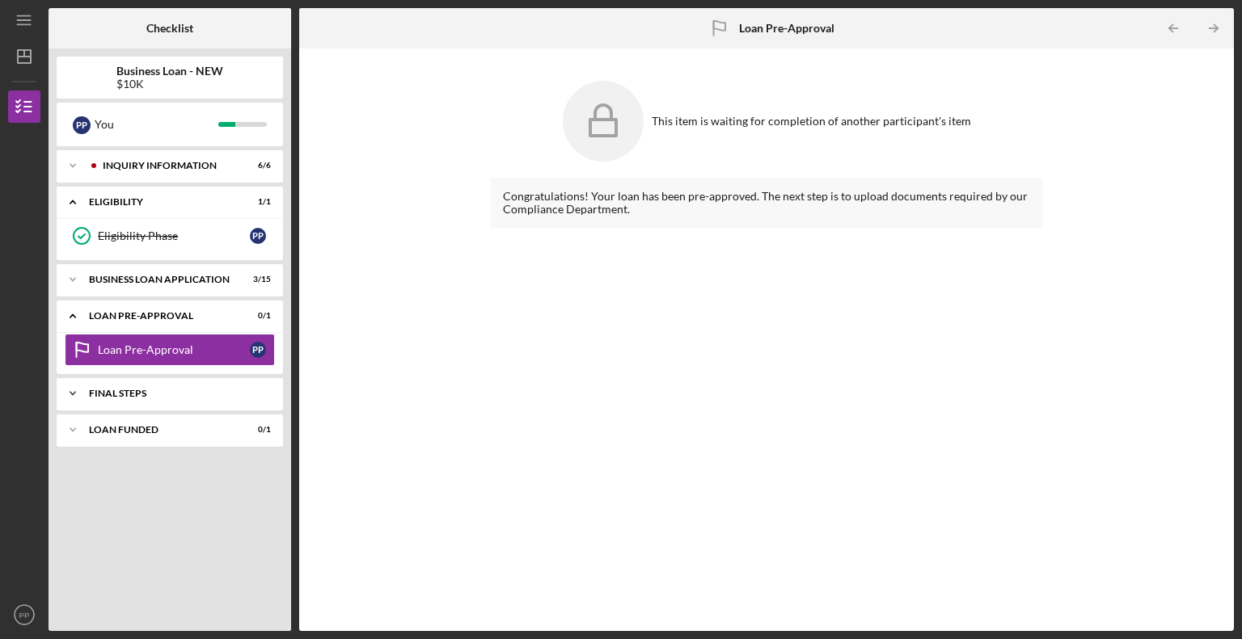
click at [150, 391] on div "FINAL STEPS" at bounding box center [176, 394] width 174 height 10
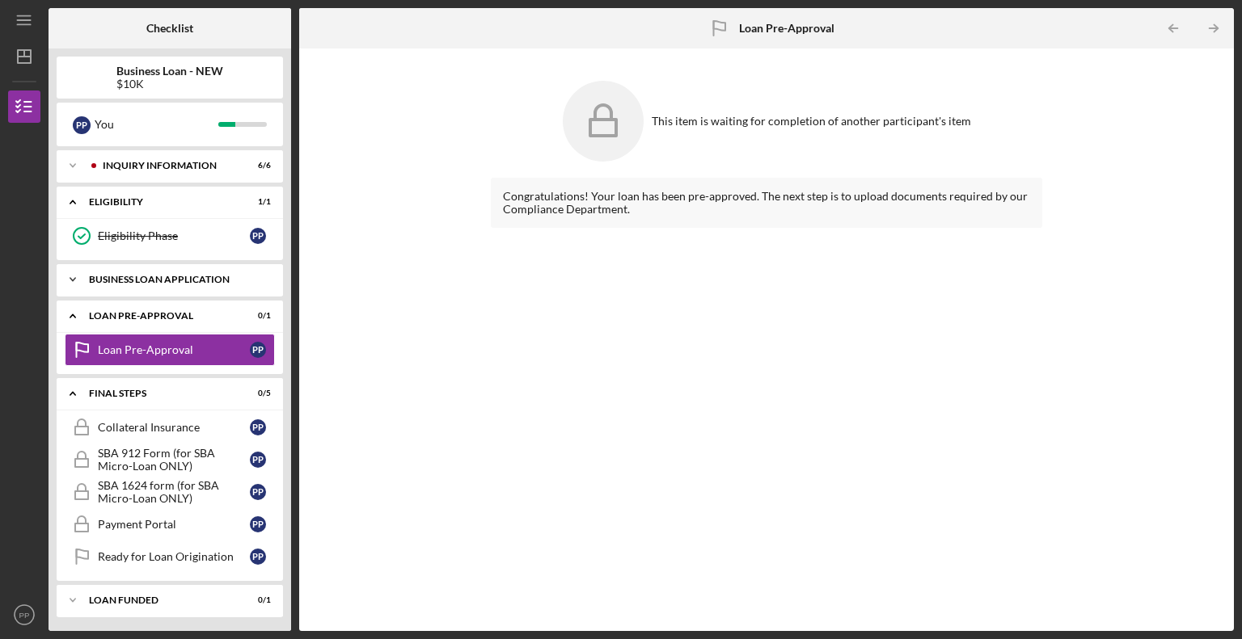
click at [158, 273] on div "Icon/Expander BUSINESS LOAN APPLICATION 3 / 15" at bounding box center [170, 280] width 226 height 32
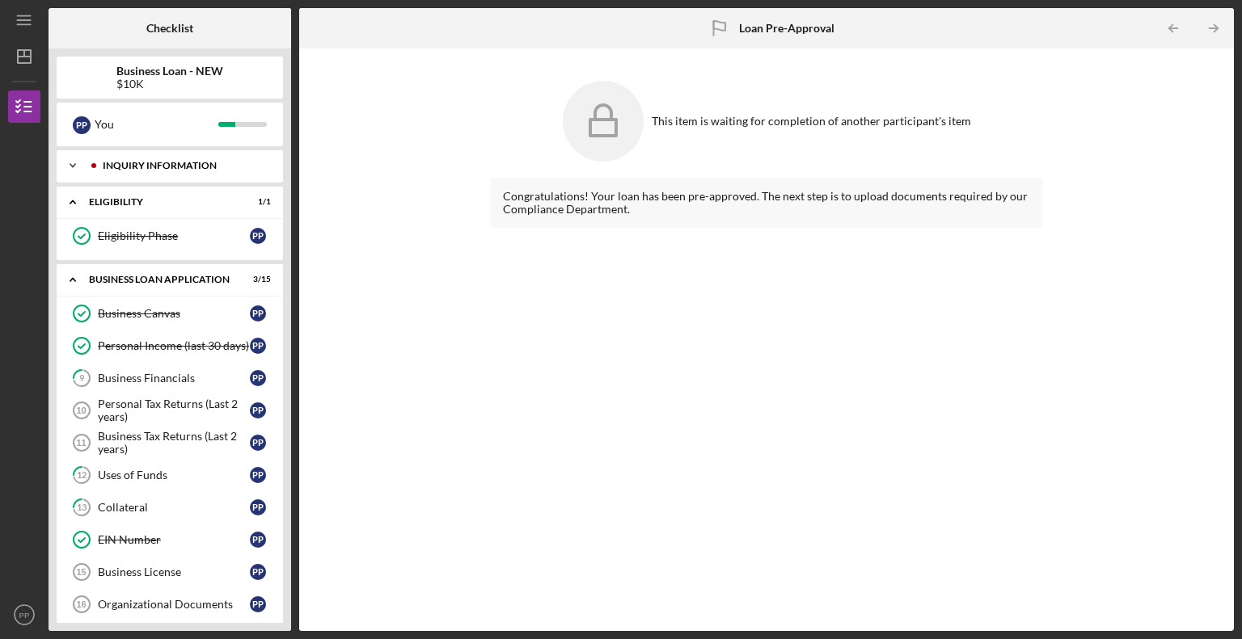
click at [136, 158] on div "Icon/Expander INQUIRY INFORMATION 6 / 6" at bounding box center [170, 166] width 226 height 32
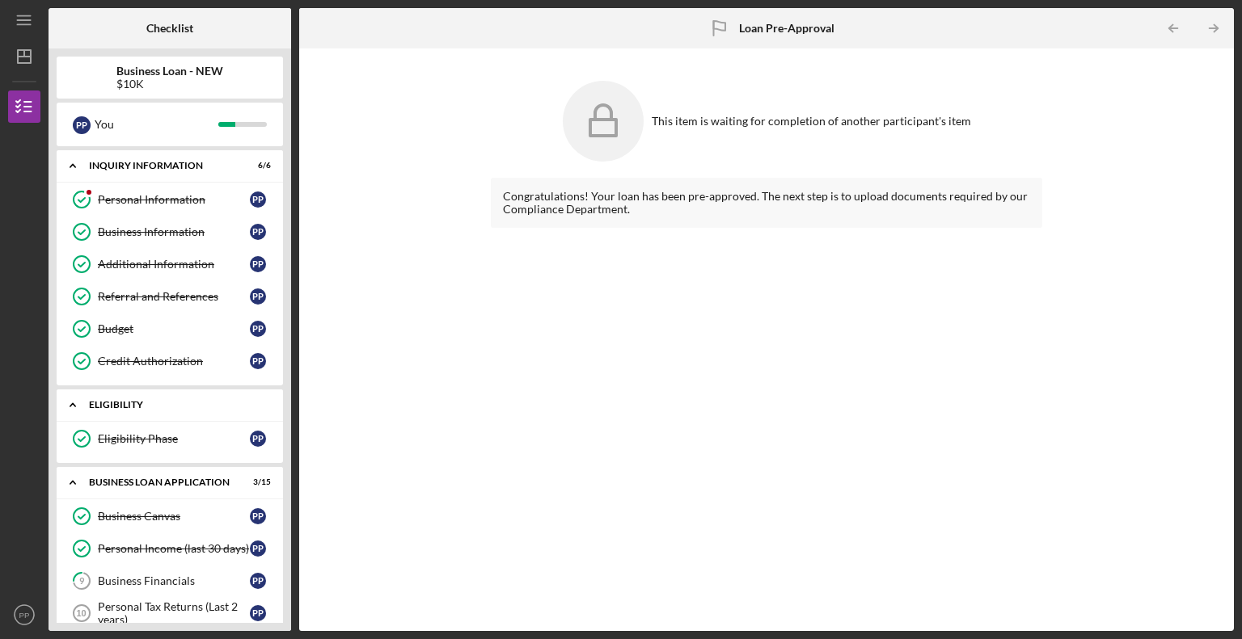
click at [135, 406] on div "ELIGIBILITY" at bounding box center [176, 405] width 174 height 10
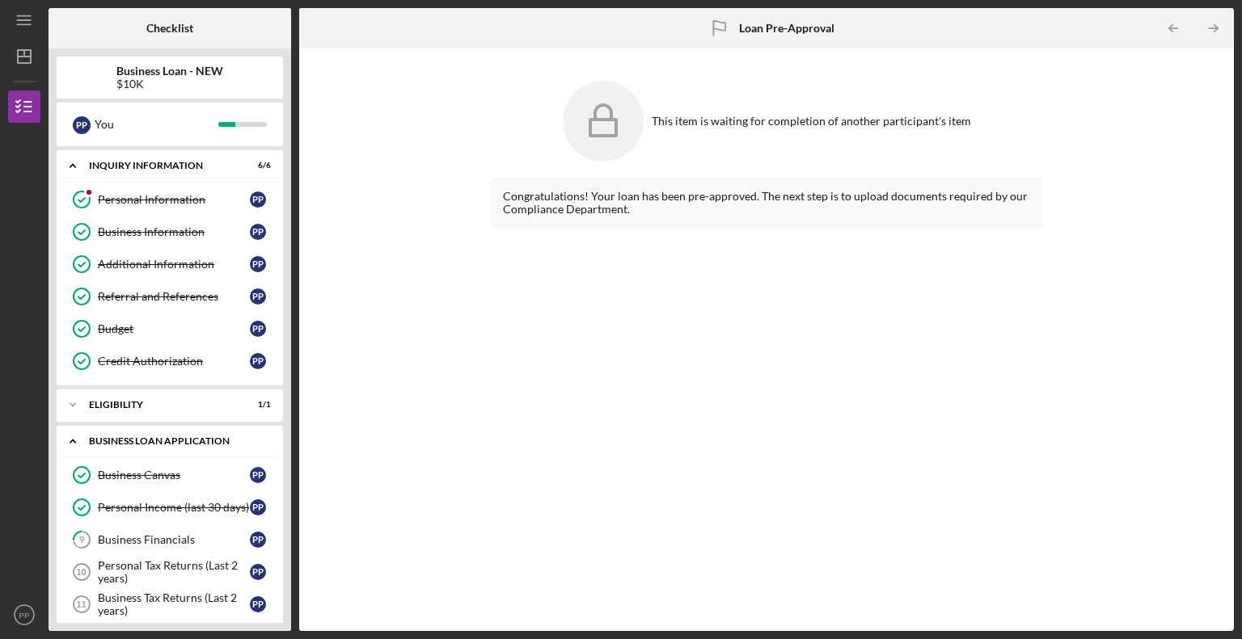
click at [146, 437] on div "BUSINESS LOAN APPLICATION" at bounding box center [176, 442] width 174 height 10
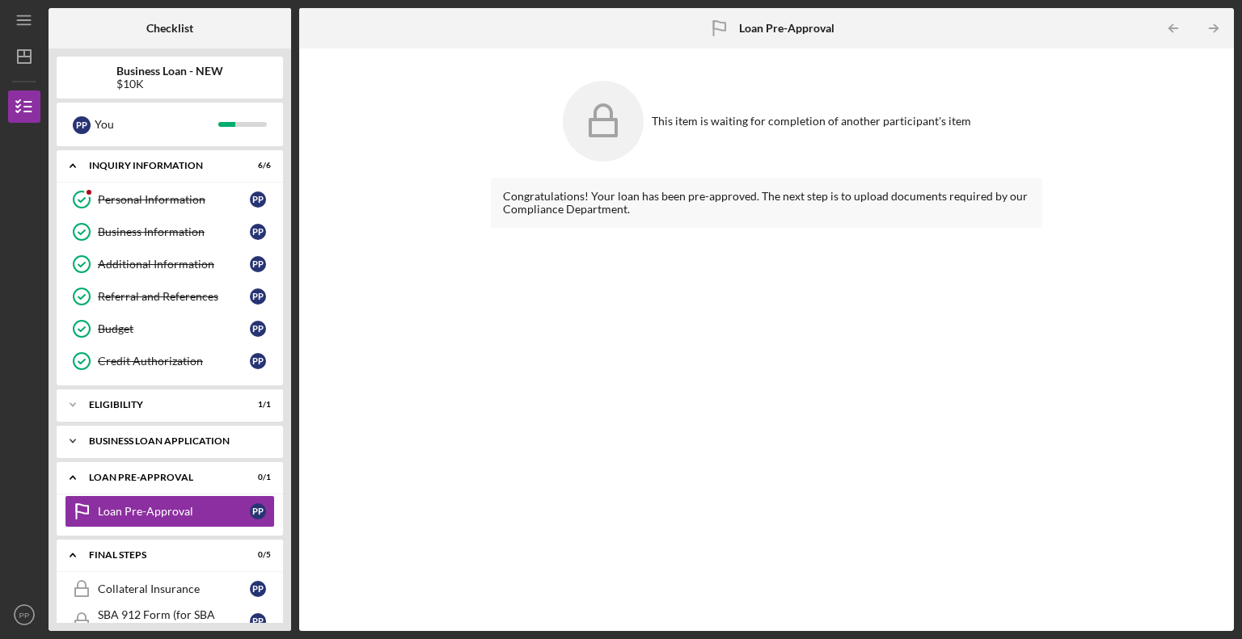
click at [146, 437] on div "BUSINESS LOAN APPLICATION" at bounding box center [176, 442] width 174 height 10
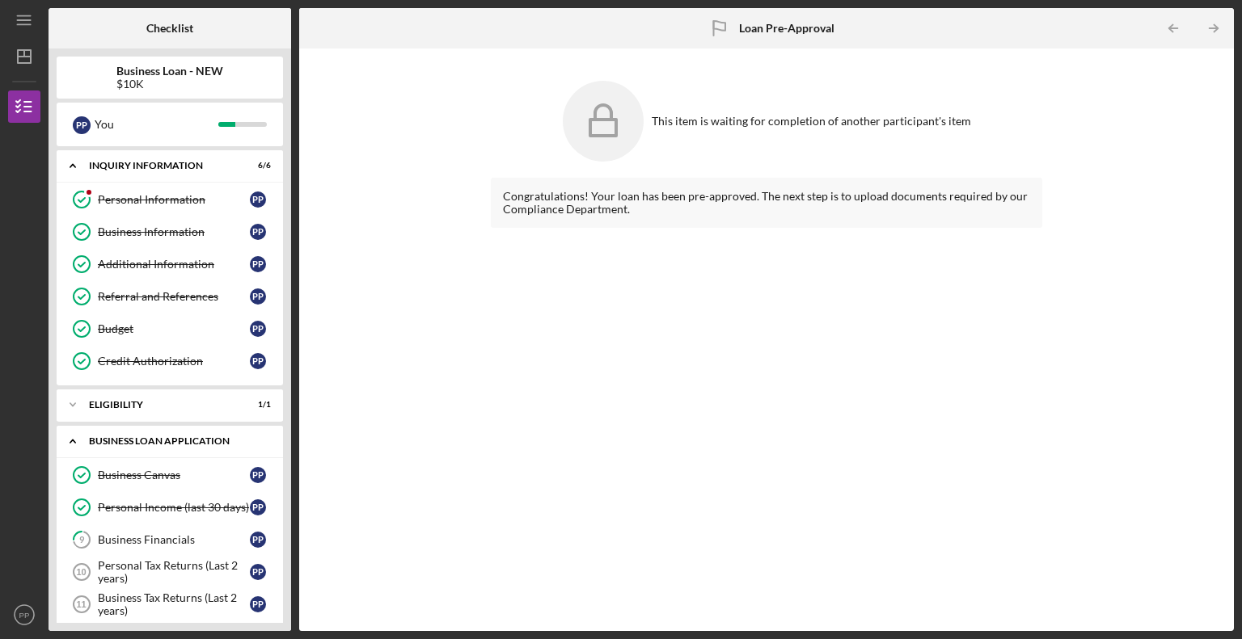
click at [146, 437] on div "BUSINESS LOAN APPLICATION" at bounding box center [176, 442] width 174 height 10
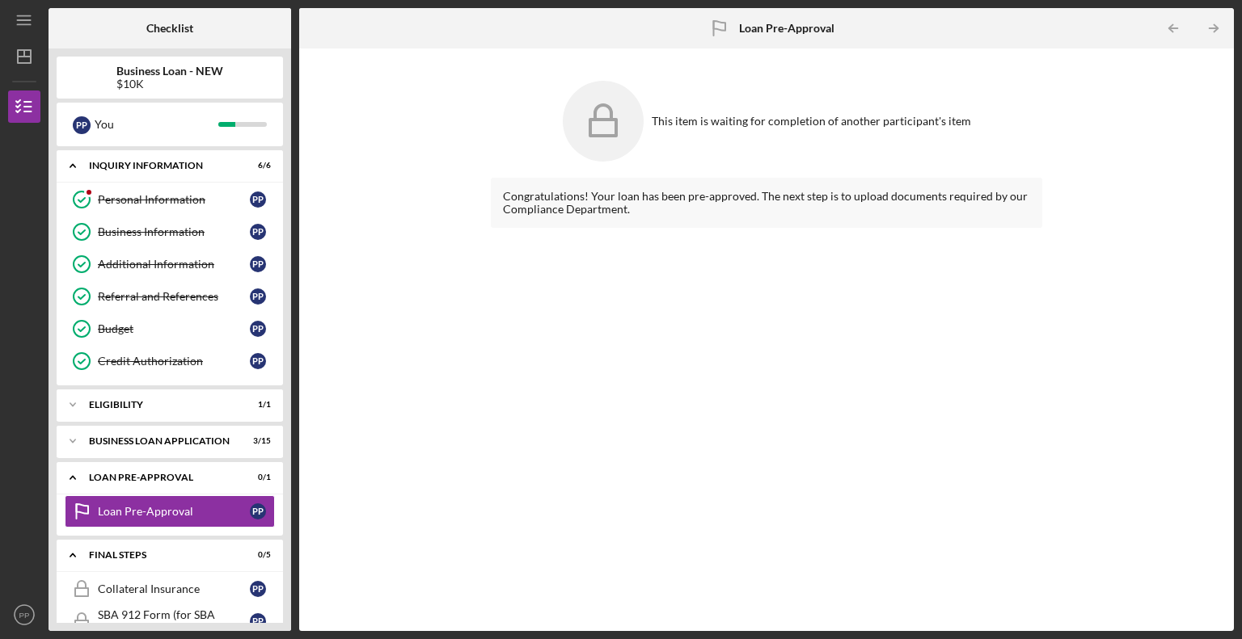
click at [484, 465] on div "This item is waiting for completion of another participant's item Congratulatio…" at bounding box center [766, 340] width 918 height 567
click at [29, 232] on div at bounding box center [24, 242] width 32 height 238
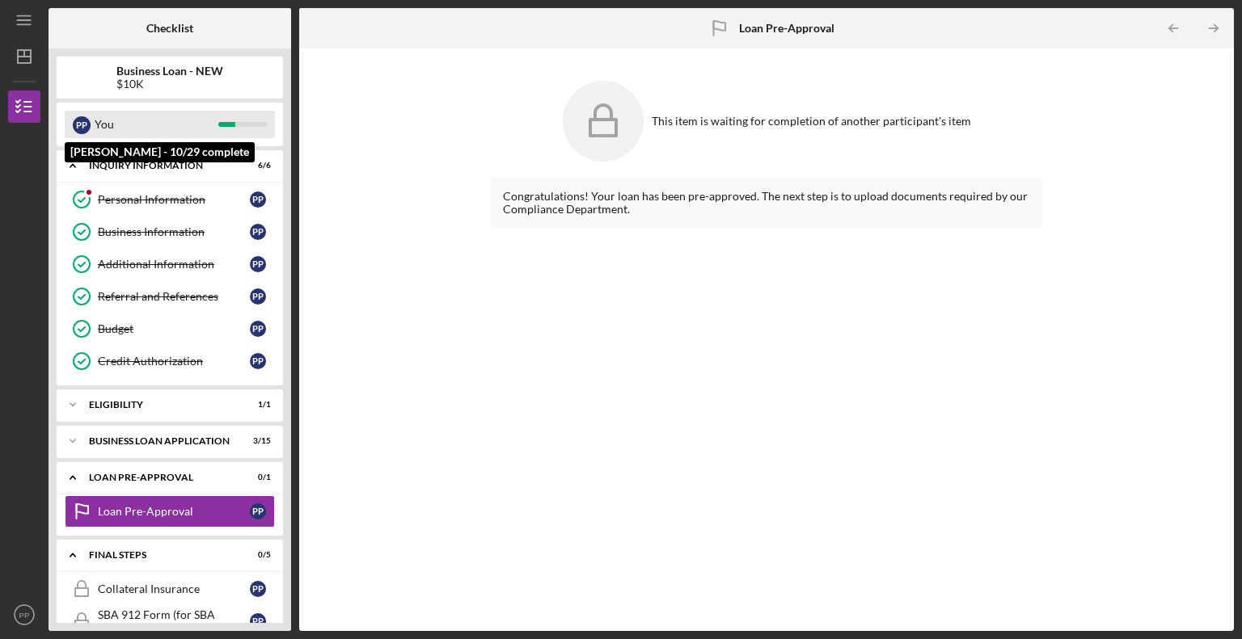
click at [163, 122] on div "You" at bounding box center [157, 124] width 124 height 27
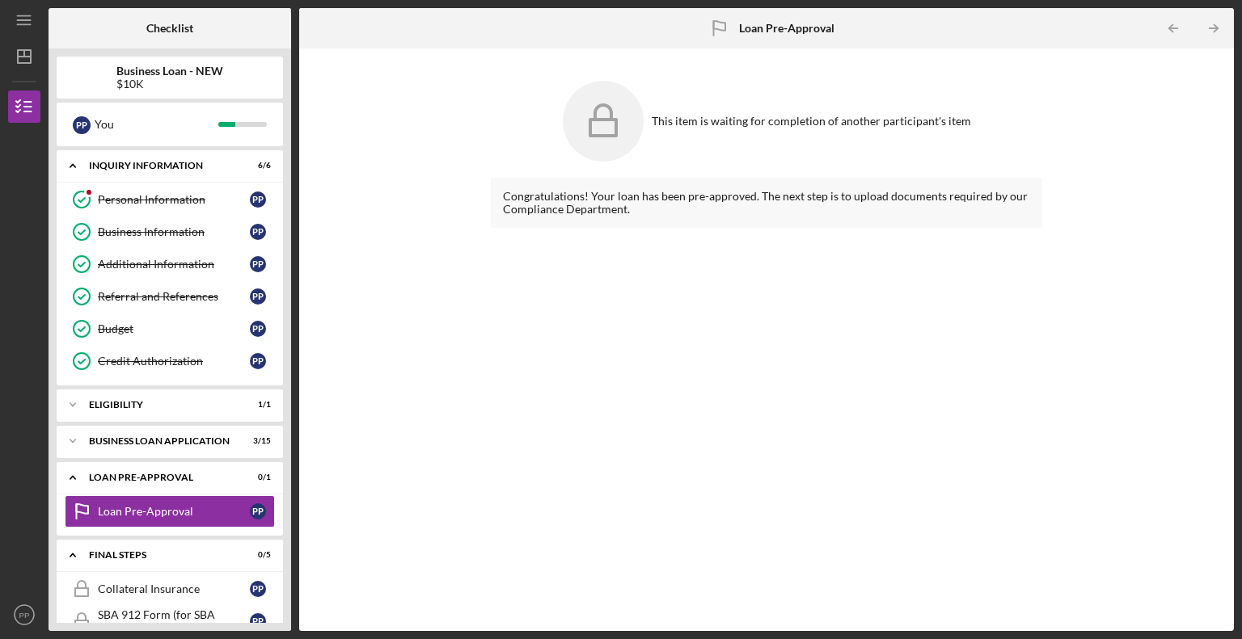
click at [249, 41] on div at bounding box center [250, 28] width 81 height 40
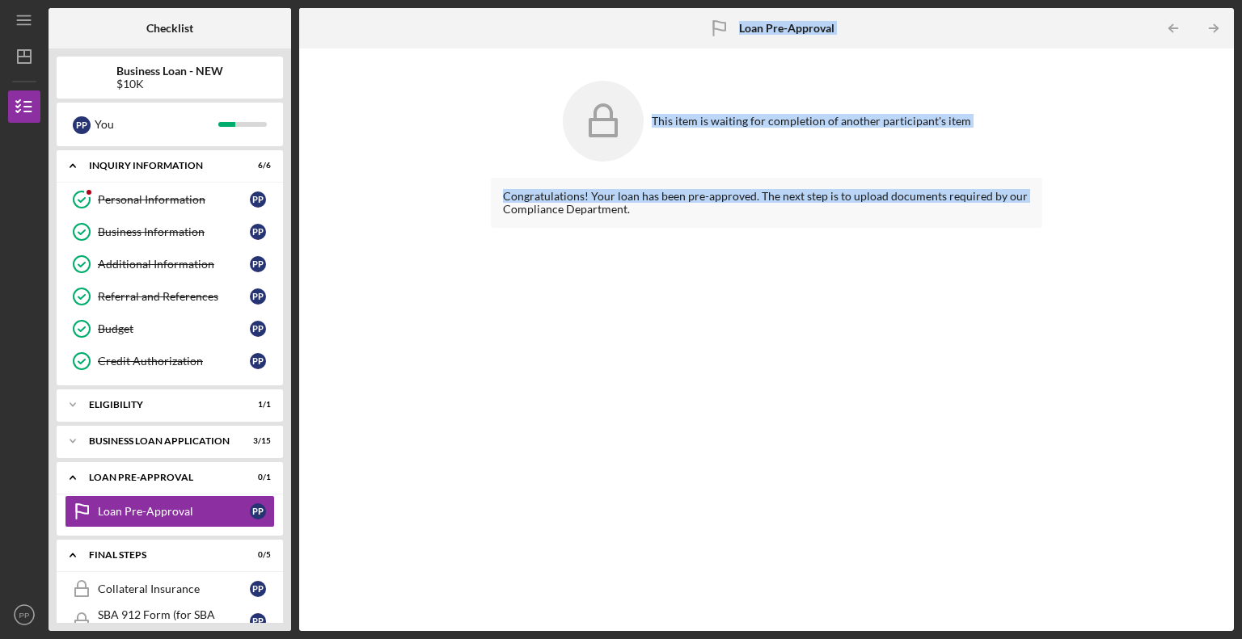
drag, startPoint x: 293, startPoint y: 133, endPoint x: 330, endPoint y: 171, distance: 53.2
click at [323, 198] on div "Checklist Business Loan - NEW $10K P P You Icon/Expander INQUIRY INFORMATION 6 …" at bounding box center [641, 319] width 1185 height 623
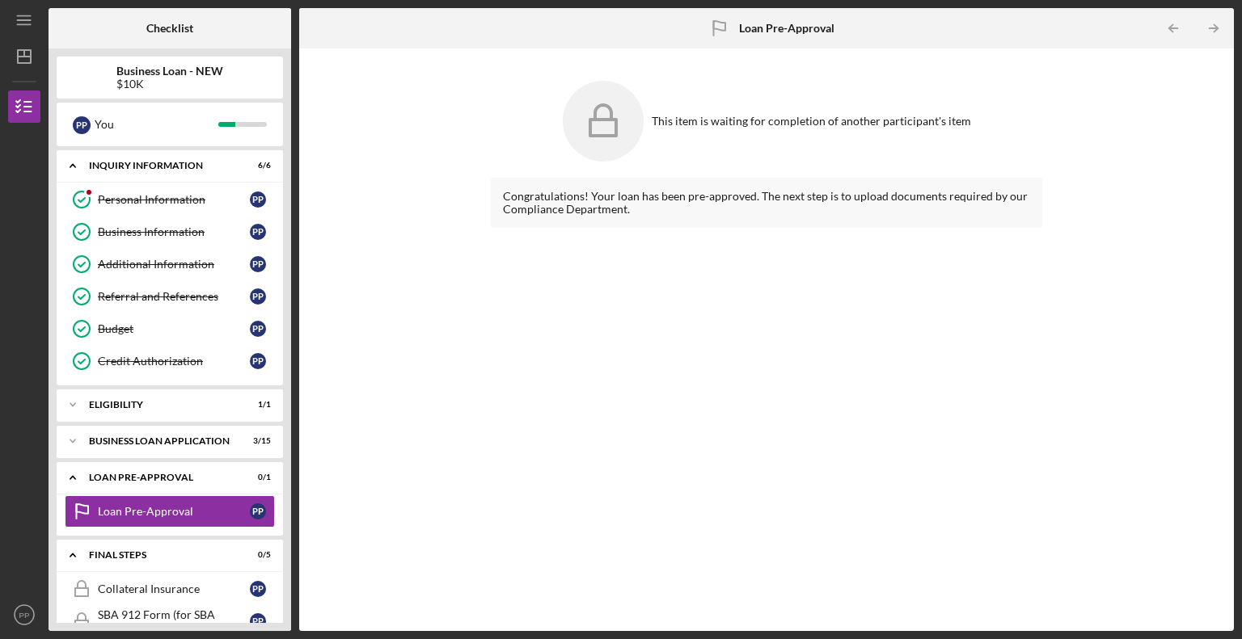
click at [248, 63] on div "Business Loan - NEW $10K" at bounding box center [170, 78] width 226 height 42
click at [164, 474] on div "LOAN PRE-APPROVAL" at bounding box center [176, 478] width 174 height 10
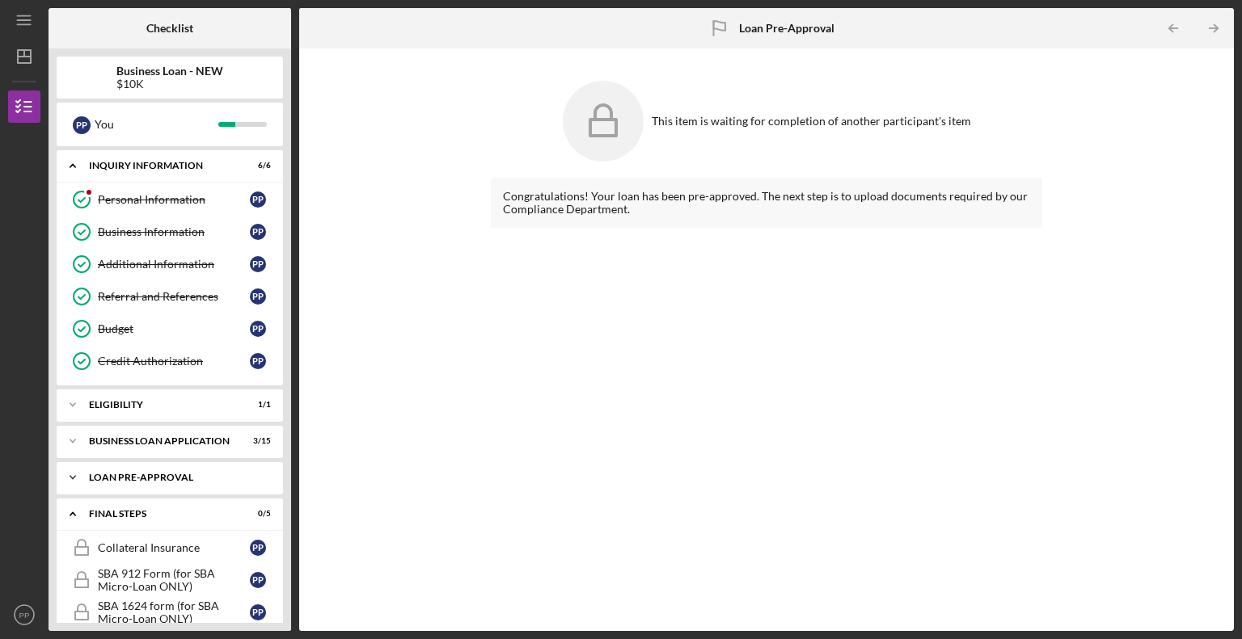
click at [166, 473] on div "LOAN PRE-APPROVAL" at bounding box center [176, 478] width 174 height 10
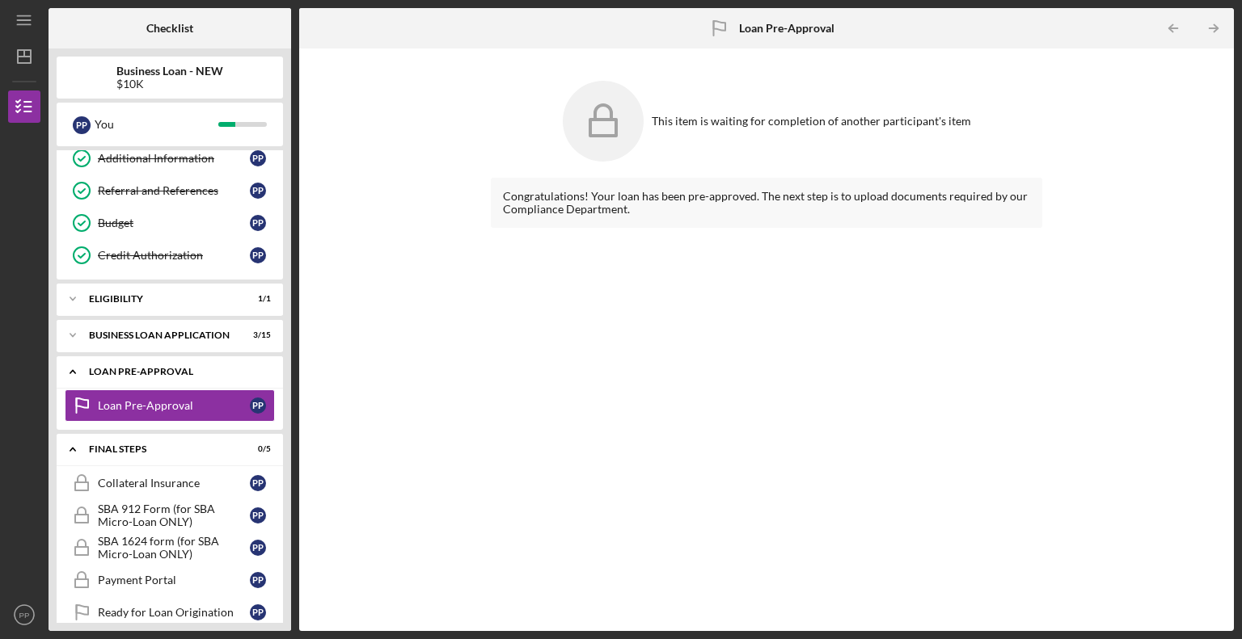
scroll to position [122, 0]
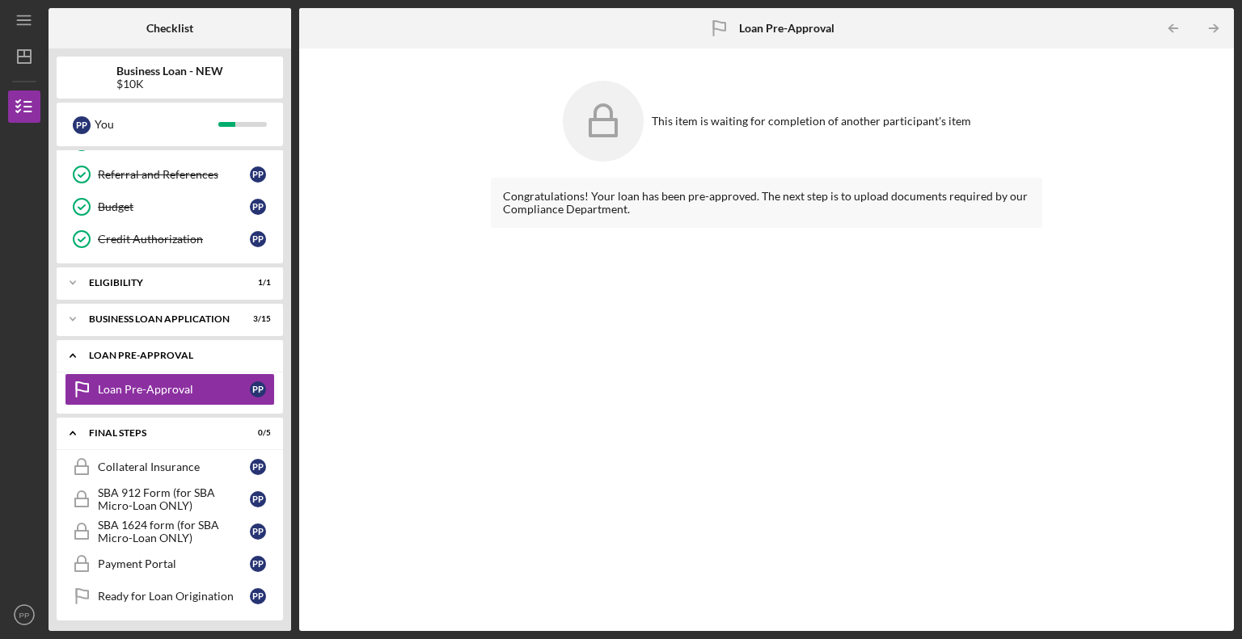
click at [172, 347] on div "Icon/Expander LOAN PRE-APPROVAL 0 / 1" at bounding box center [170, 356] width 226 height 33
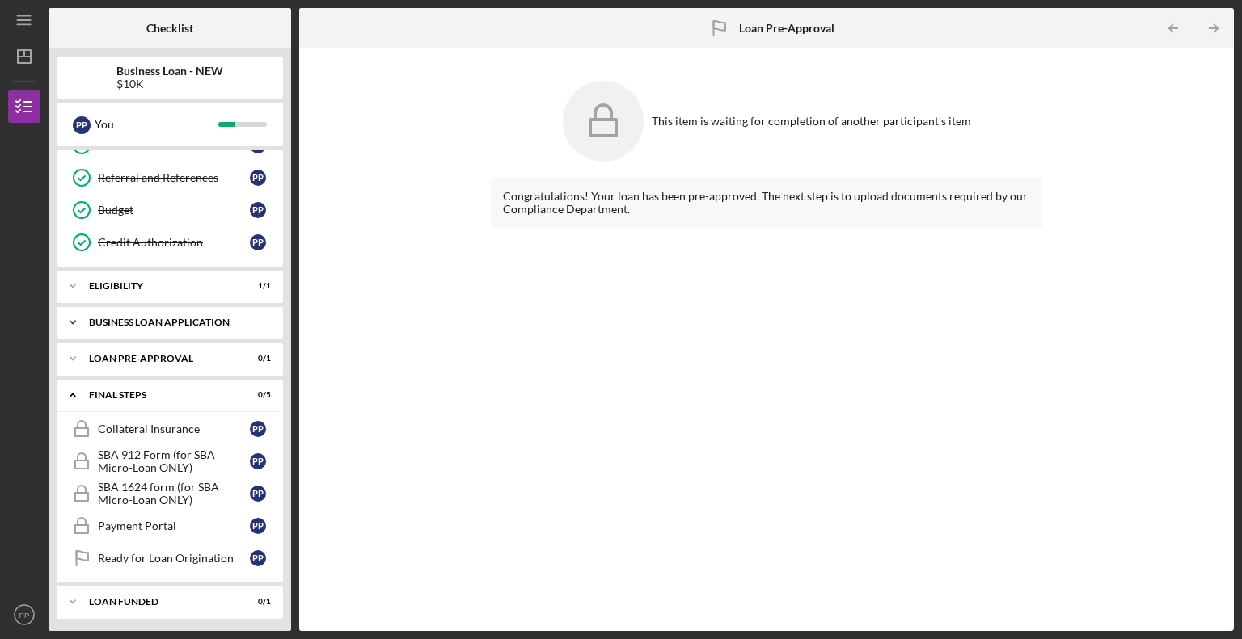
click at [176, 314] on div "Icon/Expander BUSINESS LOAN APPLICATION 3 / 15" at bounding box center [170, 322] width 226 height 32
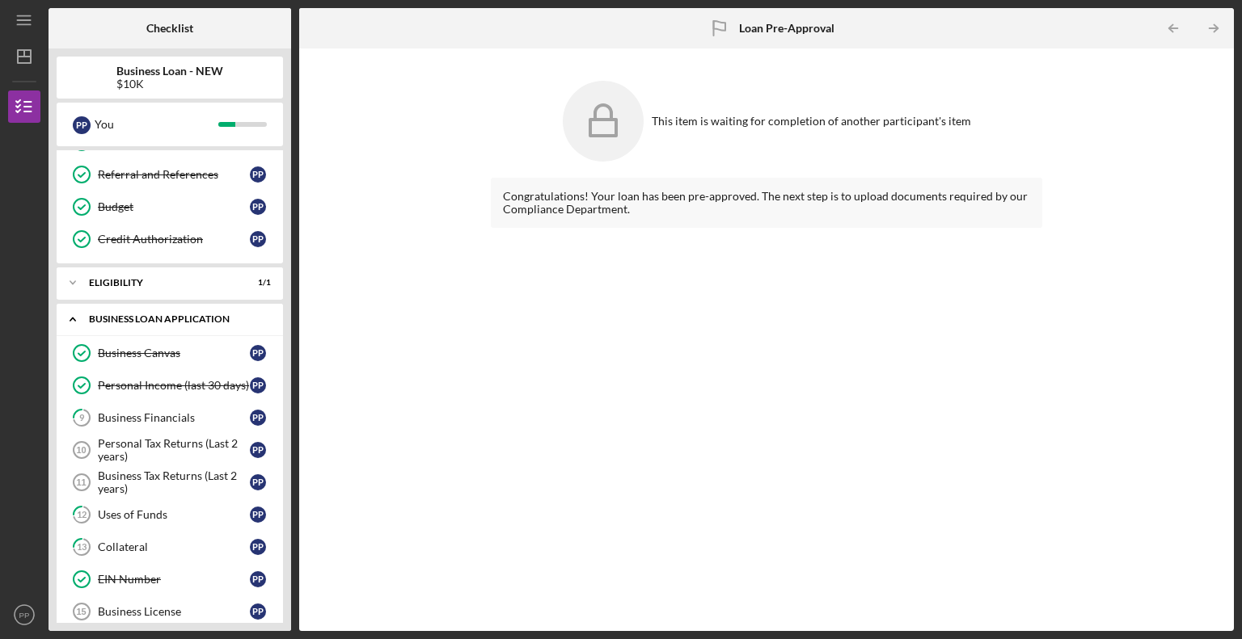
click at [174, 314] on div "BUSINESS LOAN APPLICATION" at bounding box center [176, 319] width 174 height 10
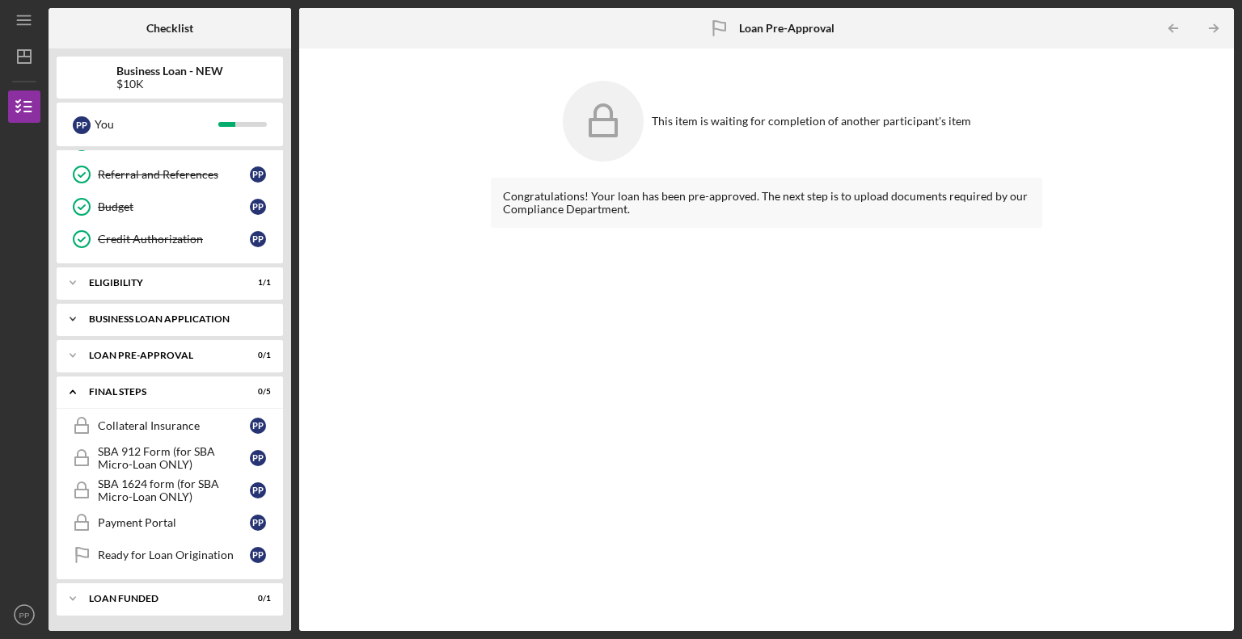
scroll to position [119, 0]
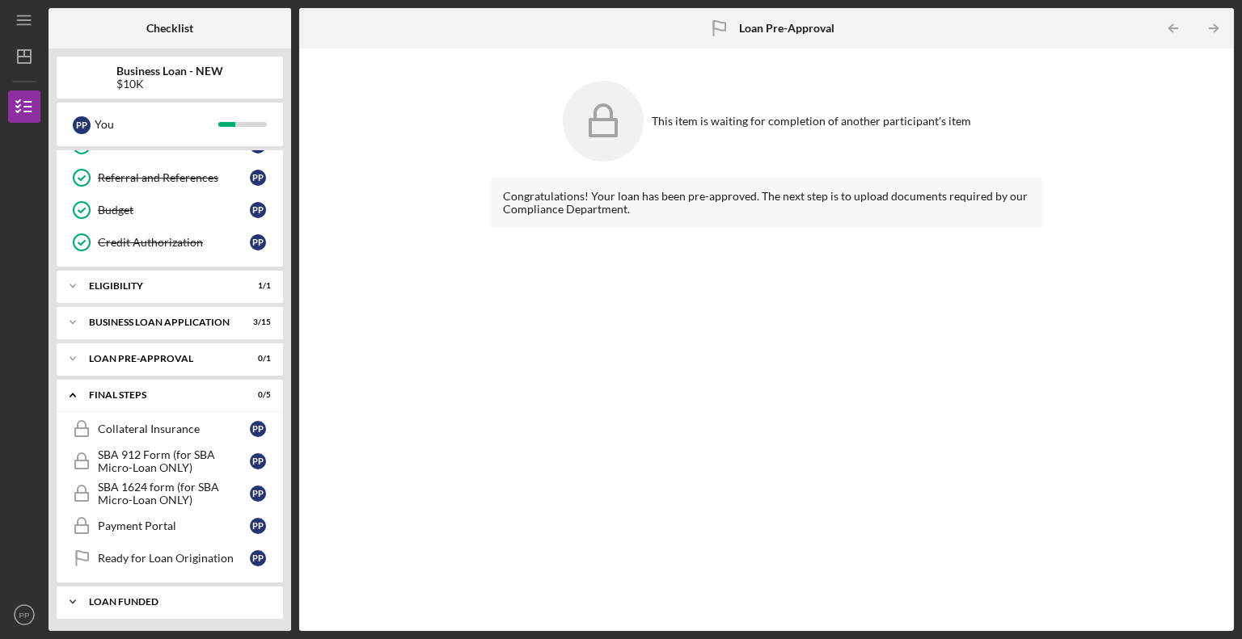
click at [144, 597] on div "LOAN FUNDED" at bounding box center [176, 602] width 174 height 10
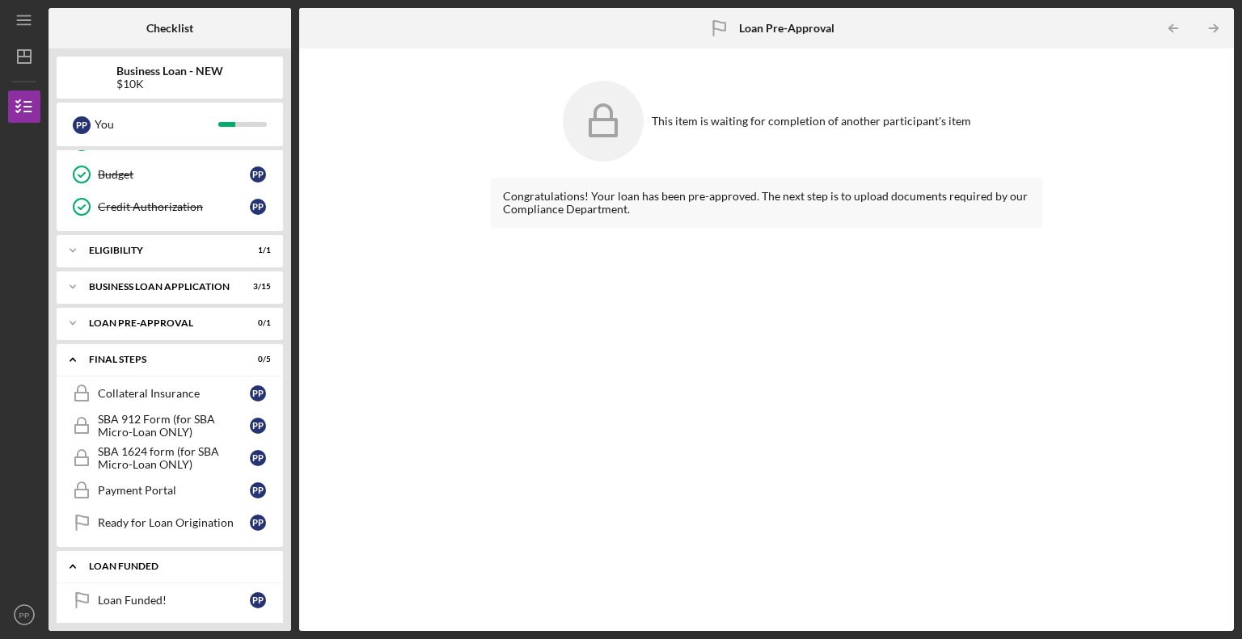
scroll to position [159, 0]
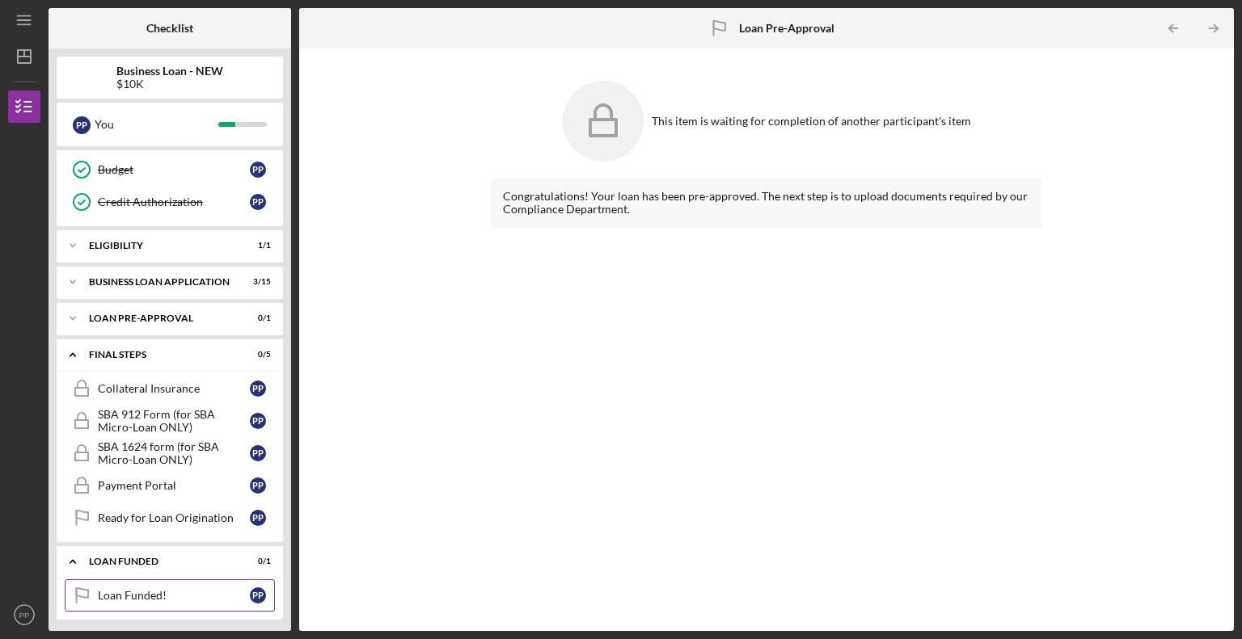
click at [145, 596] on div "Loan Funded!" at bounding box center [174, 595] width 152 height 13
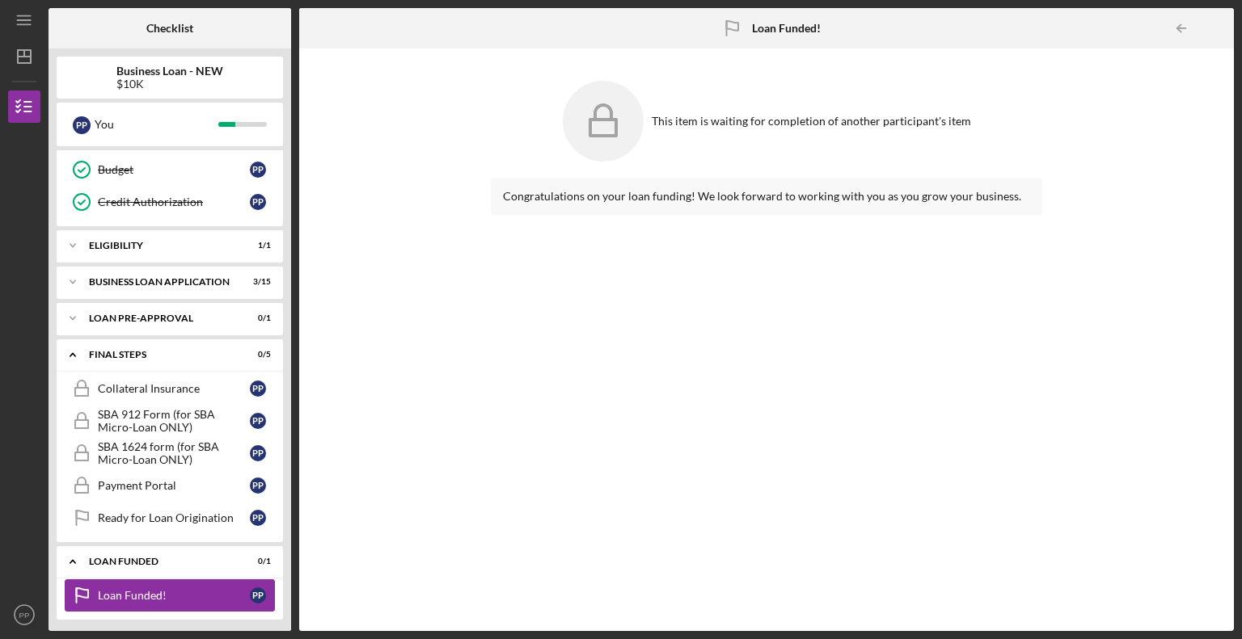
click at [133, 596] on div "Loan Funded!" at bounding box center [174, 595] width 152 height 13
click at [108, 507] on link "Ready for Loan Origination Ready for Loan Origination P P" at bounding box center [170, 518] width 210 height 32
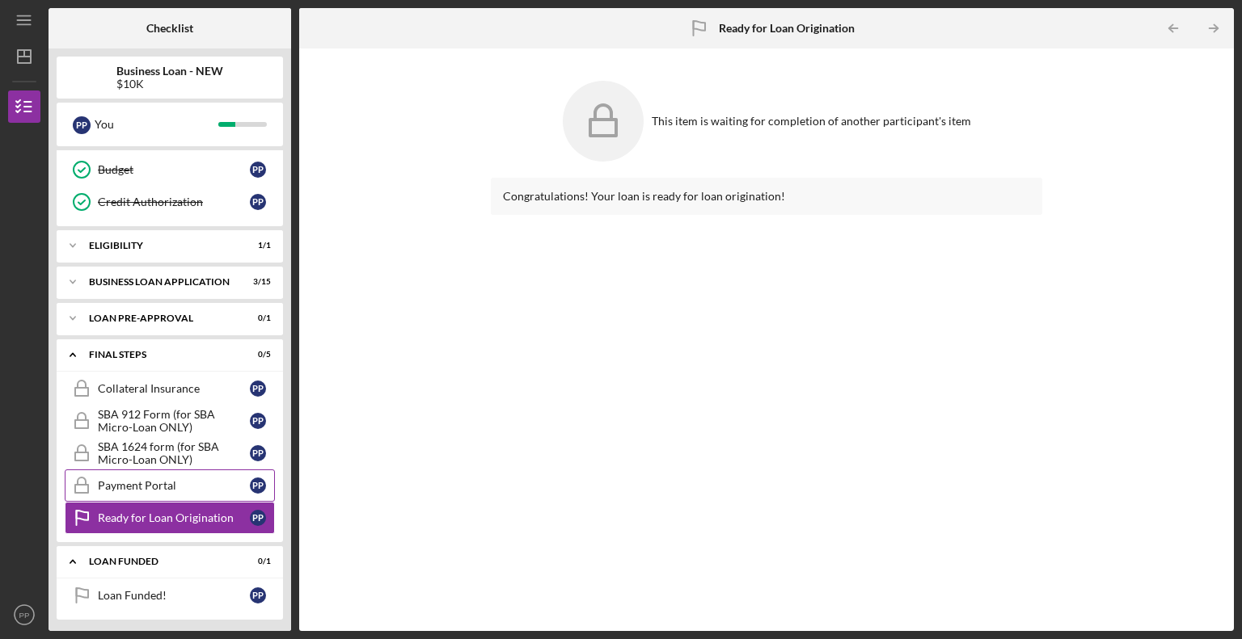
click at [110, 479] on div "Payment Portal" at bounding box center [174, 485] width 152 height 13
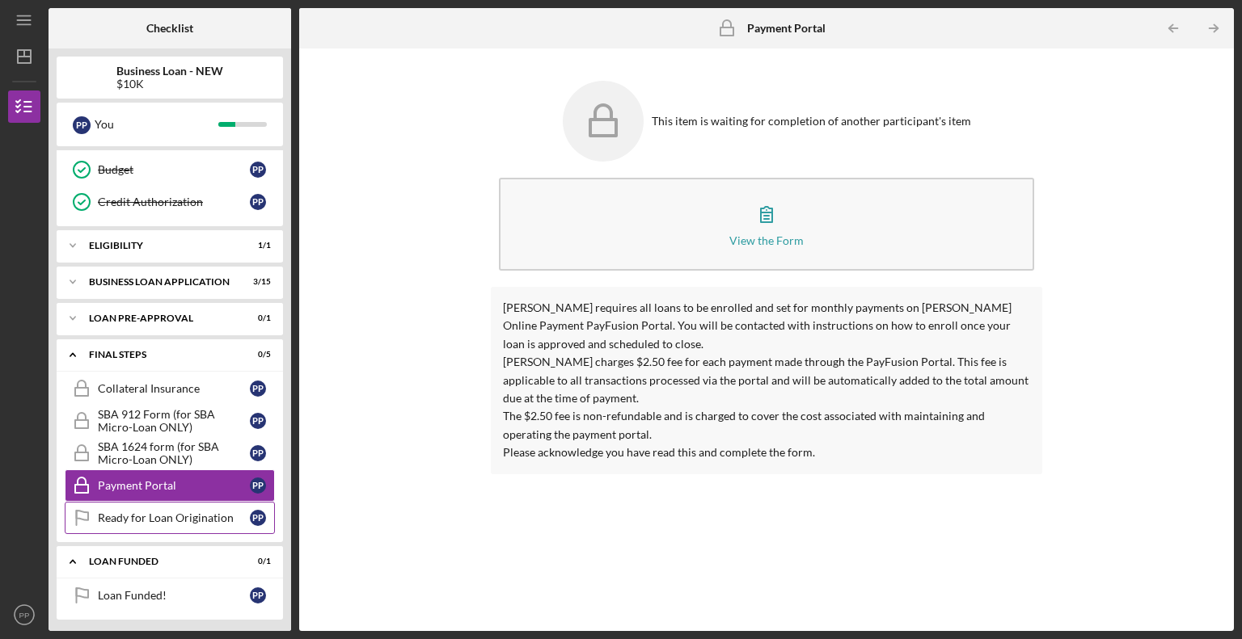
click at [132, 519] on div "Ready for Loan Origination" at bounding box center [174, 518] width 152 height 13
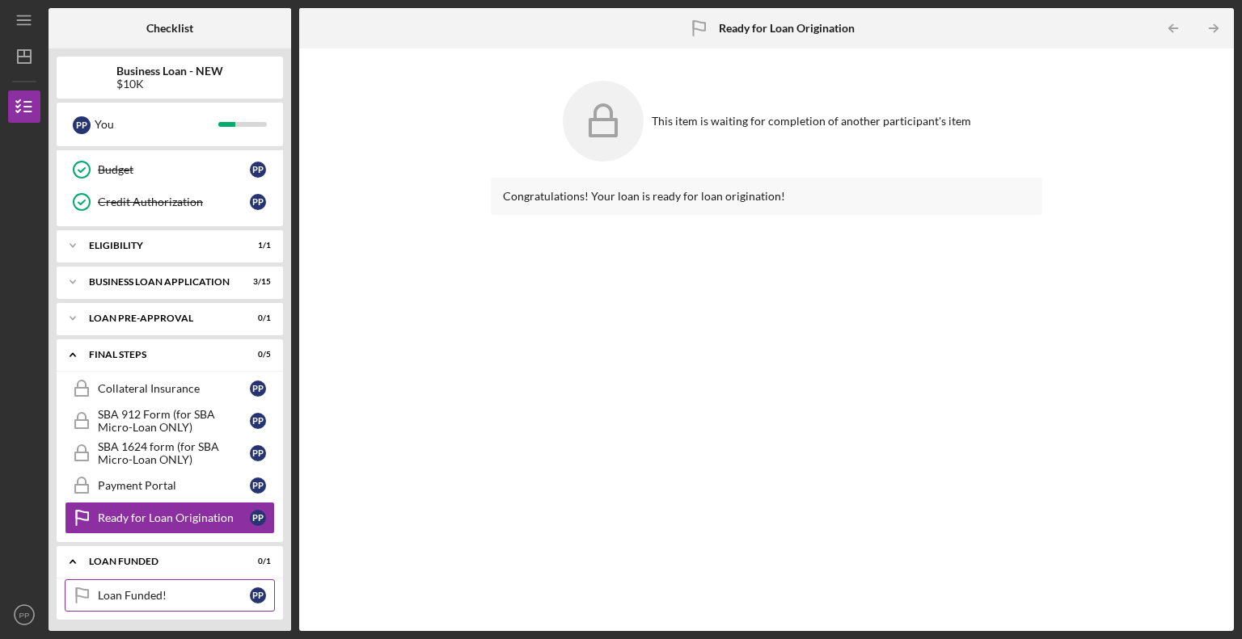
click at [142, 589] on div "Loan Funded!" at bounding box center [174, 595] width 152 height 13
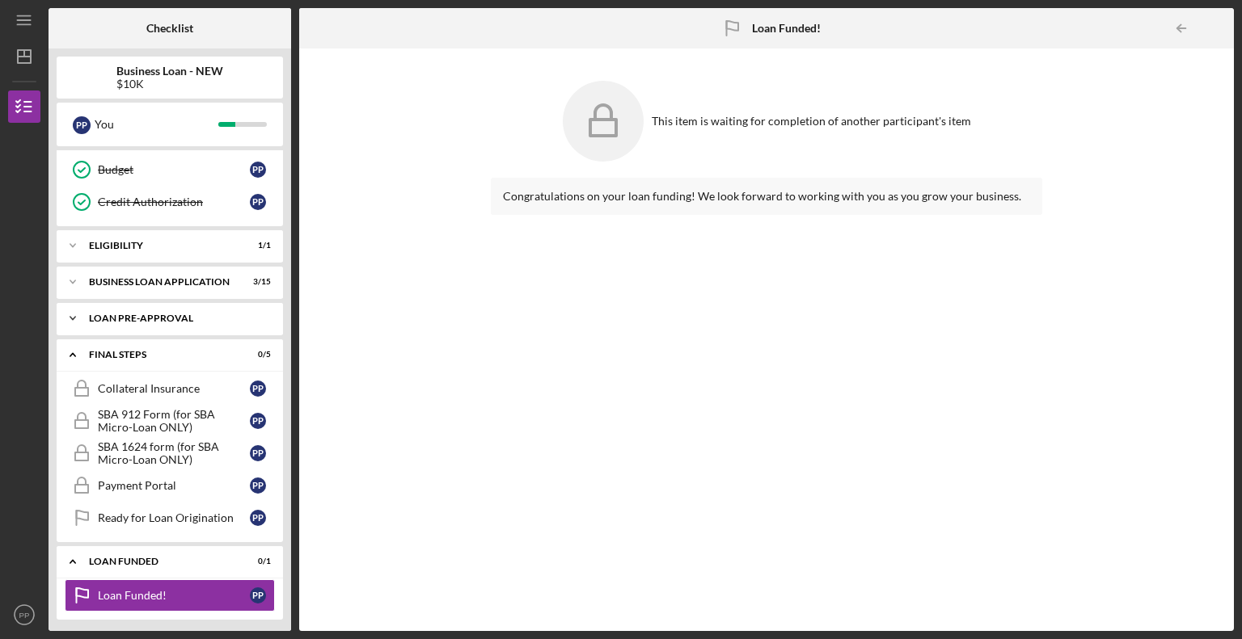
click at [129, 327] on div "Icon/Expander LOAN PRE-APPROVAL 0 / 1" at bounding box center [170, 318] width 226 height 32
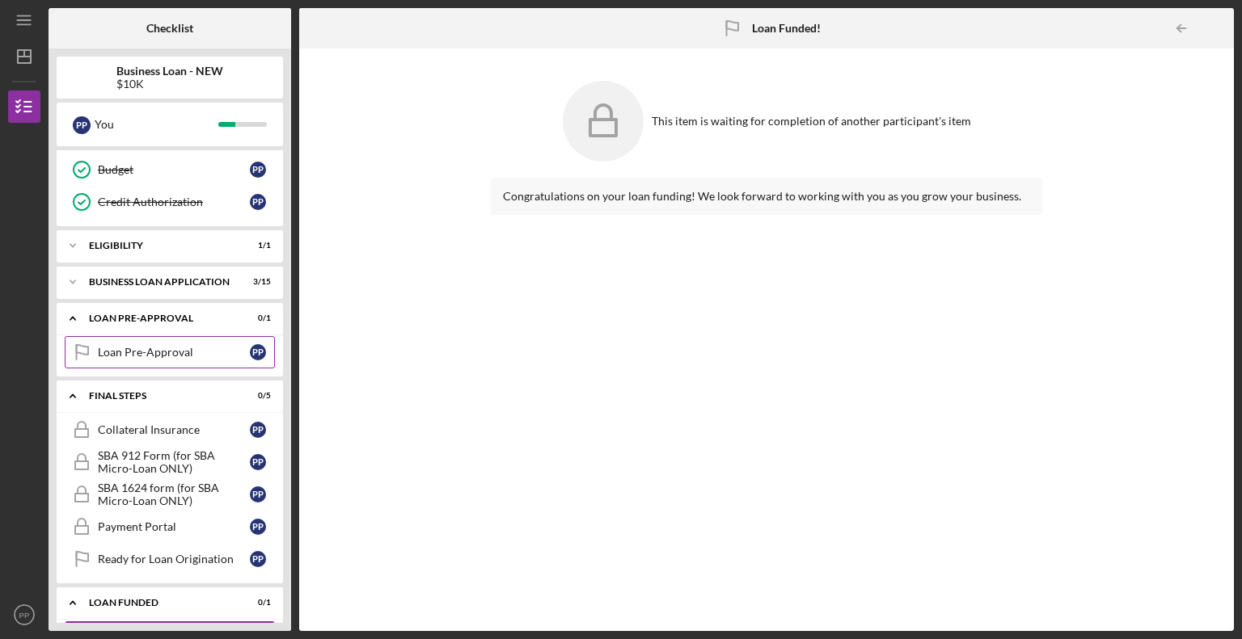
click at [135, 346] on div "Loan Pre-Approval" at bounding box center [174, 352] width 152 height 13
